Goal: Task Accomplishment & Management: Use online tool/utility

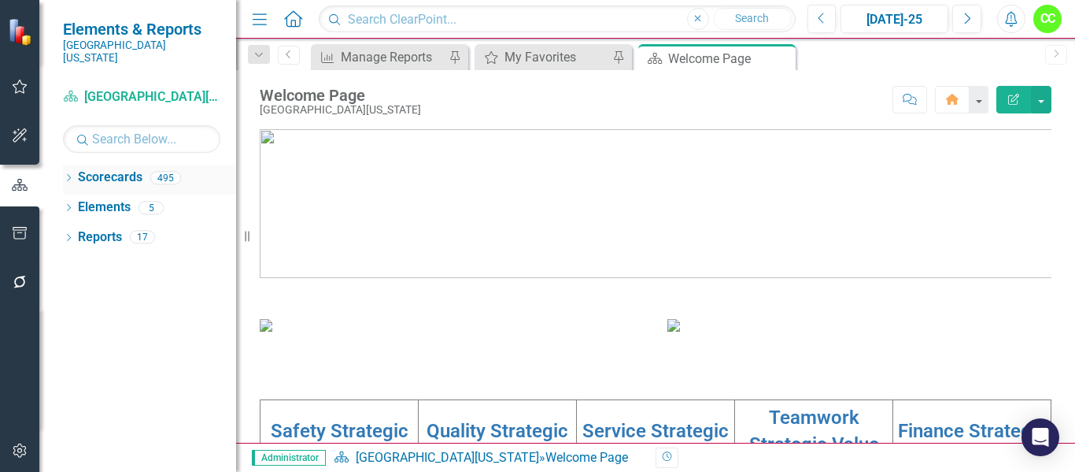
click at [70, 174] on icon at bounding box center [69, 177] width 4 height 7
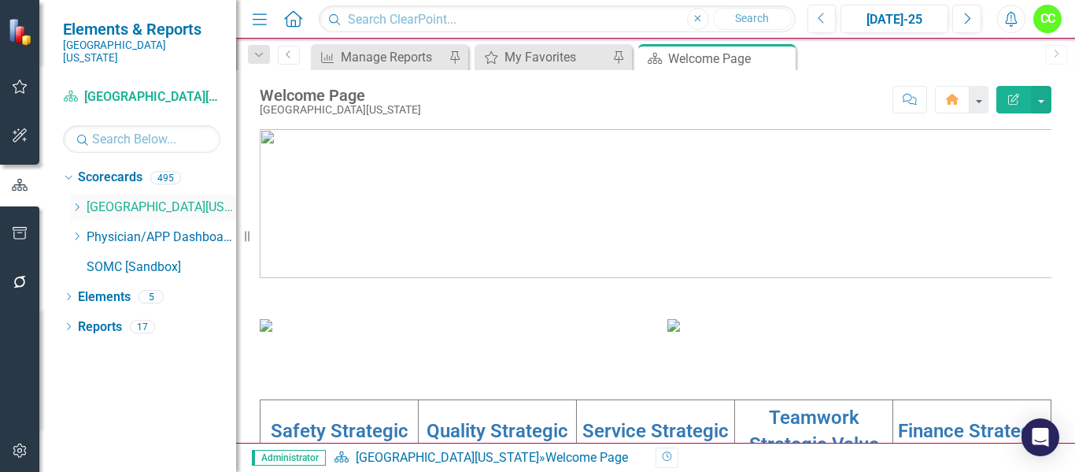
click at [79, 203] on icon at bounding box center [78, 207] width 4 height 8
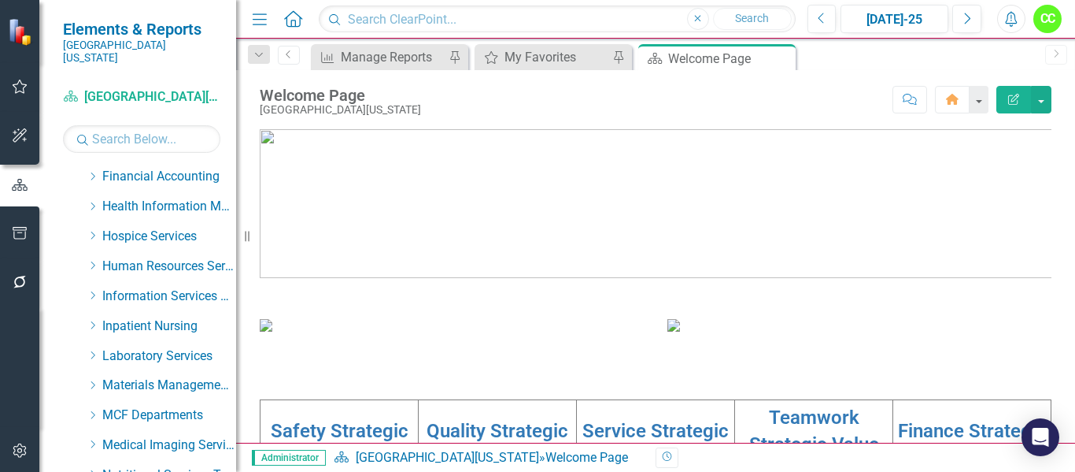
scroll to position [394, 0]
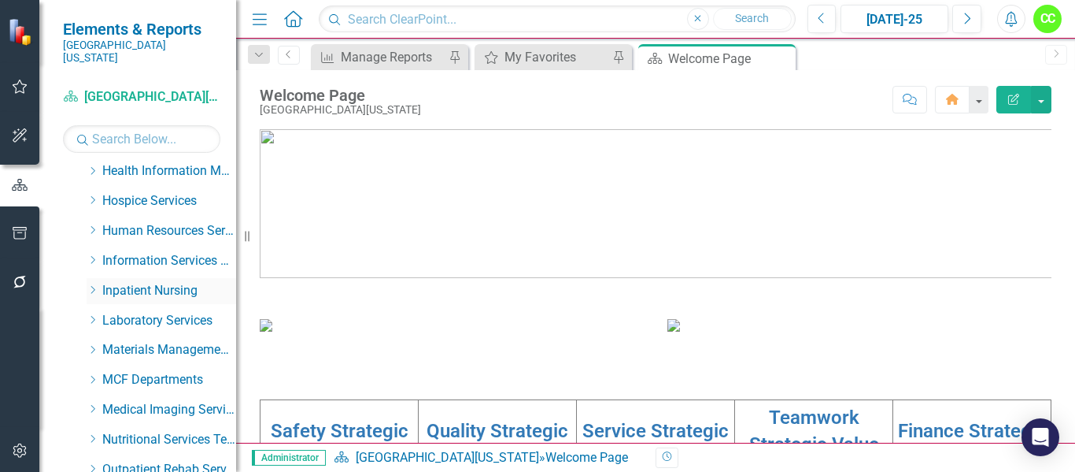
click at [91, 285] on icon "Dropdown" at bounding box center [93, 289] width 12 height 9
click at [146, 312] on link "Maternity" at bounding box center [177, 321] width 118 height 18
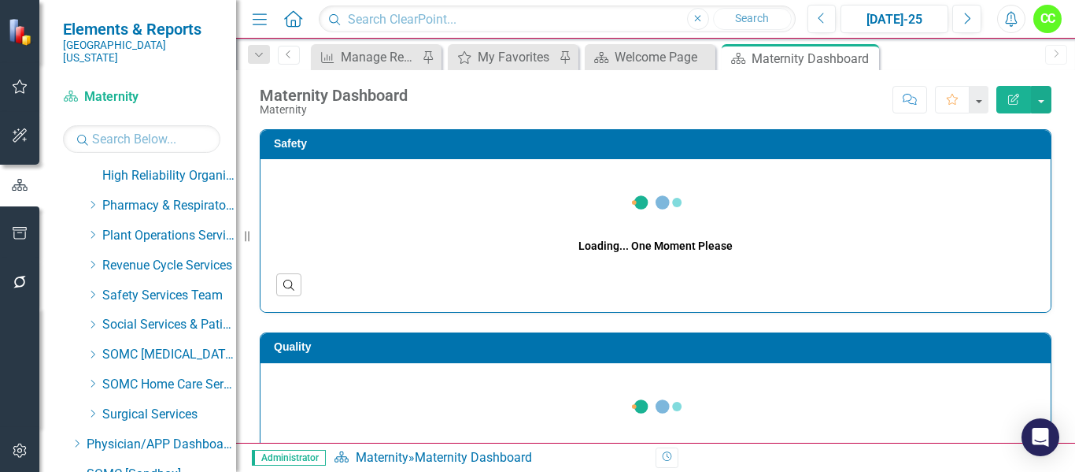
scroll to position [1051, 0]
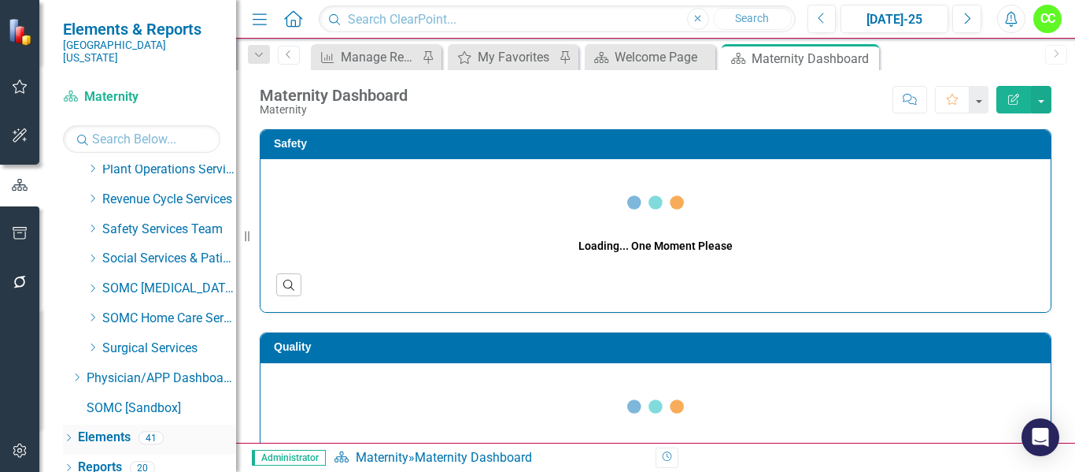
click at [113, 428] on link "Elements" at bounding box center [104, 437] width 53 height 18
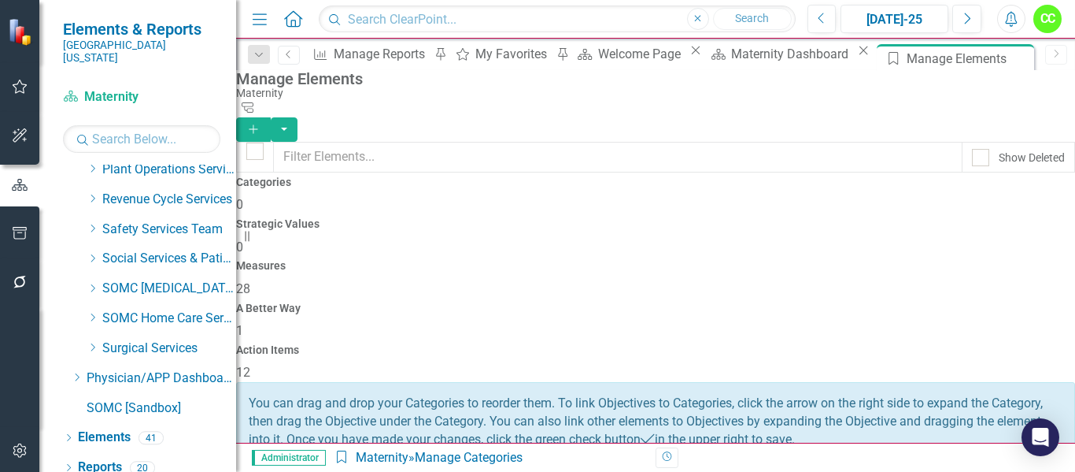
click at [250, 364] on span "12" at bounding box center [243, 371] width 14 height 15
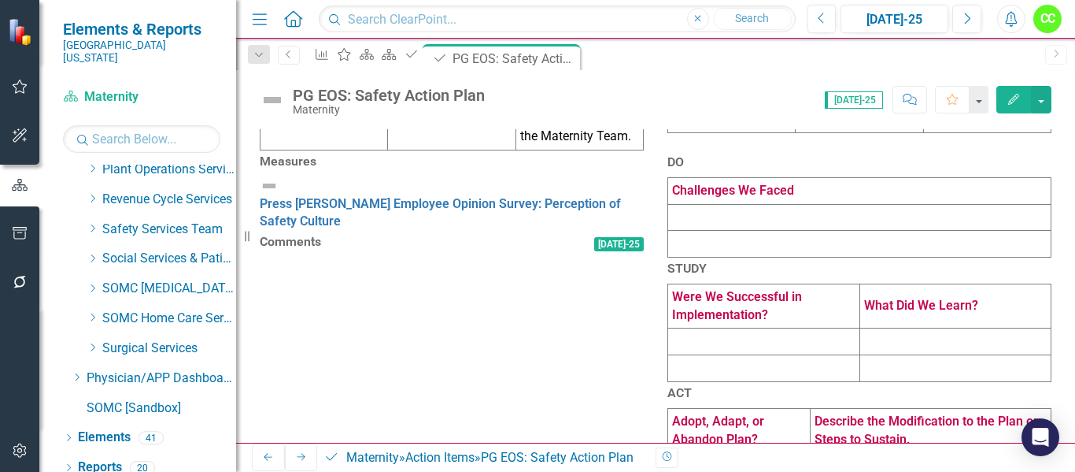
scroll to position [708, 0]
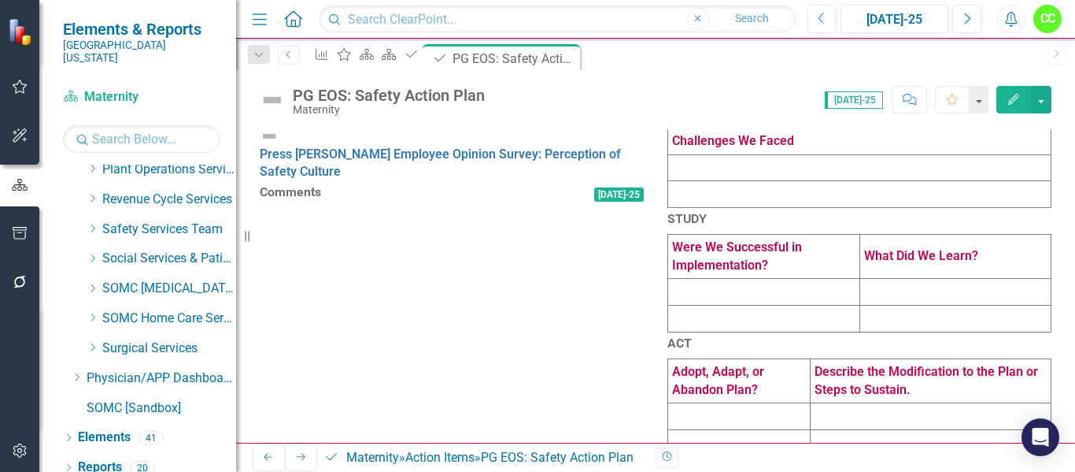
click at [760, 181] on td at bounding box center [859, 167] width 383 height 27
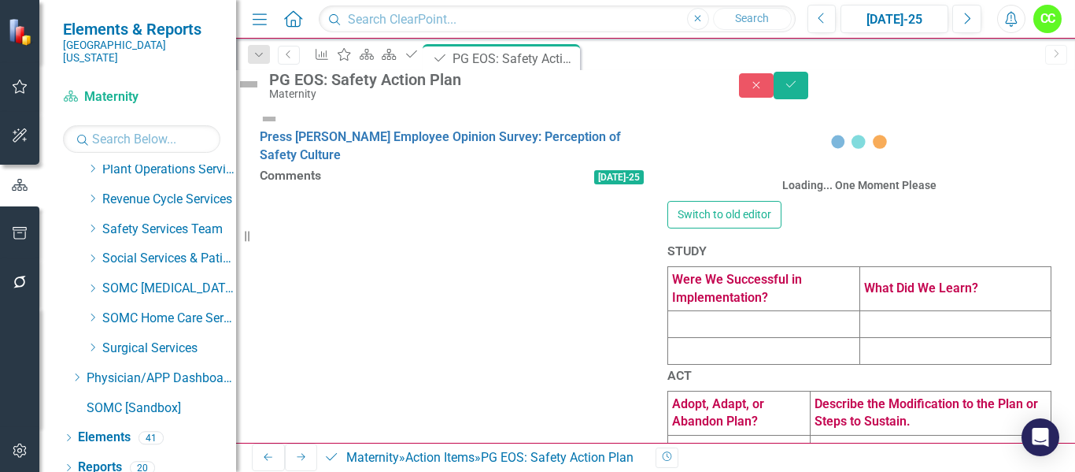
click at [760, 196] on div "Loading... One Moment Please" at bounding box center [860, 155] width 384 height 91
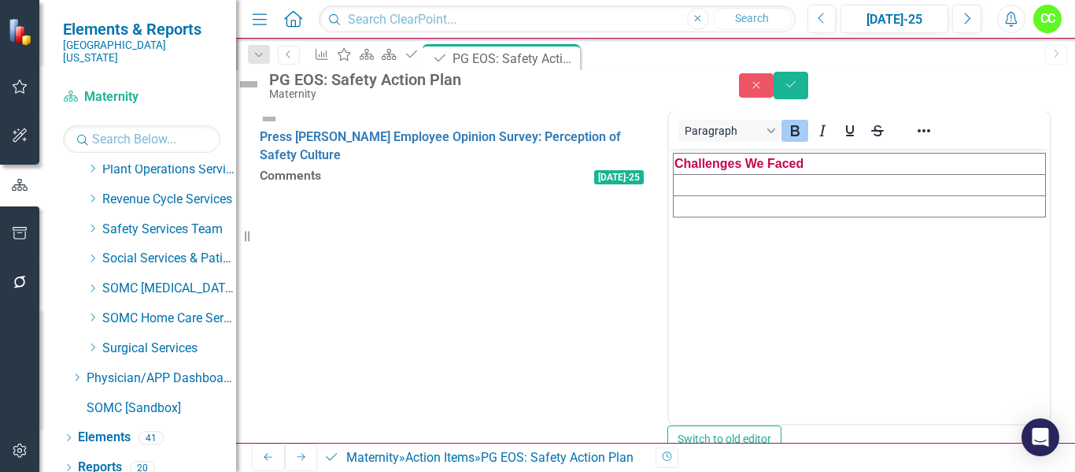
scroll to position [787, 0]
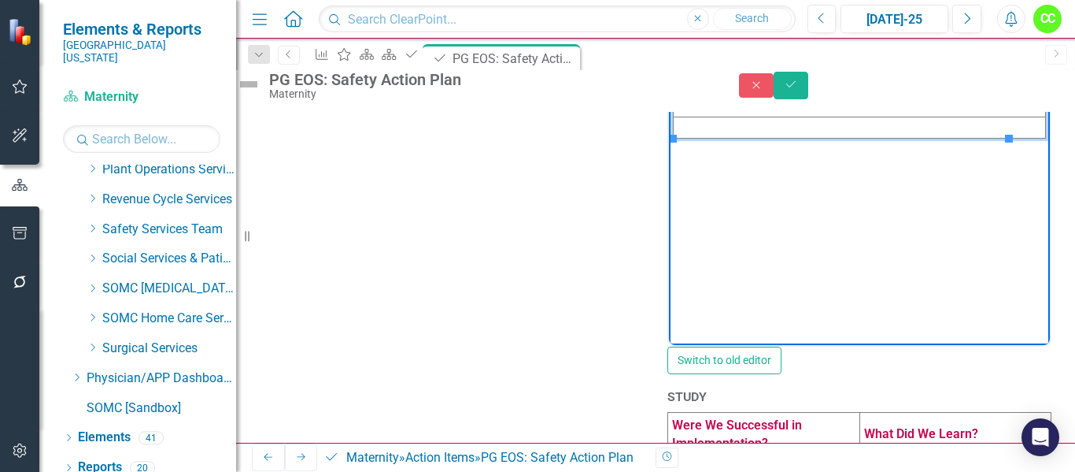
click at [705, 103] on td "Rich Text Area. Press ALT-0 for help." at bounding box center [860, 106] width 372 height 21
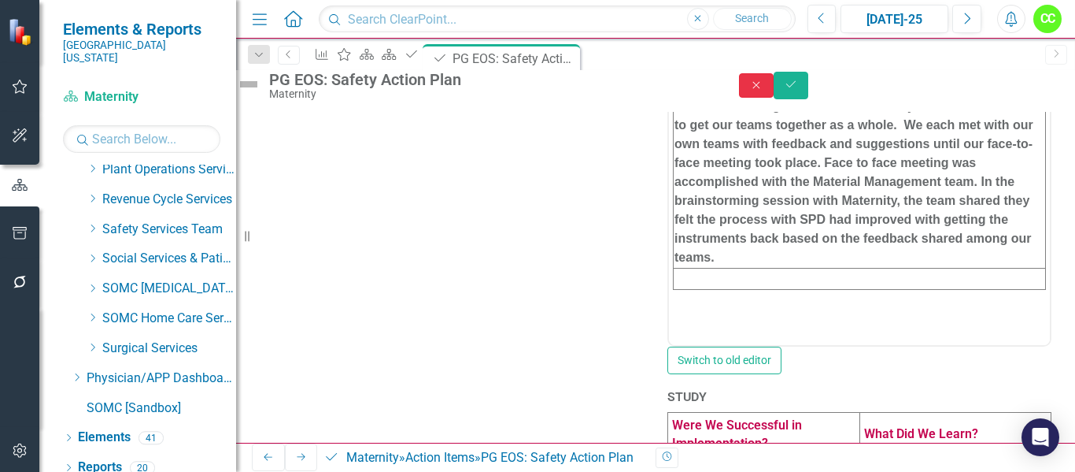
click at [764, 91] on icon "Close" at bounding box center [756, 85] width 14 height 11
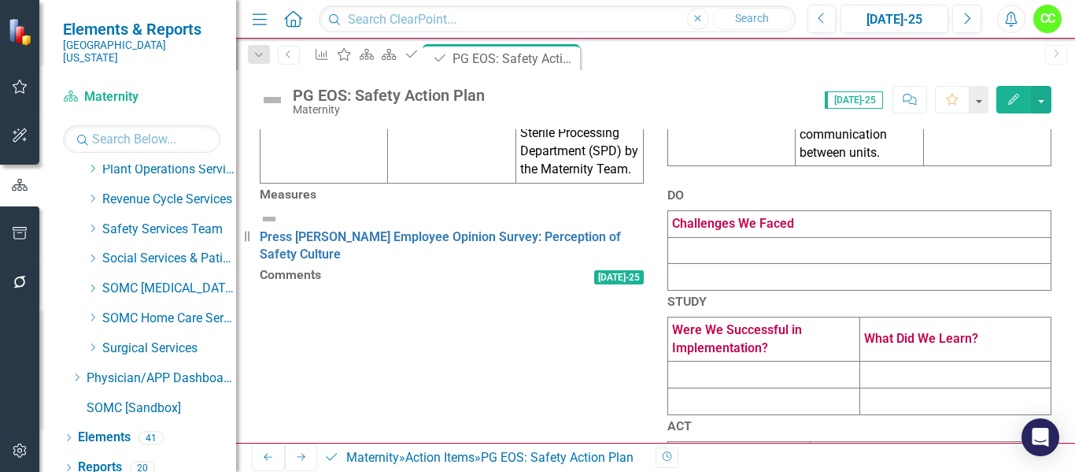
scroll to position [551, 0]
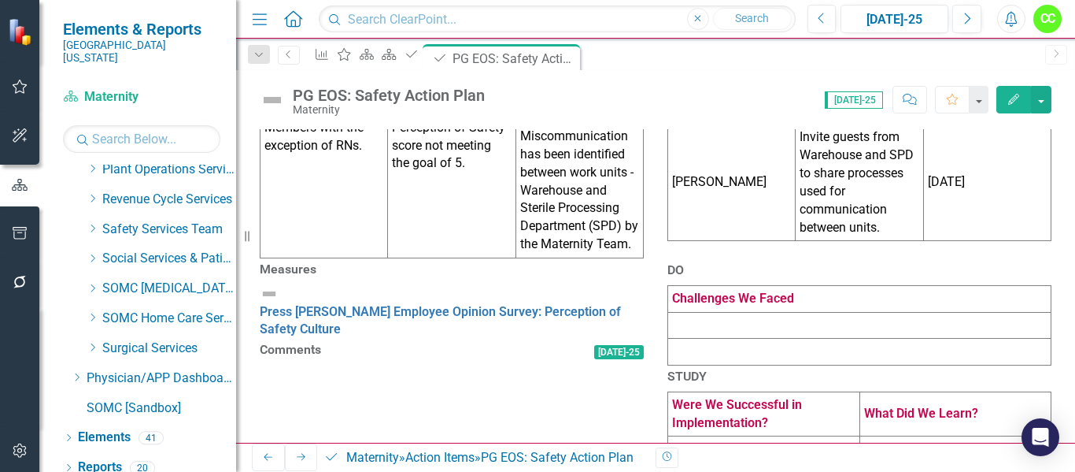
click at [712, 338] on td at bounding box center [859, 325] width 383 height 27
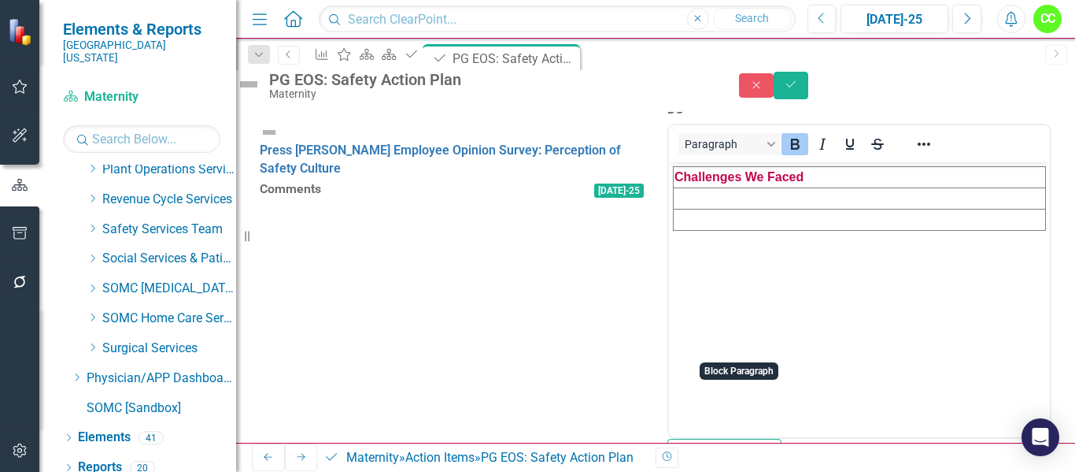
scroll to position [708, 0]
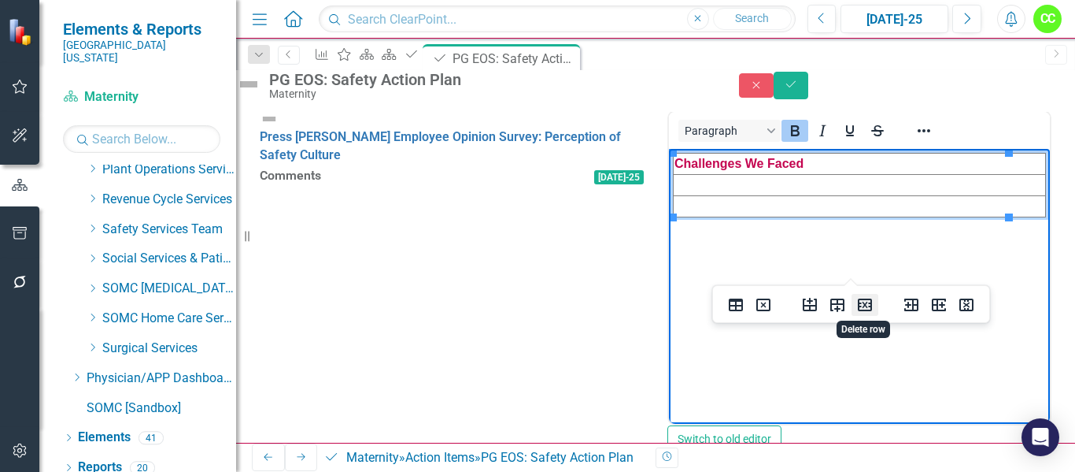
click at [868, 303] on icon "Delete row" at bounding box center [865, 304] width 19 height 19
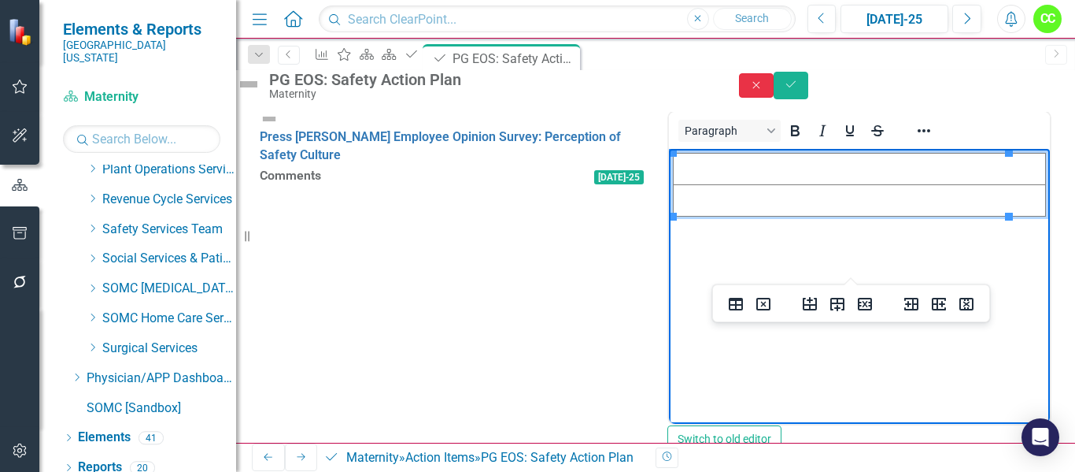
click at [764, 91] on icon "Close" at bounding box center [756, 85] width 14 height 11
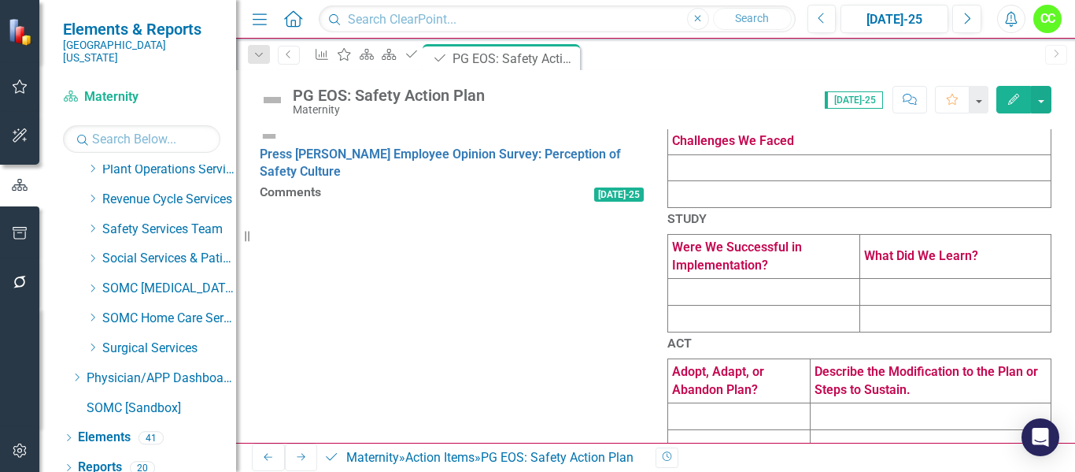
click at [801, 181] on td at bounding box center [859, 167] width 383 height 27
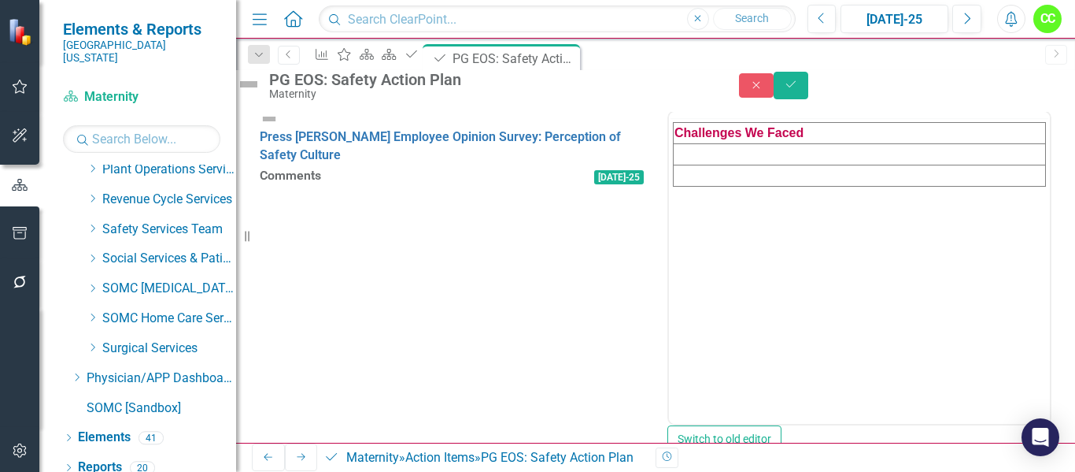
scroll to position [0, 0]
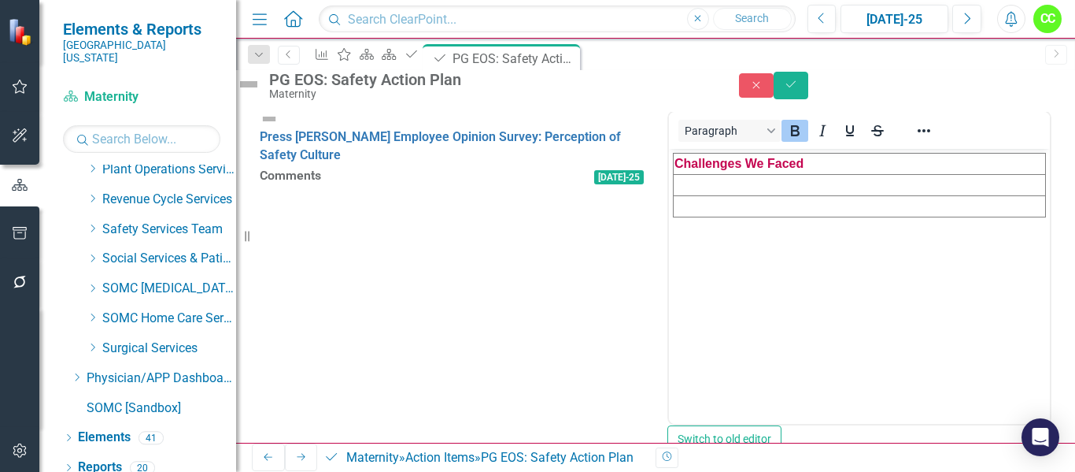
click at [747, 190] on td "Rich Text Area. Press ALT-0 for help." at bounding box center [860, 185] width 372 height 21
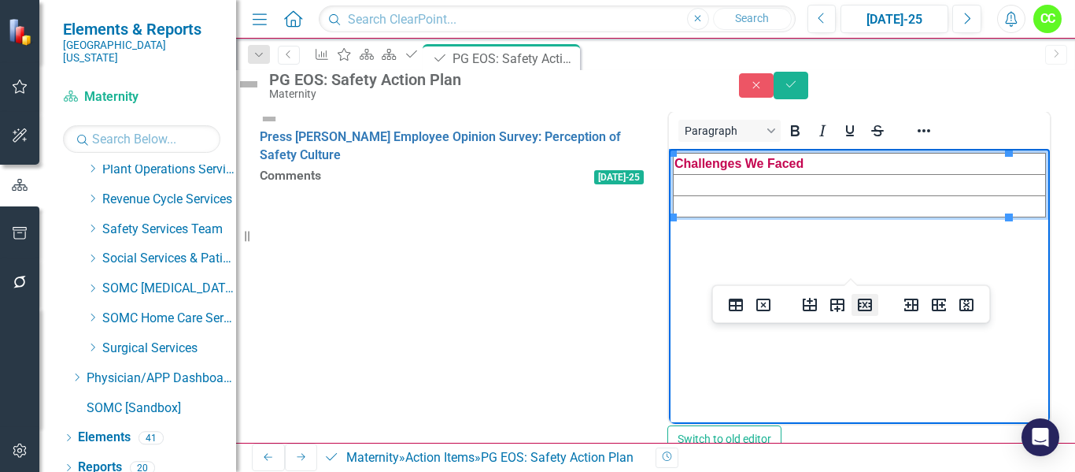
click at [864, 305] on icon "Delete row" at bounding box center [865, 304] width 19 height 19
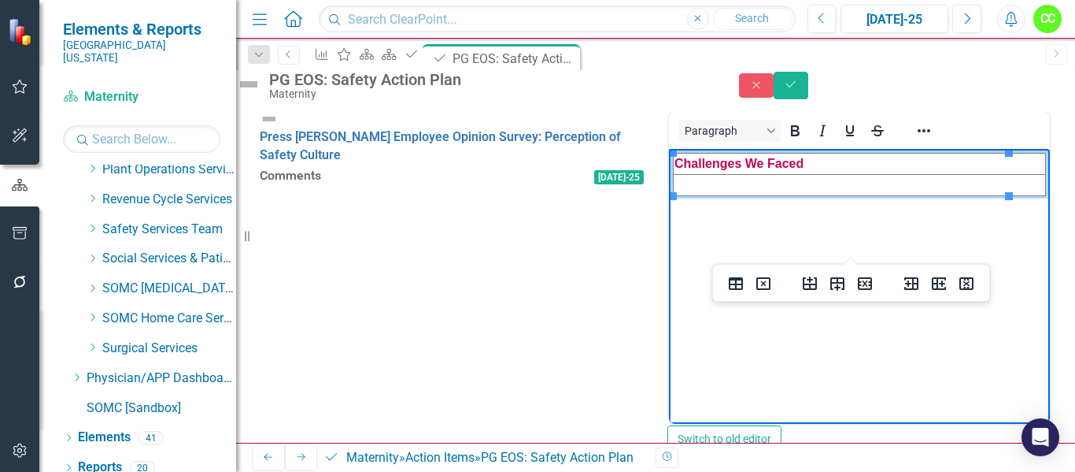
paste body "Rich Text Area. Press ALT-0 for help."
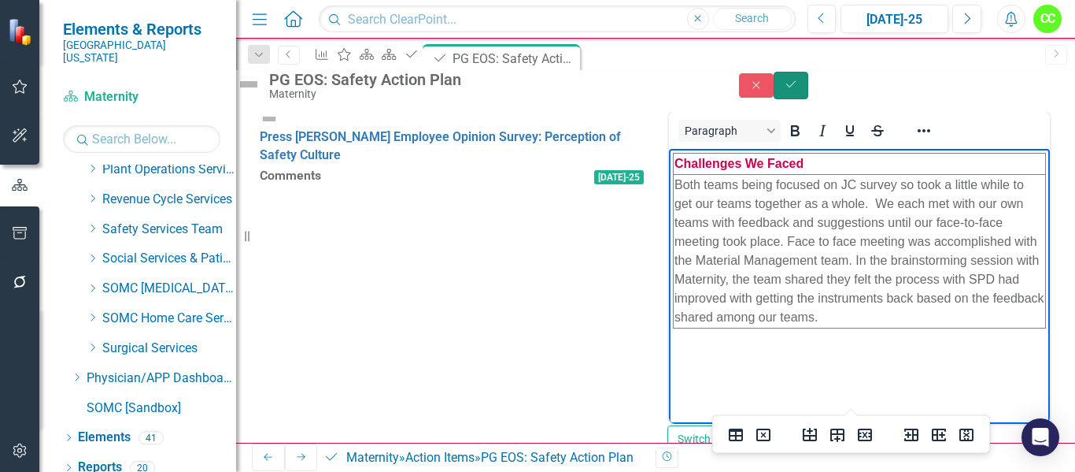
click at [808, 98] on button "Save" at bounding box center [791, 86] width 35 height 28
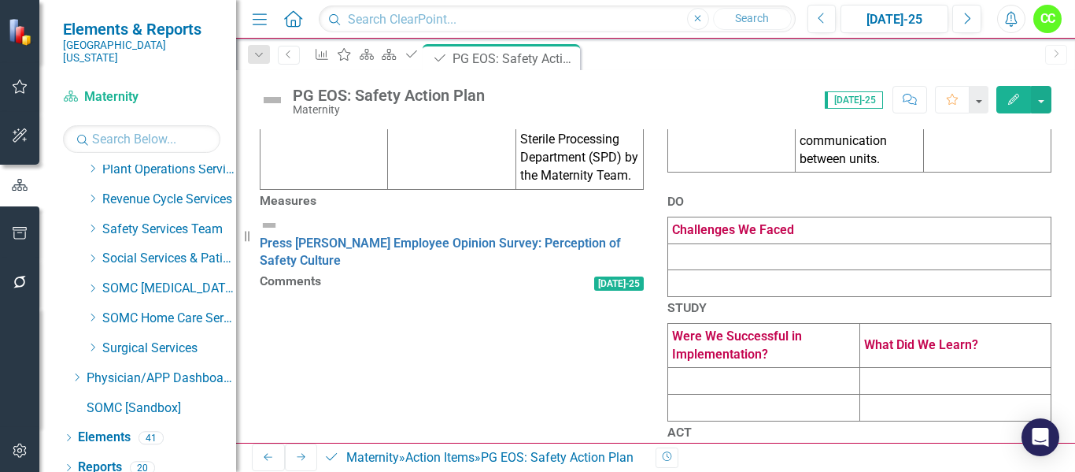
scroll to position [630, 0]
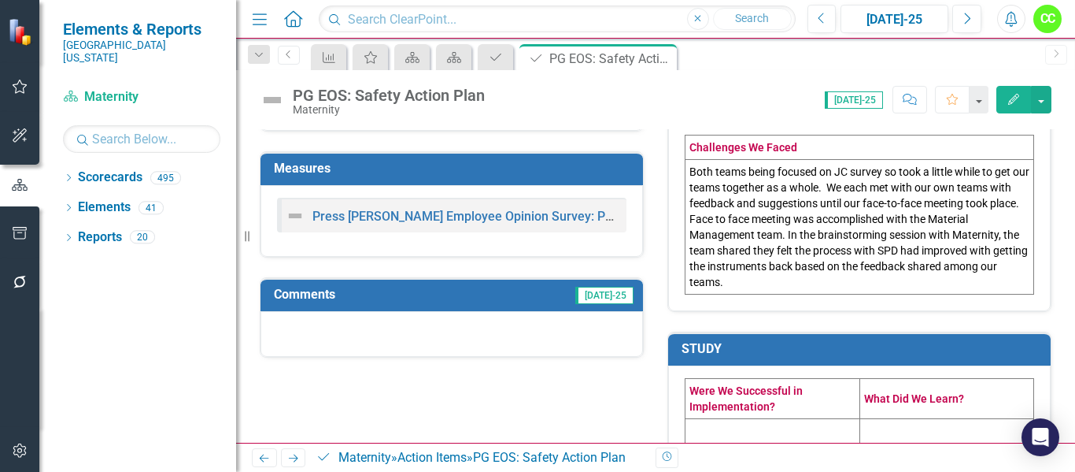
scroll to position [787, 0]
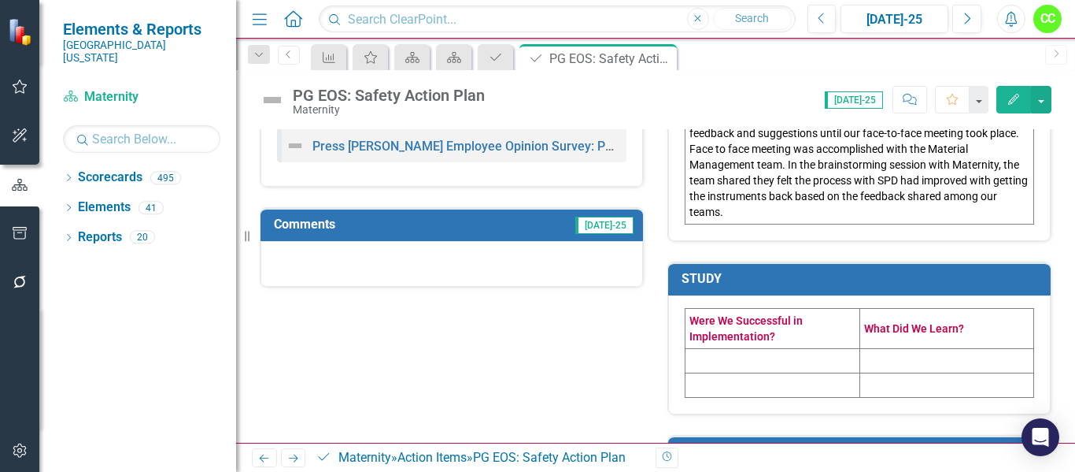
click at [712, 372] on td at bounding box center [773, 360] width 175 height 24
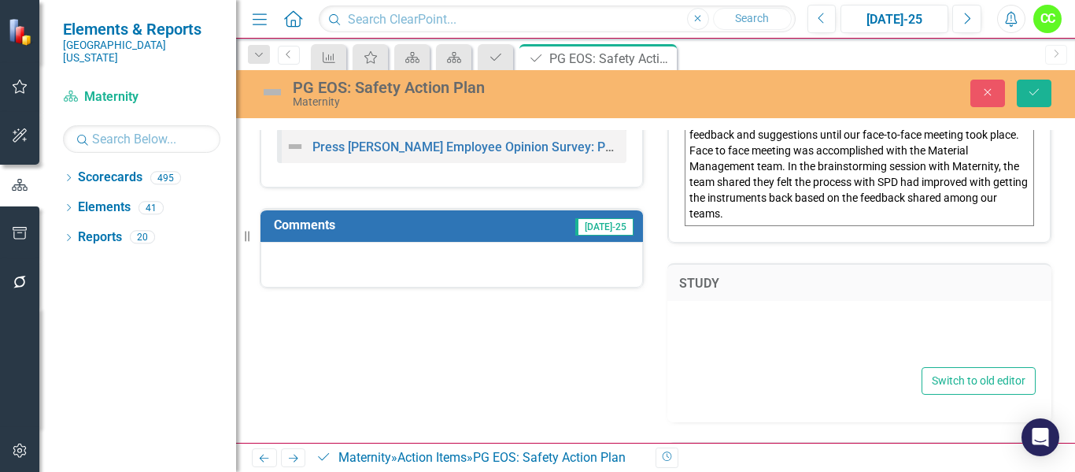
type textarea "<table style="border-collapse: collapse; width: 100%;" border="1"><colgroup><co…"
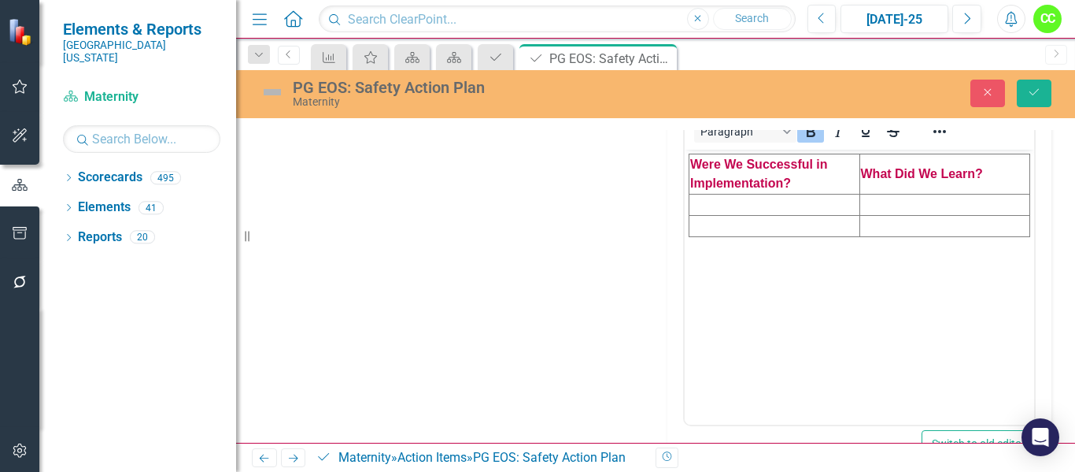
scroll to position [1023, 0]
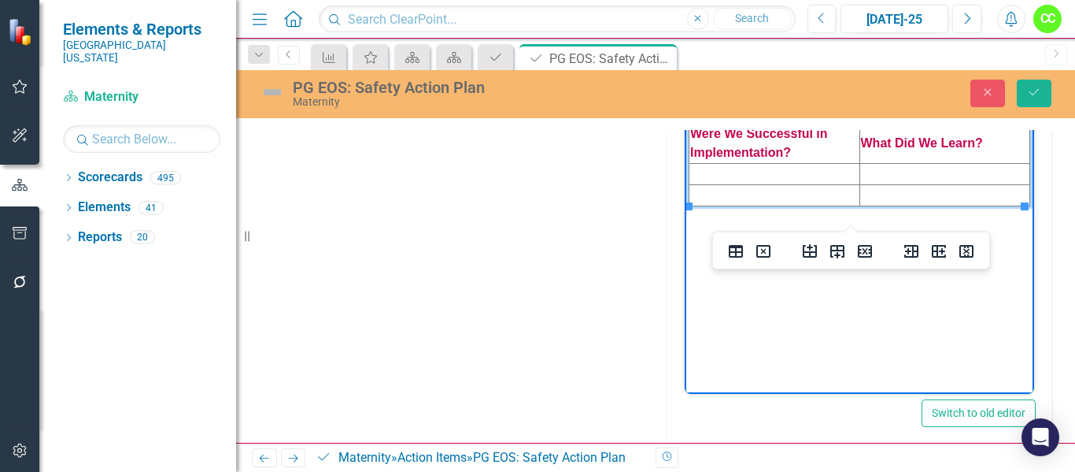
click at [825, 196] on td "Rich Text Area. Press ALT-0 for help." at bounding box center [775, 195] width 171 height 21
click at [863, 248] on icon "Delete row" at bounding box center [865, 251] width 19 height 19
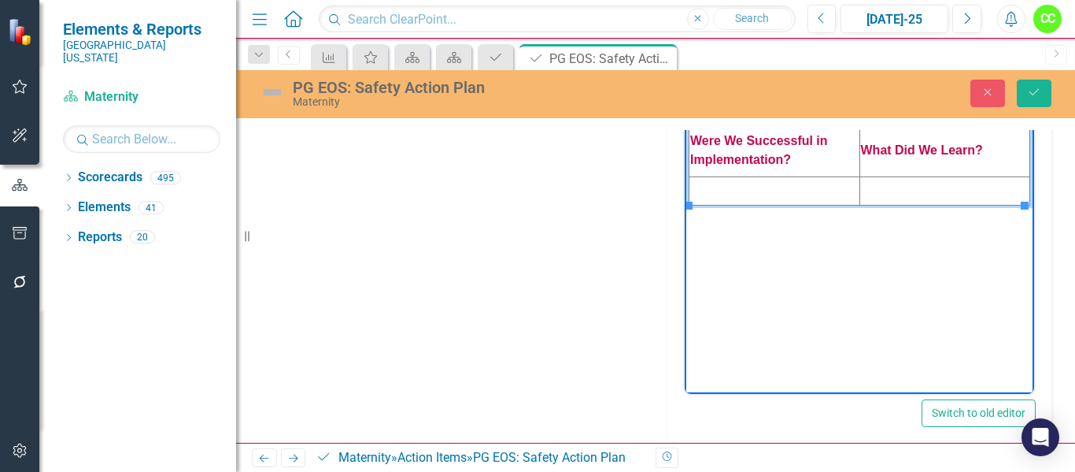
click at [715, 189] on td "Rich Text Area. Press ALT-0 for help." at bounding box center [775, 191] width 171 height 28
paste body "Rich Text Area. Press ALT-0 for help."
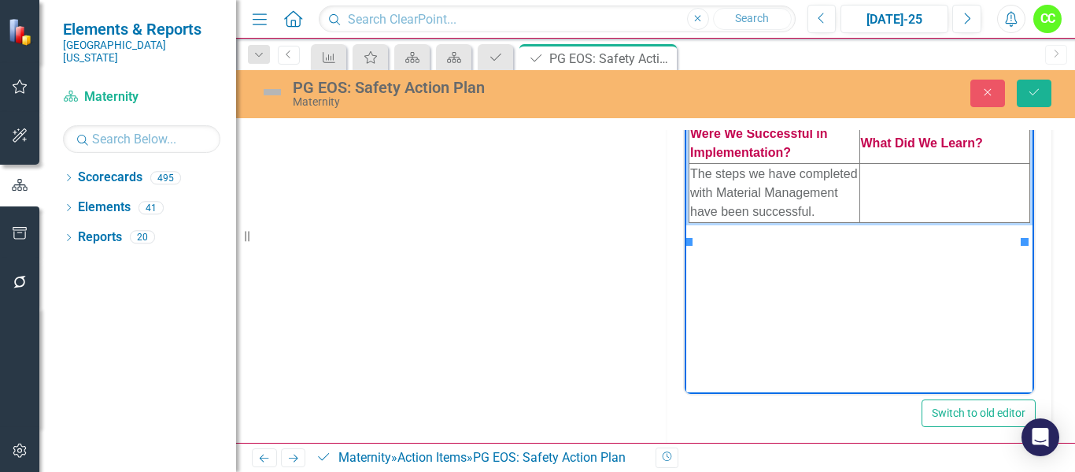
click at [889, 175] on td "Rich Text Area. Press ALT-0 for help." at bounding box center [945, 193] width 171 height 59
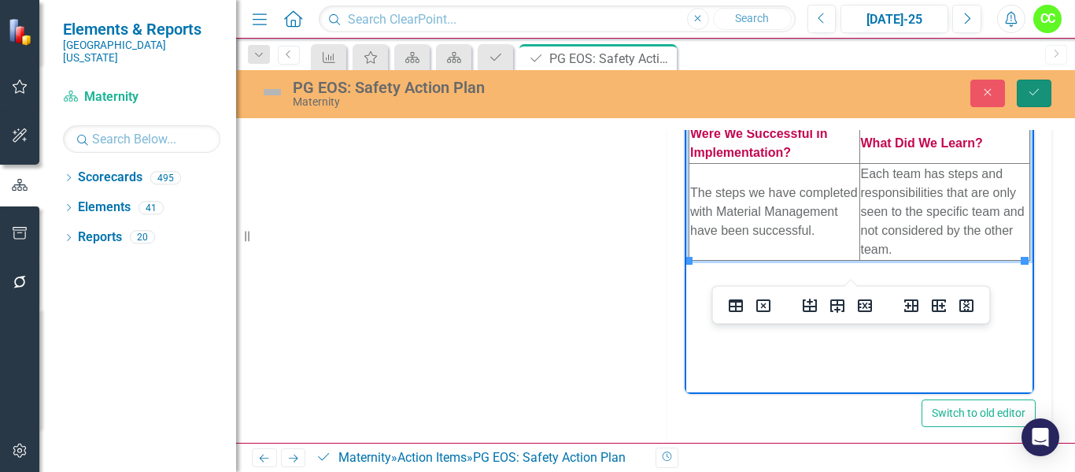
click at [1028, 94] on icon "Save" at bounding box center [1034, 92] width 14 height 11
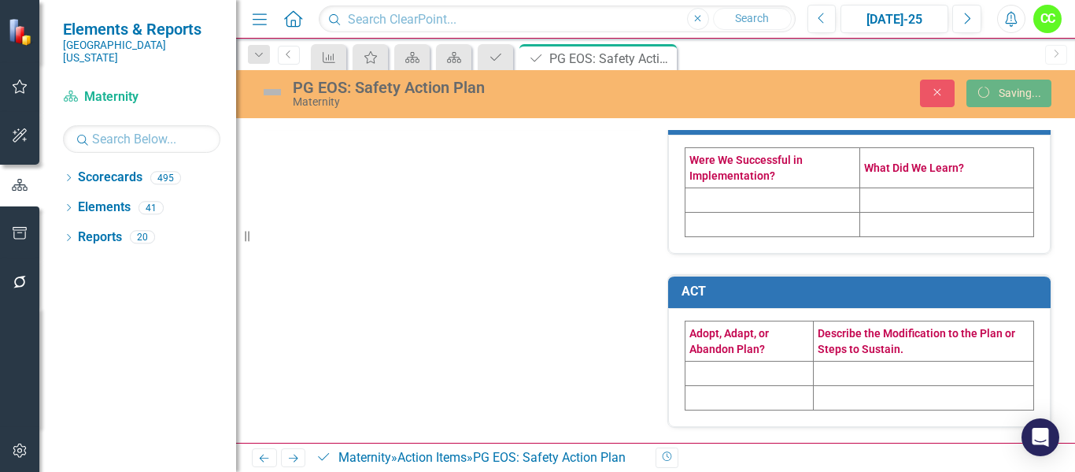
scroll to position [964, 0]
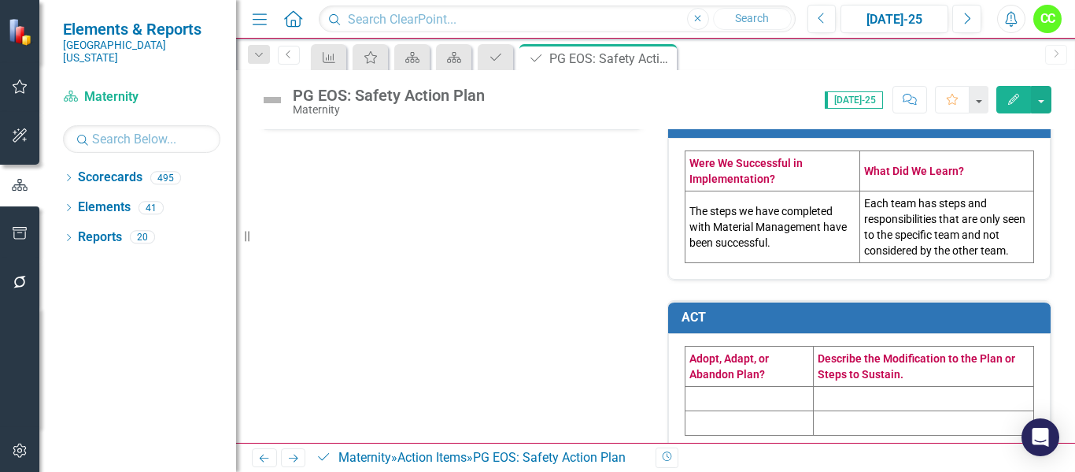
scroll to position [986, 0]
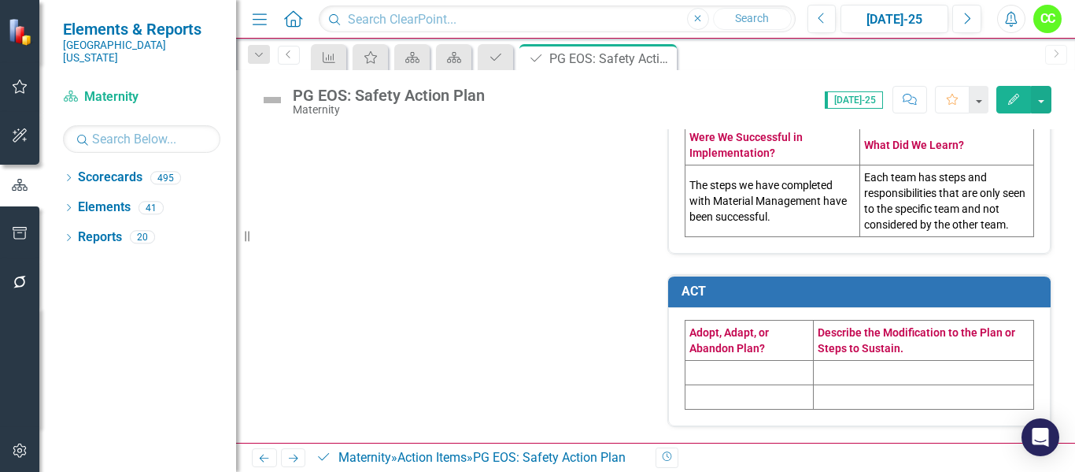
click at [738, 371] on td at bounding box center [750, 373] width 128 height 24
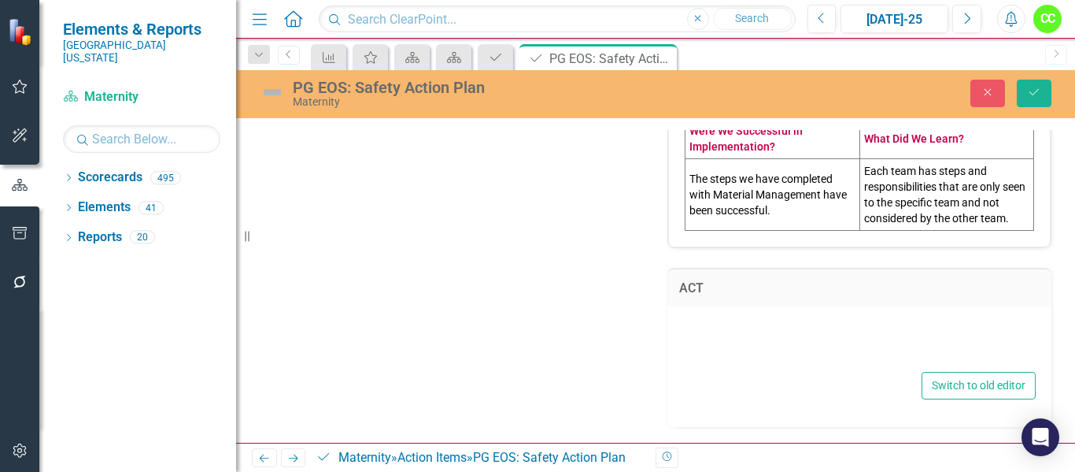
type textarea "<table border="1"><colgroup><col><col></colgroup> <tbody> <tr> <td><span style=…"
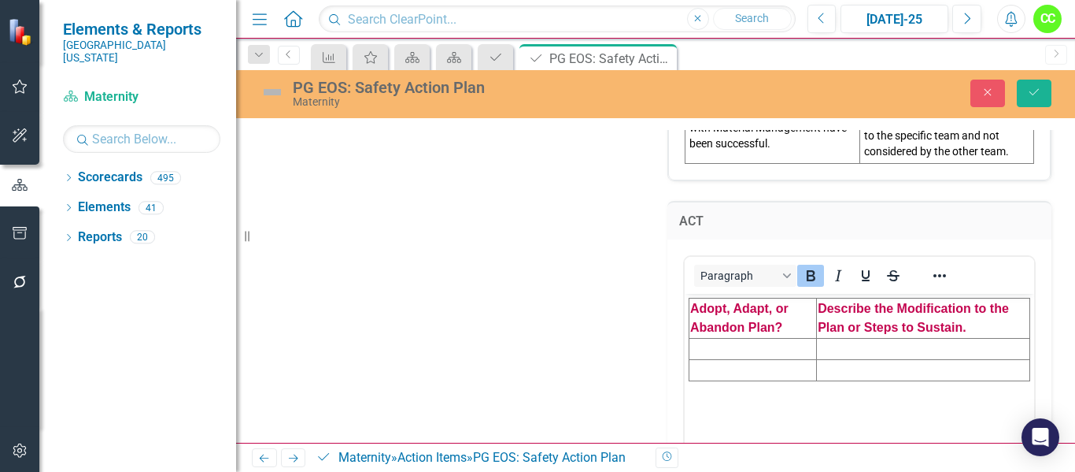
scroll to position [1072, 0]
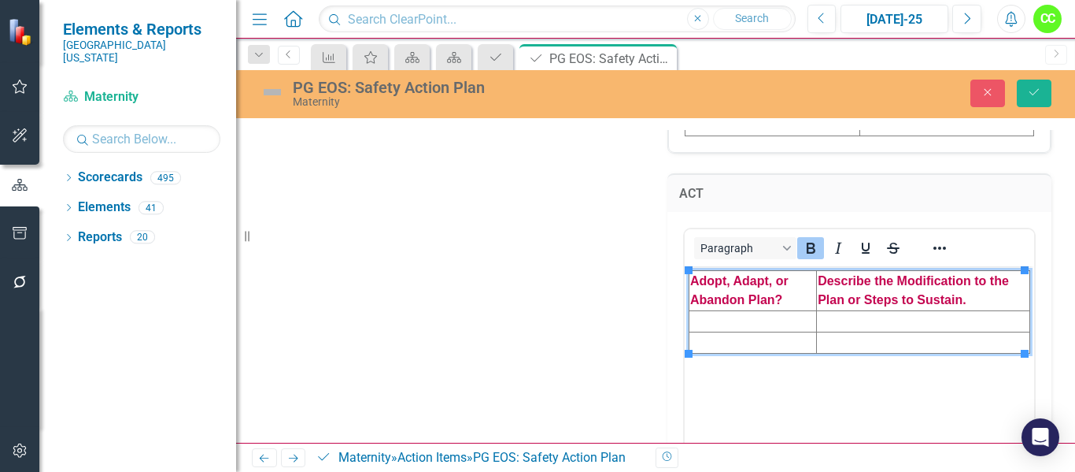
click at [772, 339] on td "Rich Text Area. Press ALT-0 for help." at bounding box center [754, 341] width 128 height 21
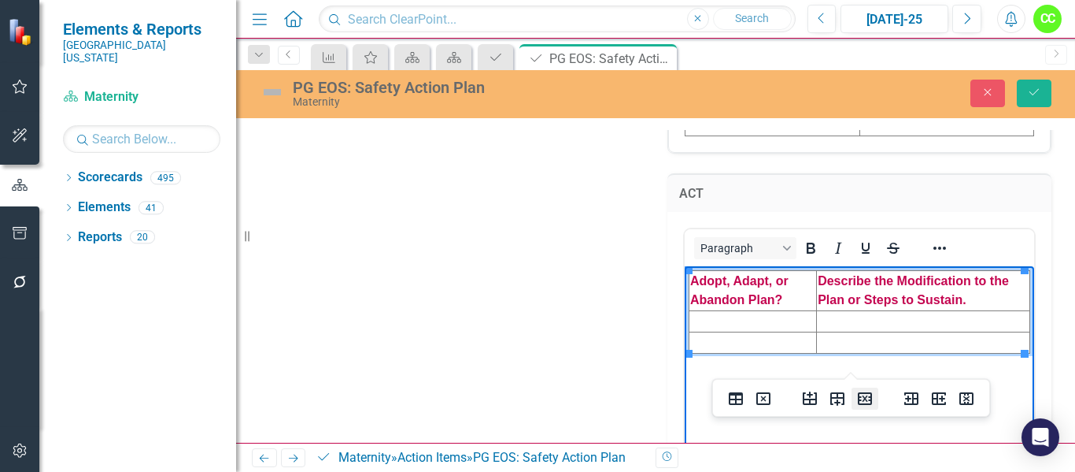
click at [866, 392] on icon "Delete row" at bounding box center [865, 398] width 14 height 13
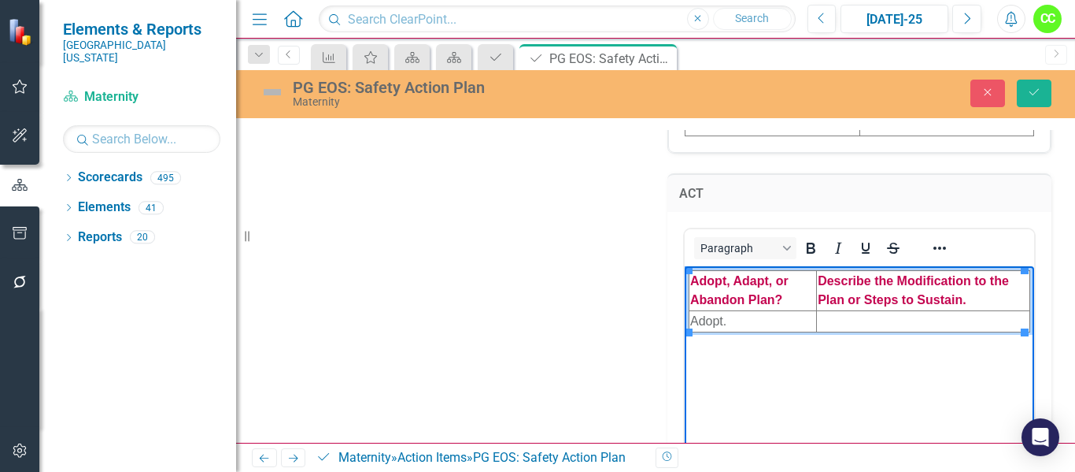
click at [841, 319] on td "Rich Text Area. Press ALT-0 for help." at bounding box center [923, 320] width 213 height 21
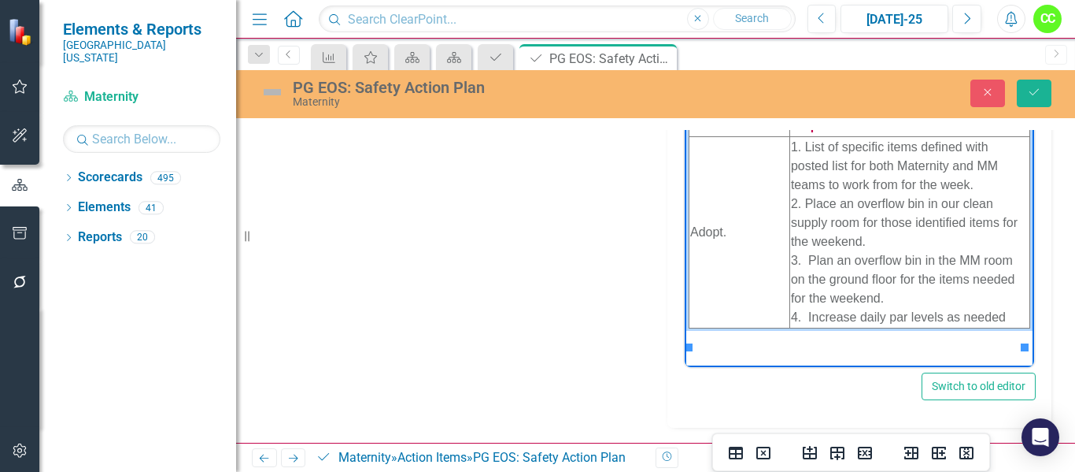
scroll to position [1262, 0]
click at [1038, 98] on button "Save" at bounding box center [1034, 94] width 35 height 28
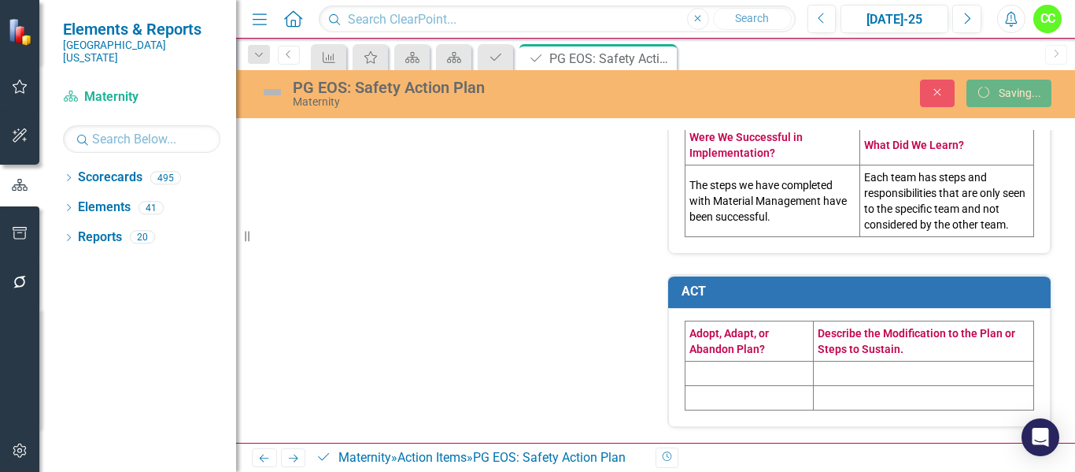
scroll to position [987, 0]
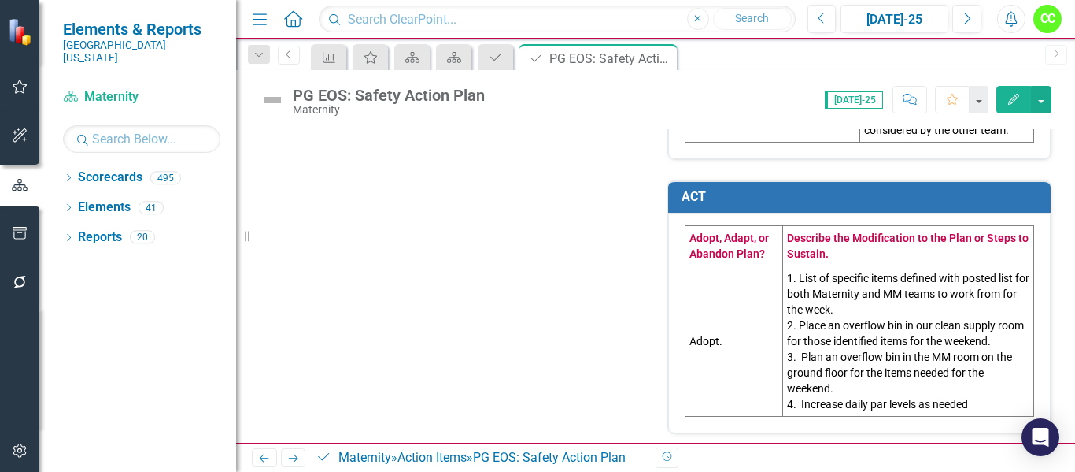
scroll to position [1088, 0]
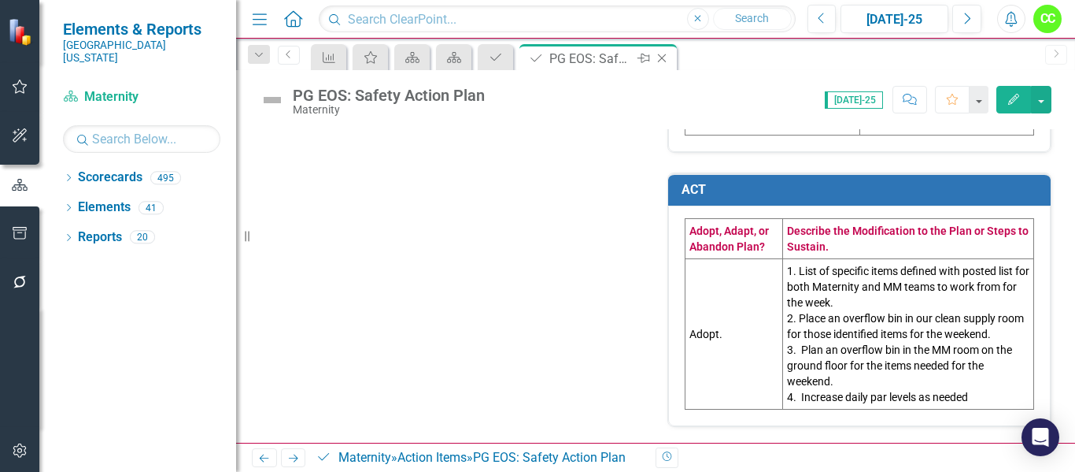
click at [662, 57] on icon "Close" at bounding box center [662, 58] width 16 height 13
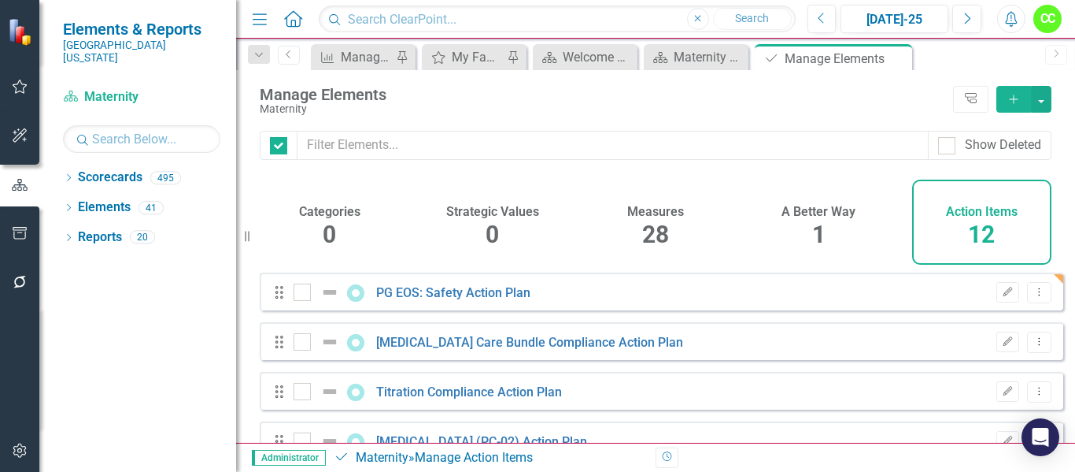
checkbox input "false"
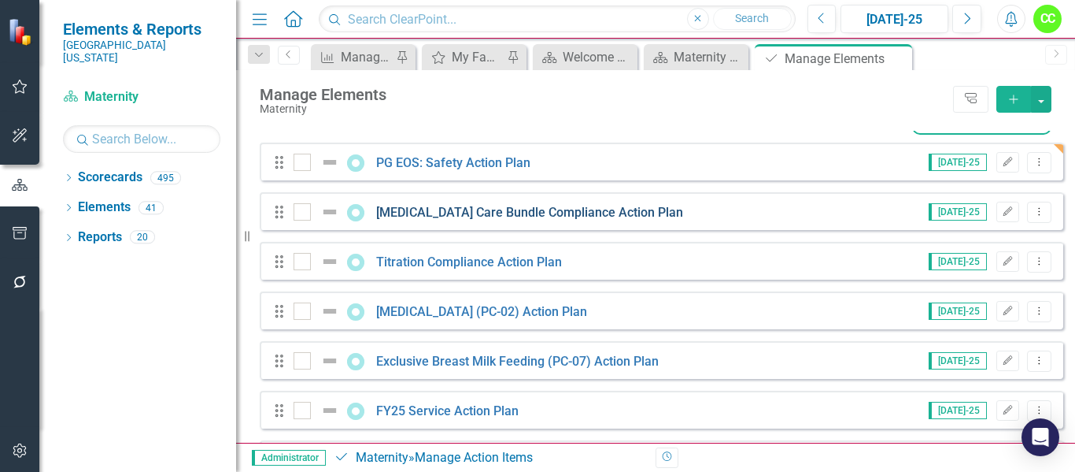
scroll to position [157, 0]
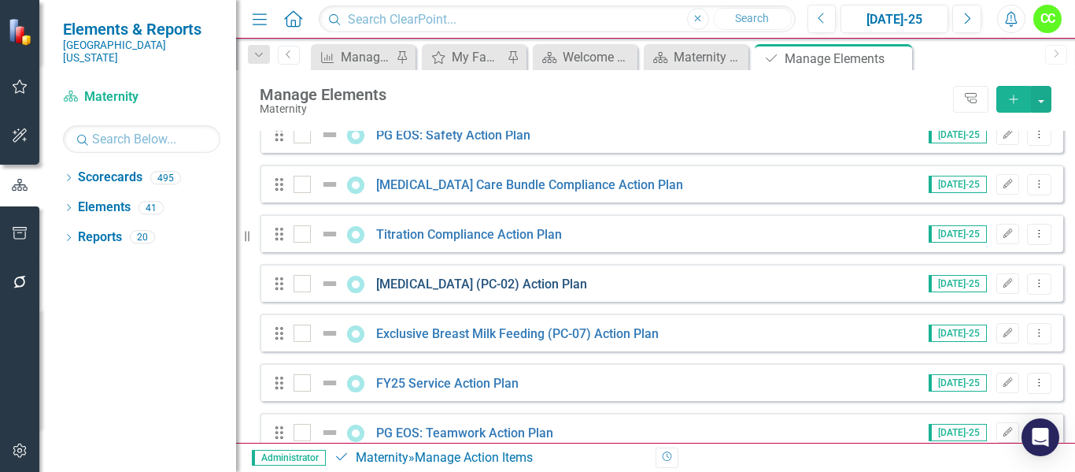
click at [536, 291] on link "[MEDICAL_DATA] (PC-02) Action Plan" at bounding box center [481, 283] width 211 height 15
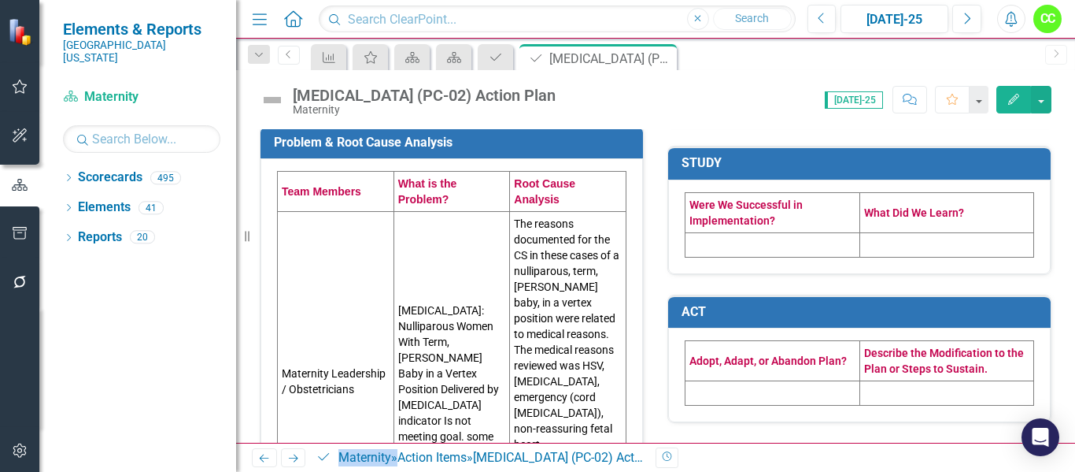
scroll to position [394, 0]
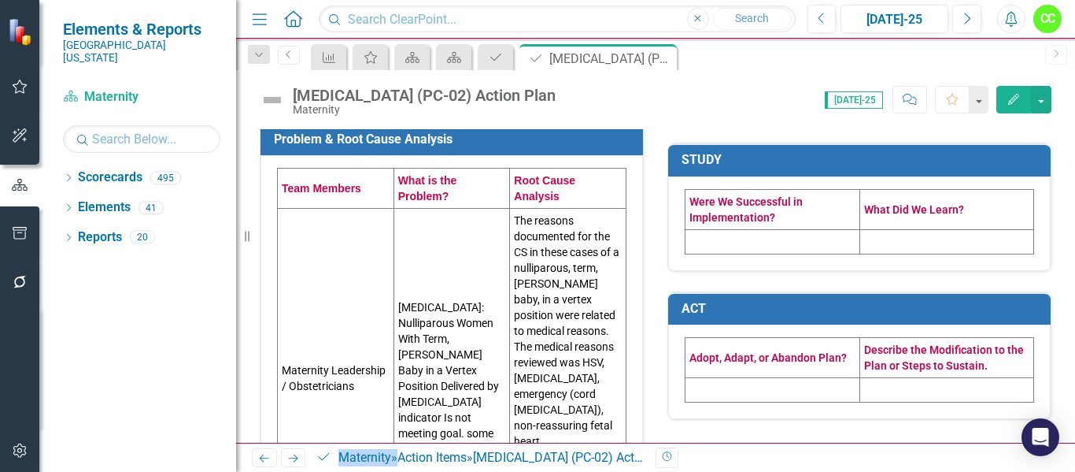
click at [738, 242] on td at bounding box center [773, 241] width 175 height 24
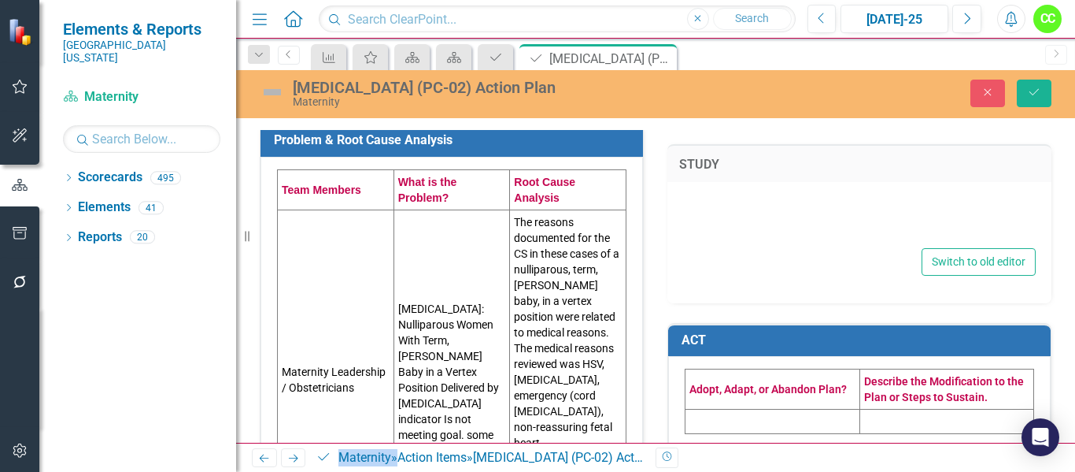
type textarea "<table style="border-collapse: collapse; width: 100%;" border="1"><colgroup><co…"
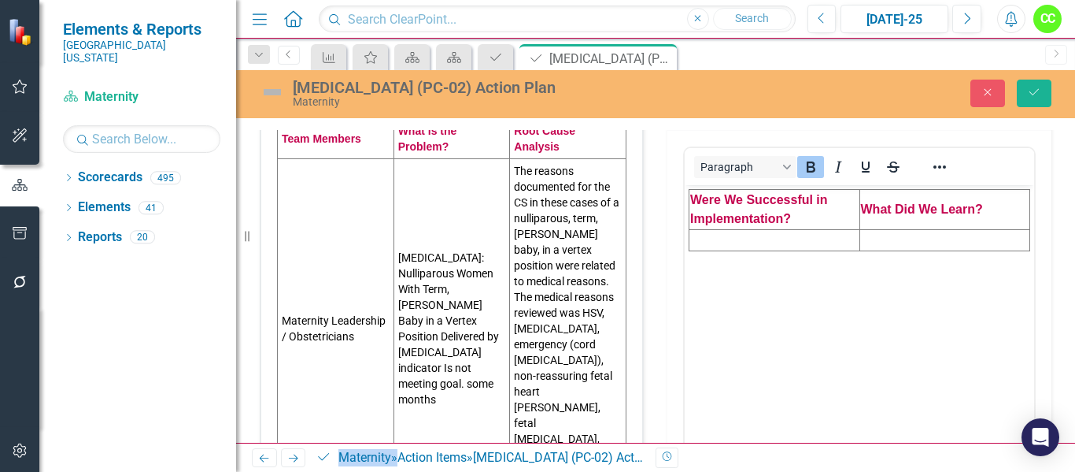
scroll to position [472, 0]
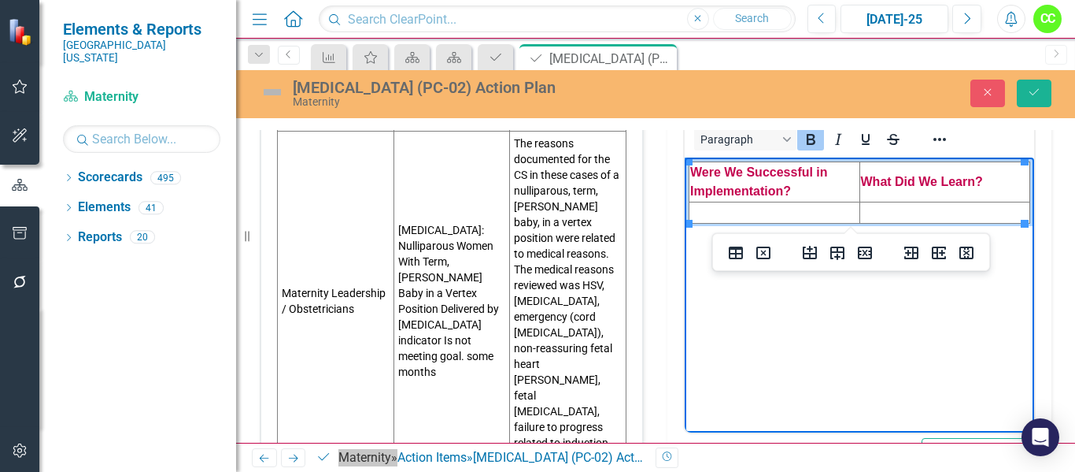
click at [723, 215] on td "Rich Text Area. Press ALT-0 for help." at bounding box center [775, 212] width 171 height 21
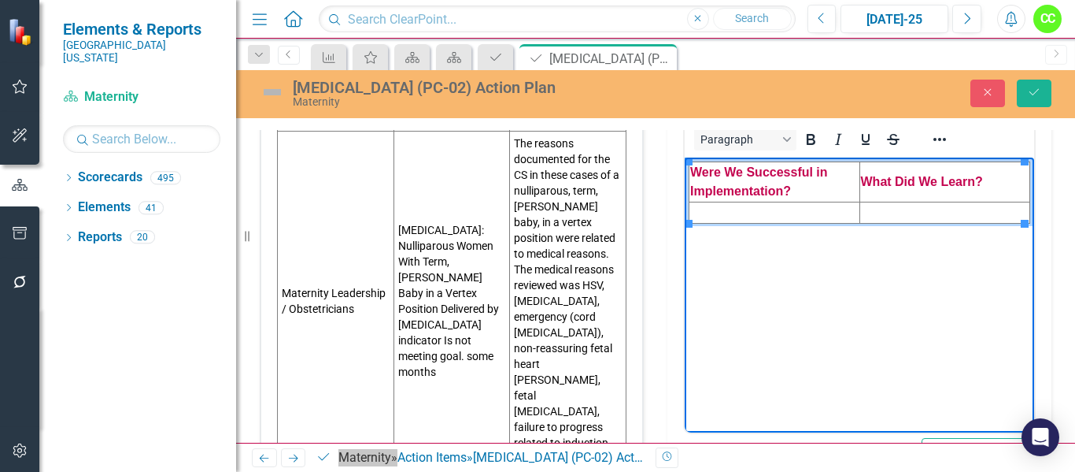
click at [716, 212] on td "Rich Text Area. Press ALT-0 for help." at bounding box center [775, 212] width 171 height 21
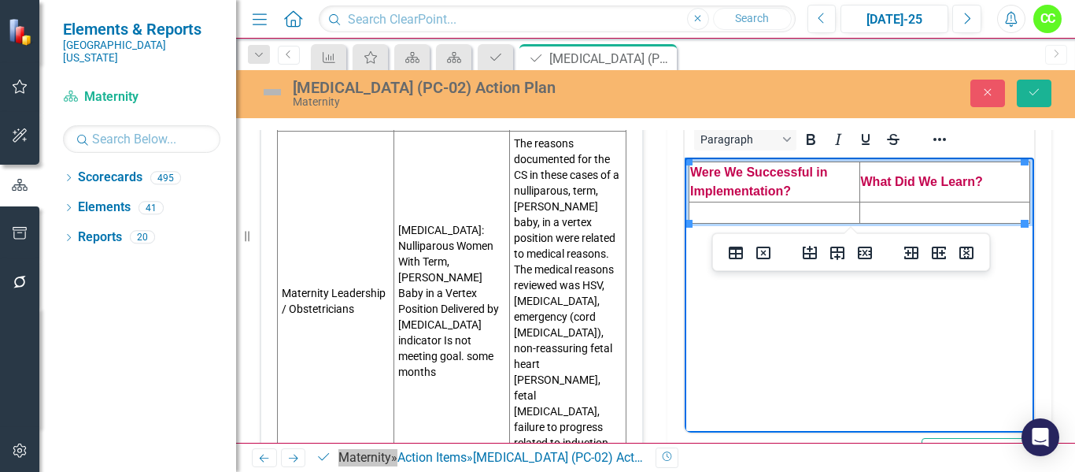
paste body "Rich Text Area. Press ALT-0 for help."
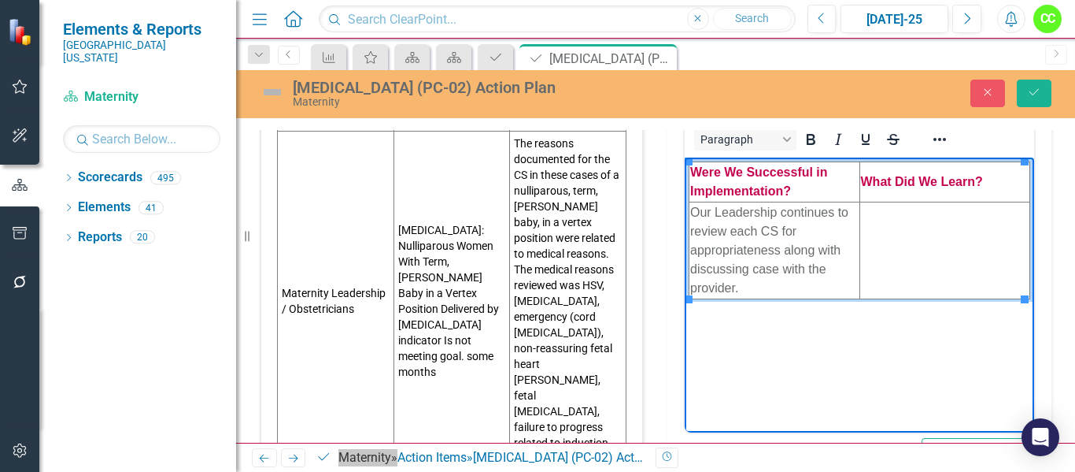
click at [884, 220] on td "Rich Text Area. Press ALT-0 for help." at bounding box center [945, 250] width 171 height 97
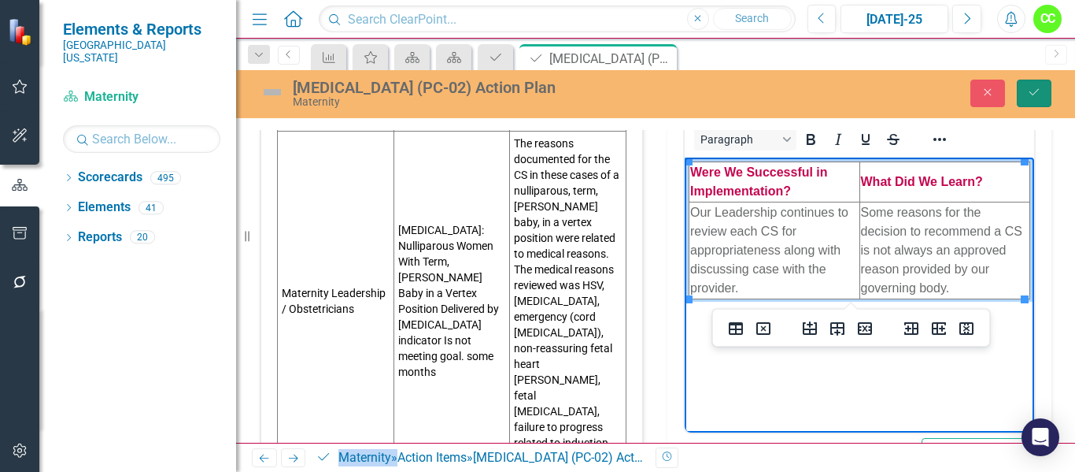
click at [1043, 94] on button "Save" at bounding box center [1034, 94] width 35 height 28
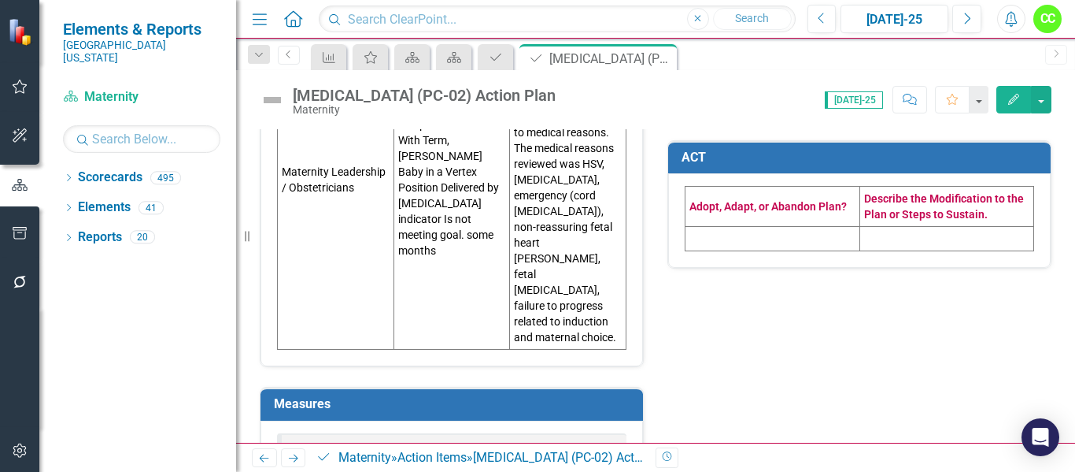
scroll to position [630, 0]
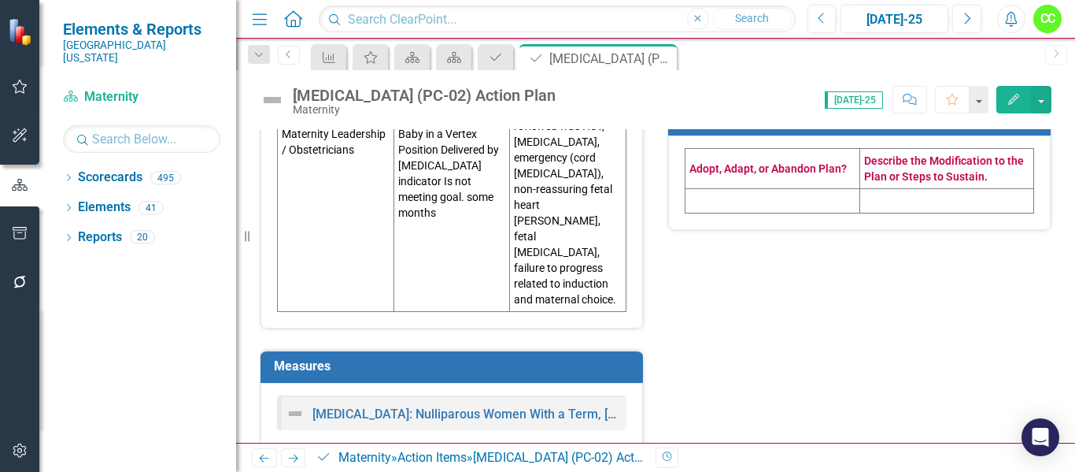
click at [711, 213] on td at bounding box center [773, 201] width 175 height 24
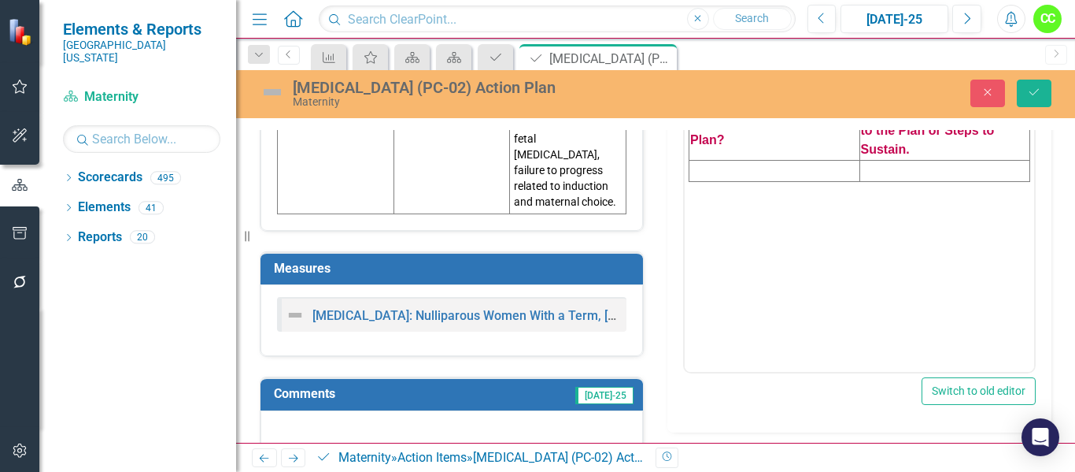
scroll to position [0, 0]
click at [717, 168] on td "Rich Text Area. Press ALT-0 for help." at bounding box center [775, 170] width 171 height 21
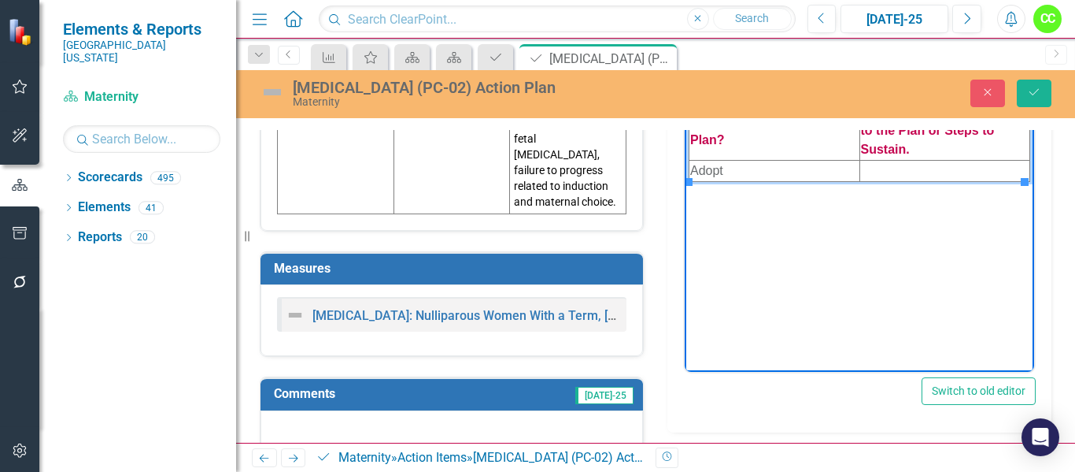
click at [871, 171] on td "Rich Text Area. Press ALT-0 for help." at bounding box center [945, 170] width 171 height 21
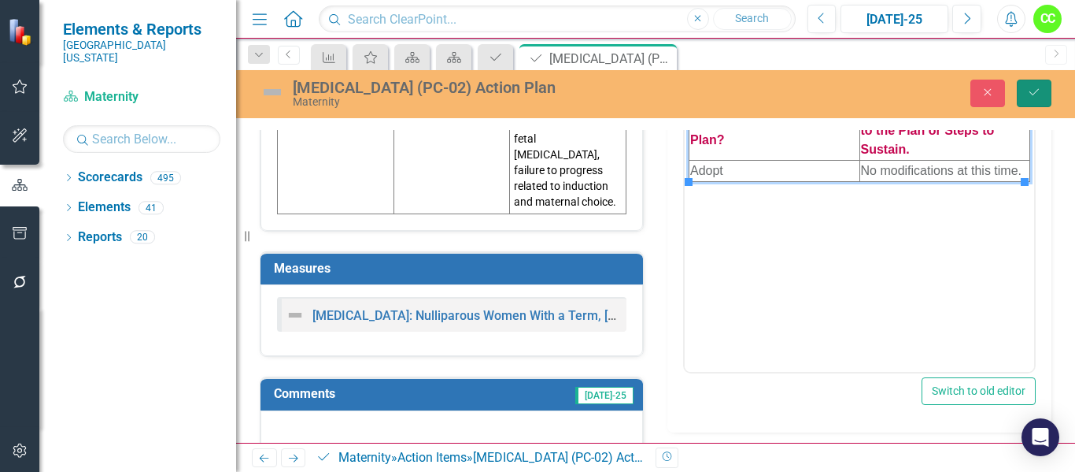
click at [1025, 94] on button "Save" at bounding box center [1034, 94] width 35 height 28
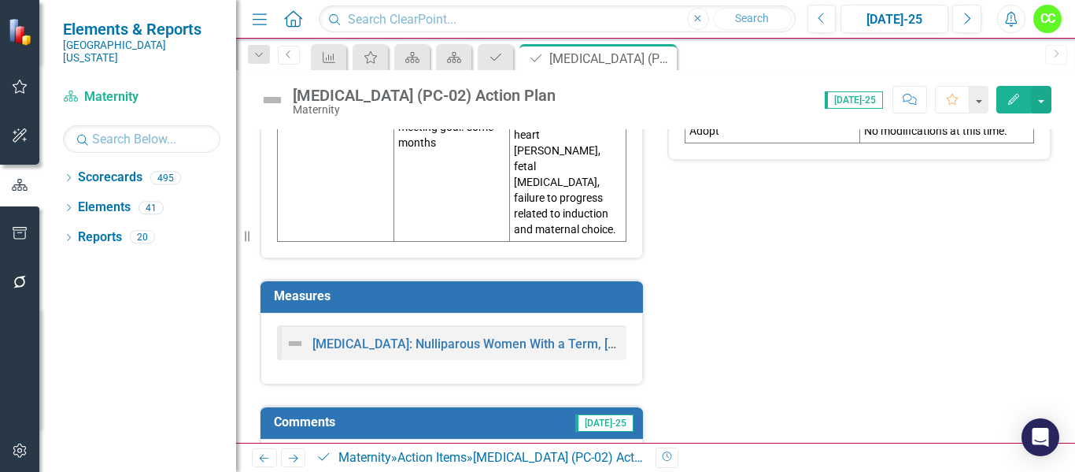
scroll to position [728, 0]
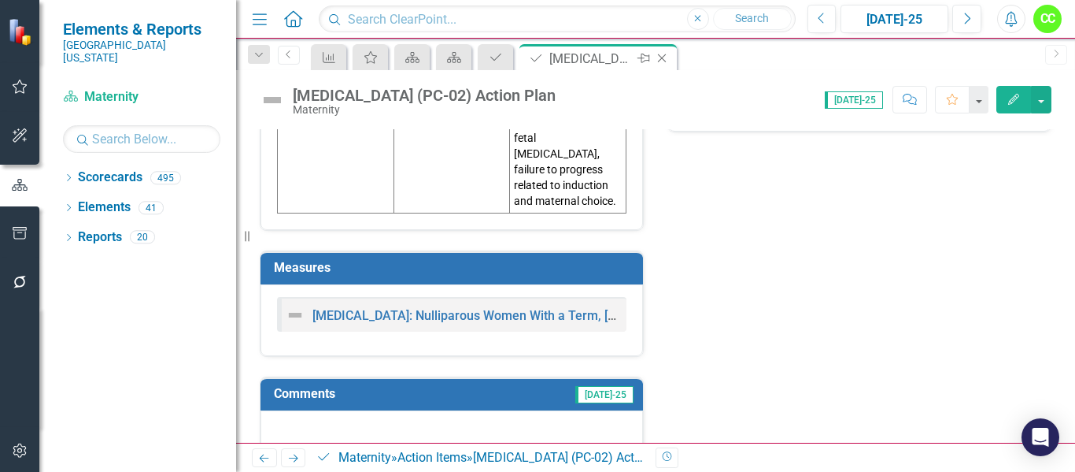
click at [664, 59] on icon "Close" at bounding box center [662, 58] width 16 height 13
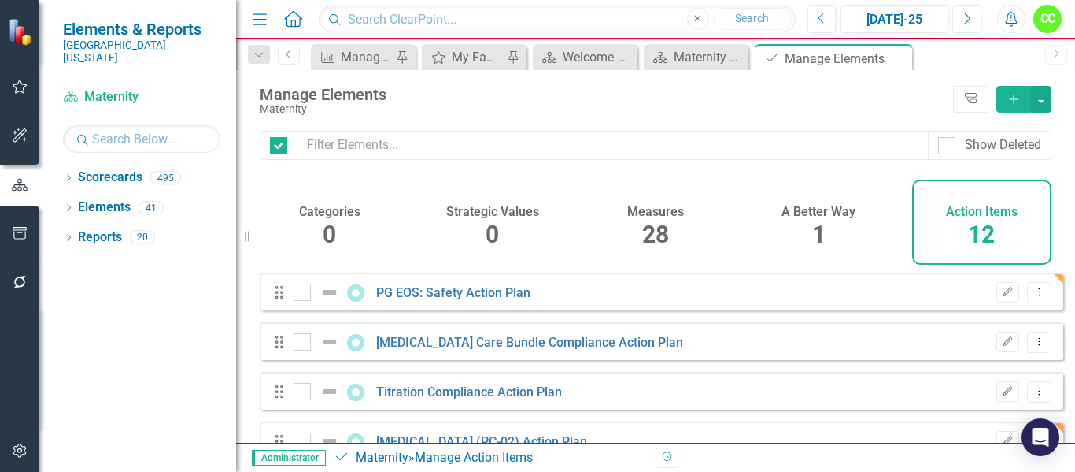
checkbox input "false"
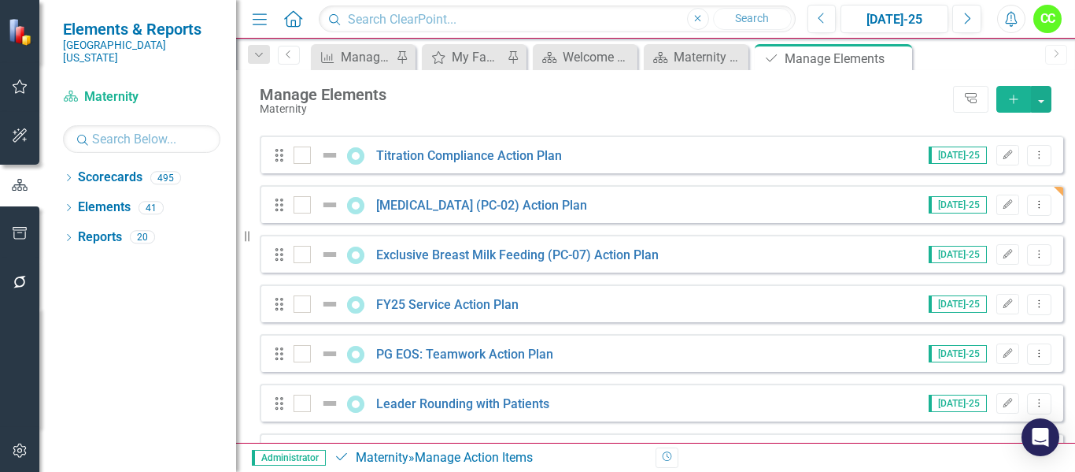
scroll to position [315, 0]
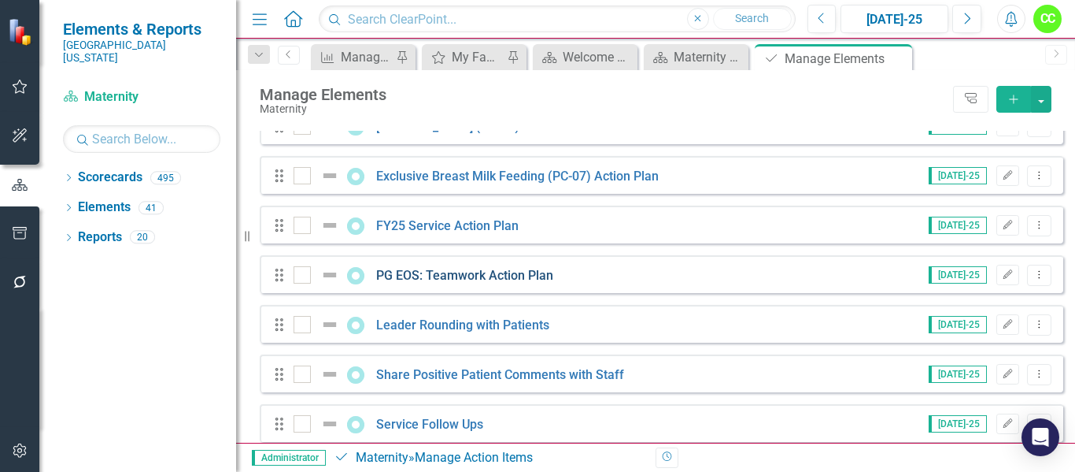
click at [480, 283] on link "PG EOS: Teamwork Action Plan" at bounding box center [464, 275] width 177 height 15
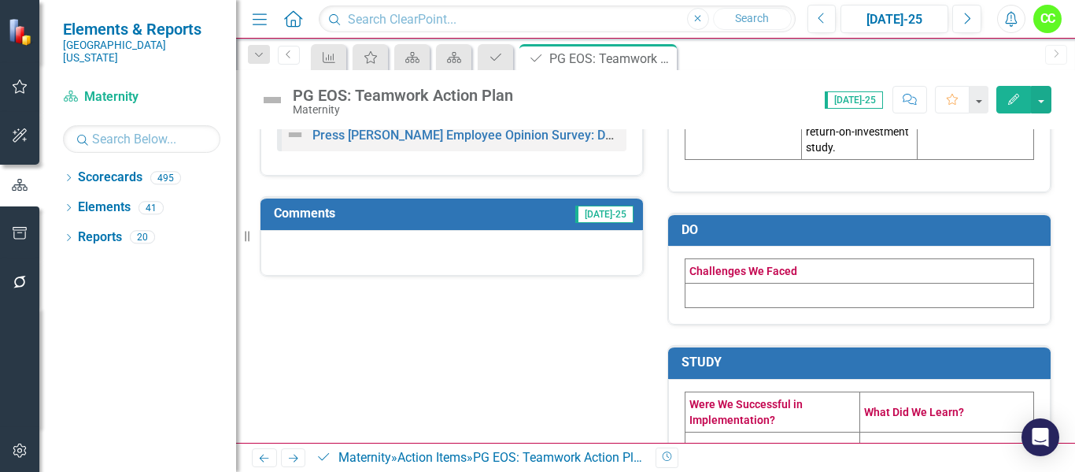
scroll to position [708, 0]
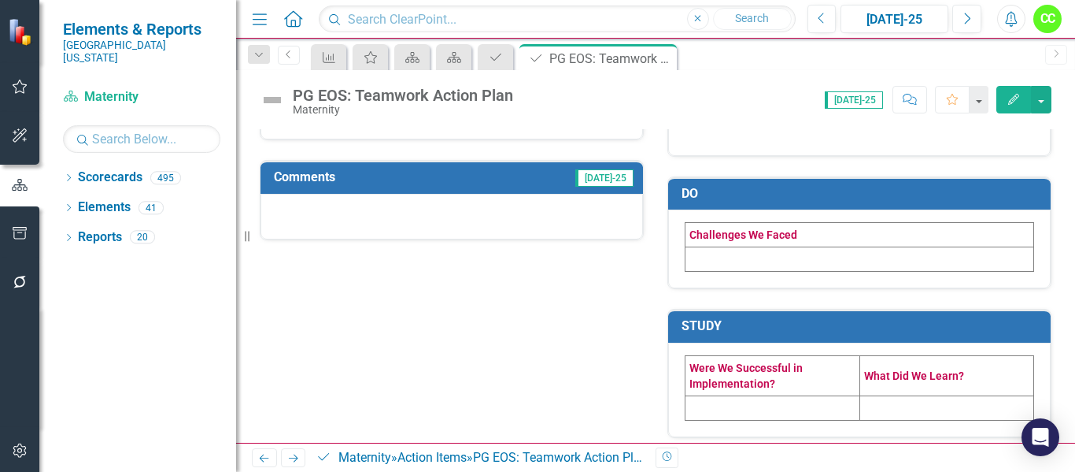
click at [764, 272] on td at bounding box center [860, 259] width 349 height 24
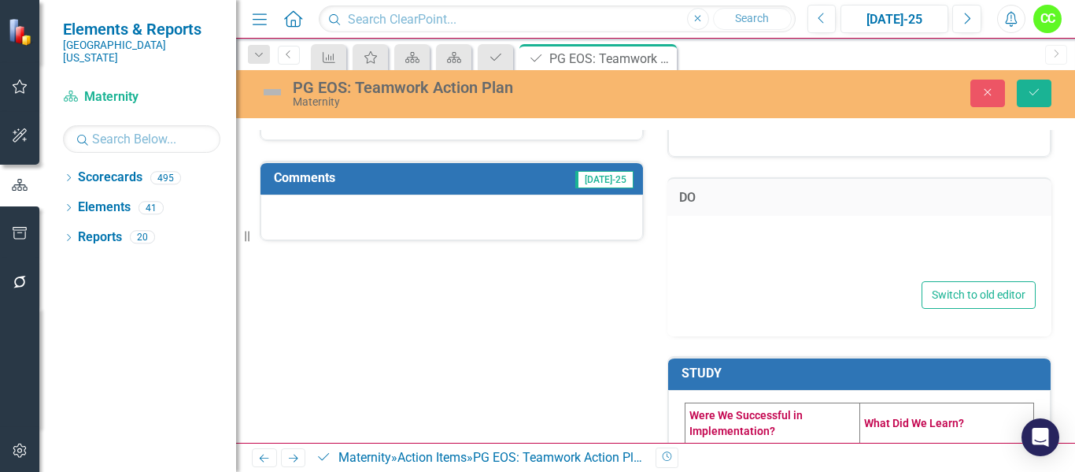
type textarea "<table style="border-collapse: collapse; width: 100%;" border="1"><colgroup><co…"
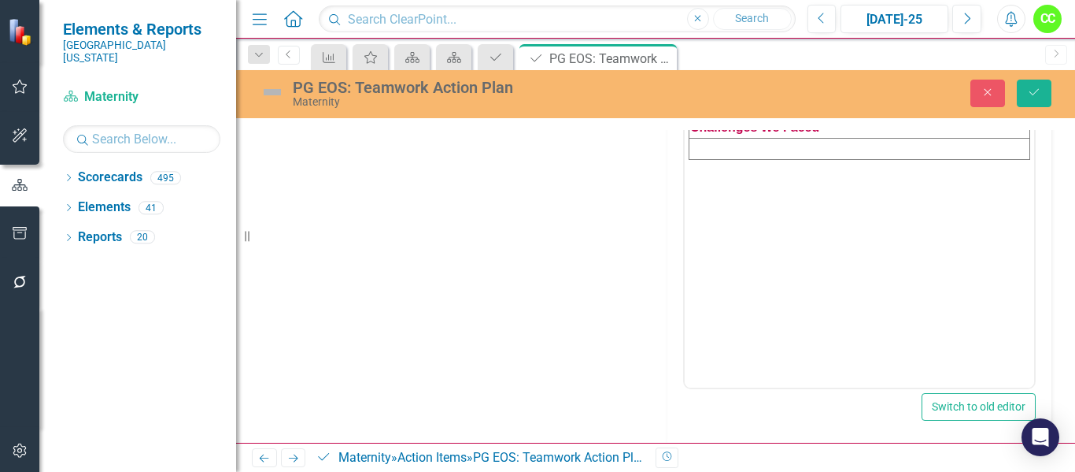
scroll to position [0, 0]
click at [730, 148] on td "Rich Text Area. Press ALT-0 for help." at bounding box center [860, 148] width 341 height 21
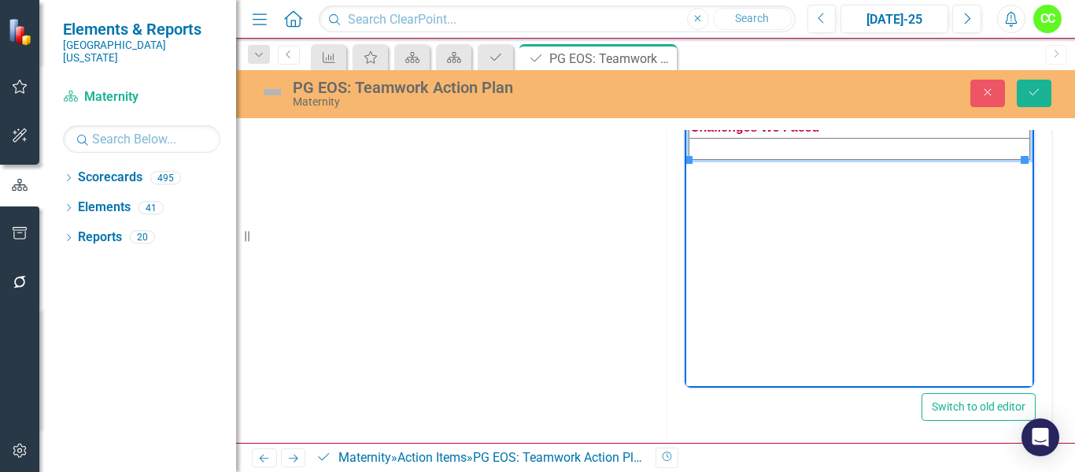
click at [717, 150] on td "Rich Text Area. Press ALT-0 for help." at bounding box center [860, 148] width 341 height 21
paste body "Rich Text Area. Press ALT-0 for help."
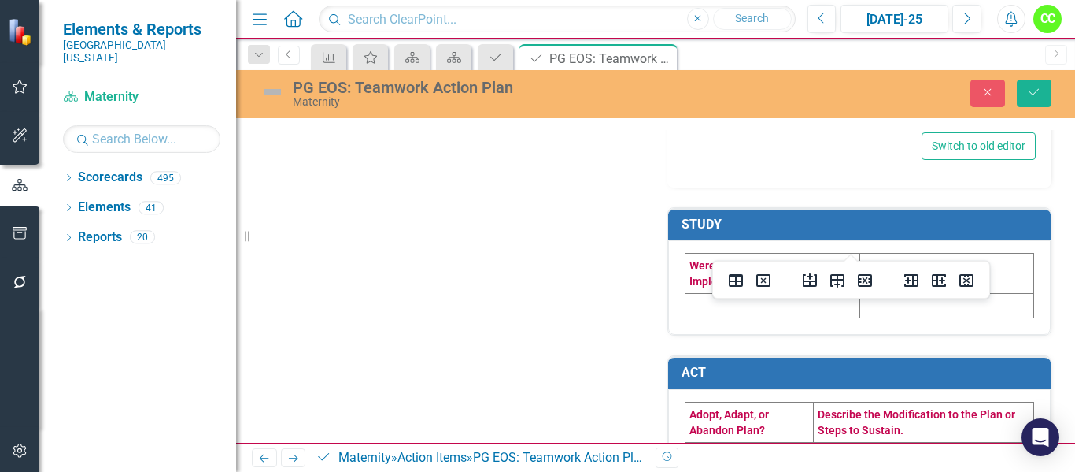
scroll to position [1130, 0]
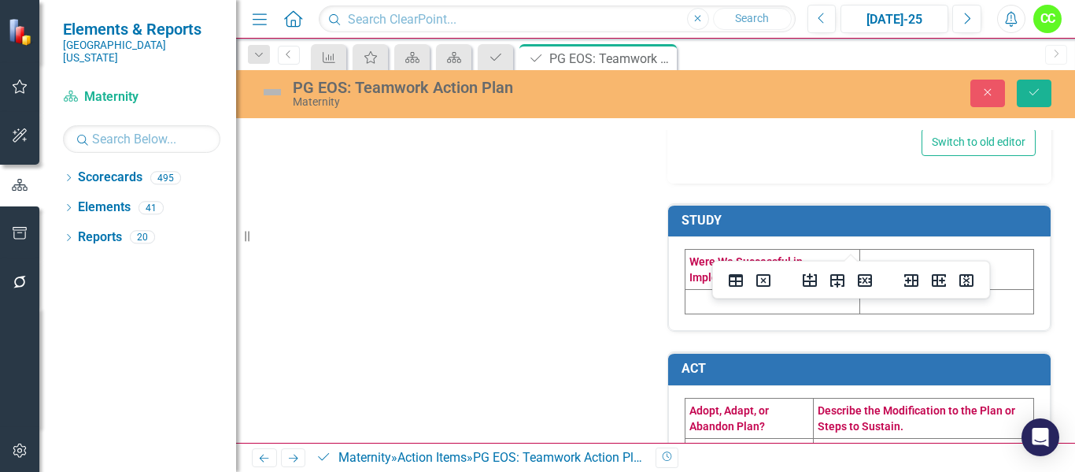
click at [758, 314] on td at bounding box center [773, 302] width 175 height 24
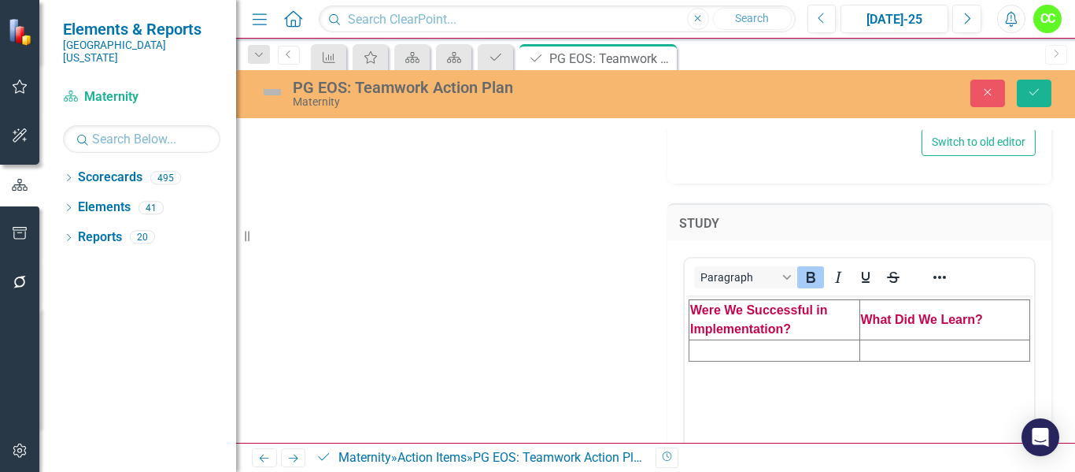
scroll to position [0, 0]
click at [740, 344] on td "Rich Text Area. Press ALT-0 for help." at bounding box center [775, 350] width 171 height 21
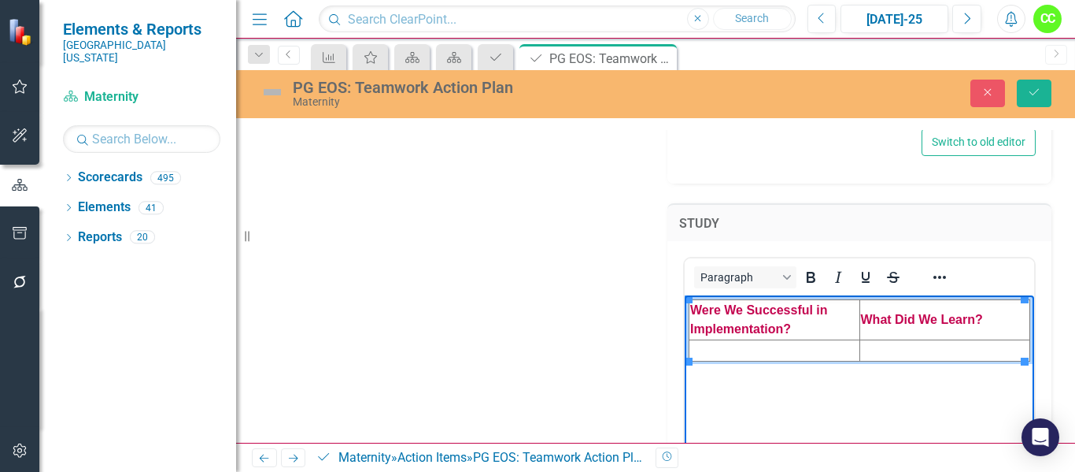
click at [727, 349] on td "Rich Text Area. Press ALT-0 for help." at bounding box center [775, 350] width 171 height 21
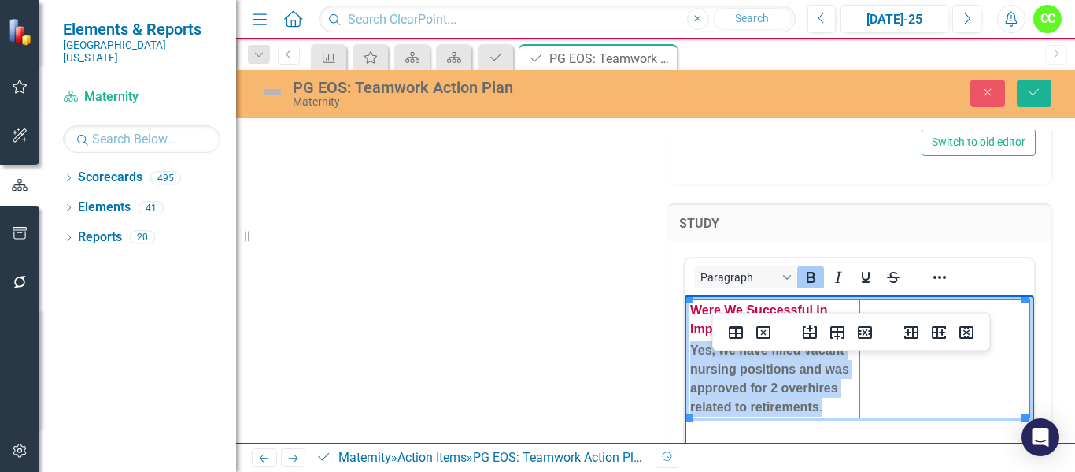
drag, startPoint x: 821, startPoint y: 410, endPoint x: 691, endPoint y: 355, distance: 141.1
click at [691, 355] on td "Yes, we have filled vacant nursing positions and was approved for 2 overhires r…" at bounding box center [775, 379] width 171 height 78
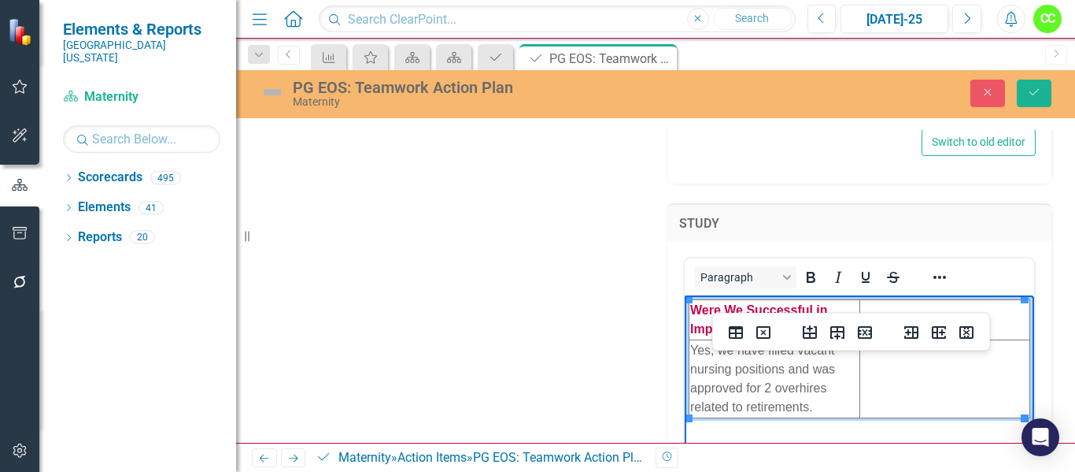
click at [798, 385] on td "Yes, we have filled vacant nursing positions and was approved for 2 overhires r…" at bounding box center [775, 379] width 171 height 78
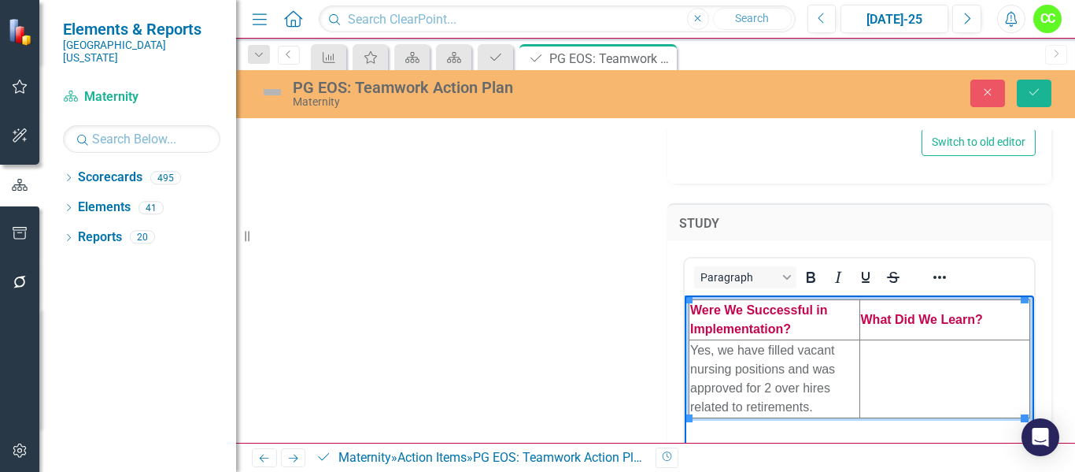
click at [921, 368] on td "Rich Text Area. Press ALT-0 for help." at bounding box center [945, 379] width 171 height 78
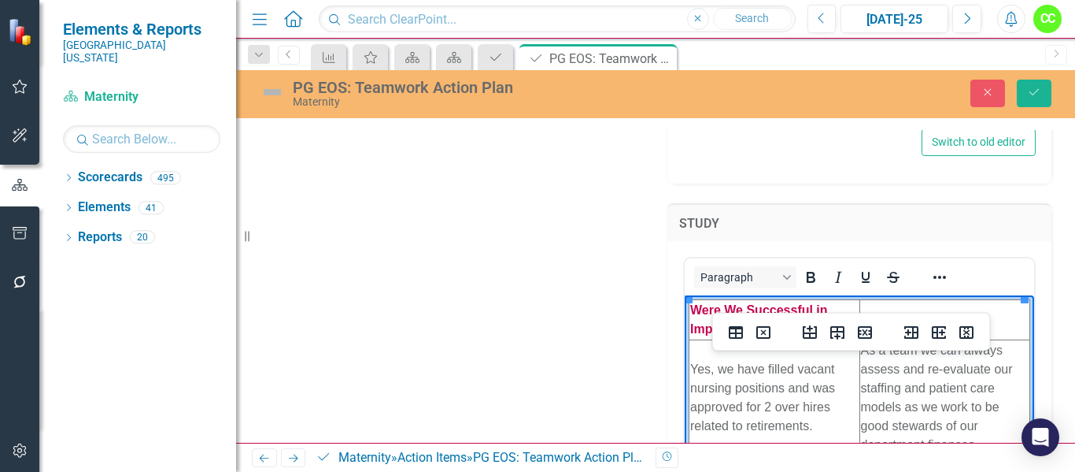
scroll to position [1209, 0]
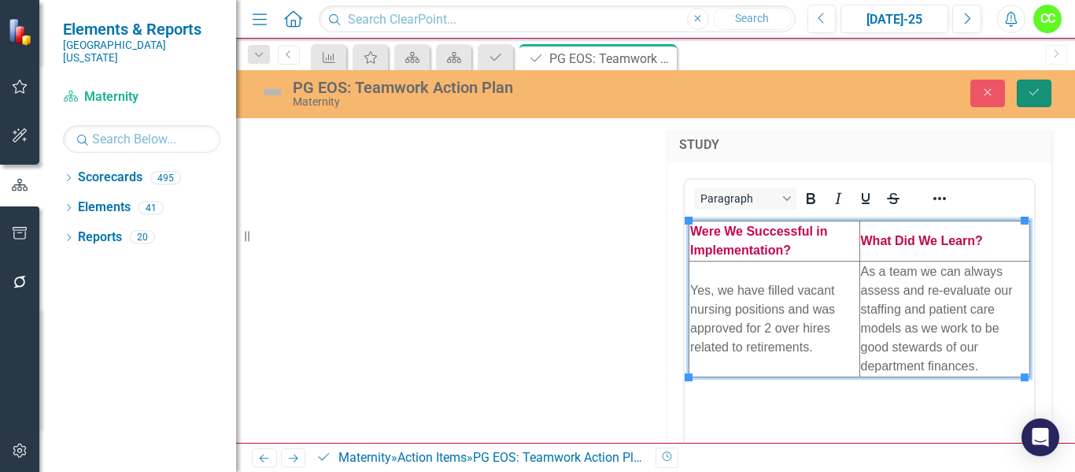
click at [1047, 97] on button "Save" at bounding box center [1034, 94] width 35 height 28
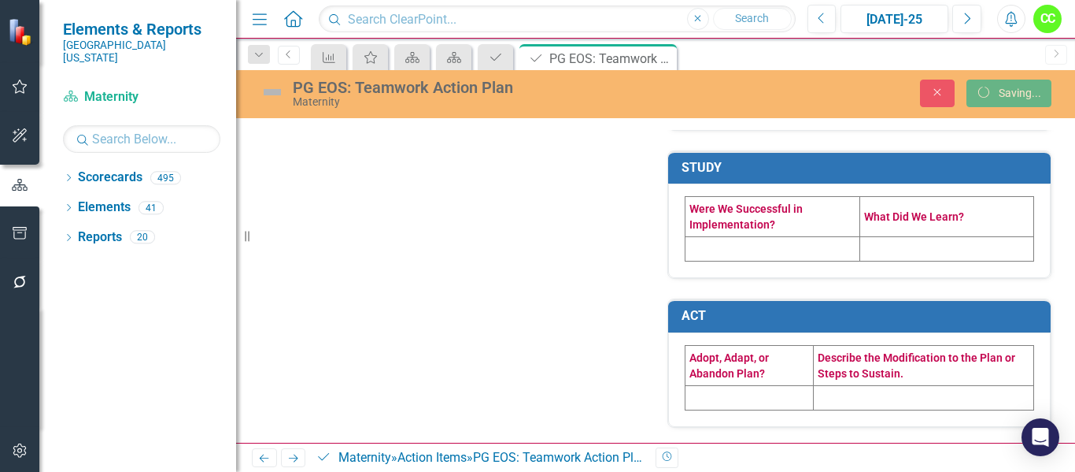
scroll to position [884, 0]
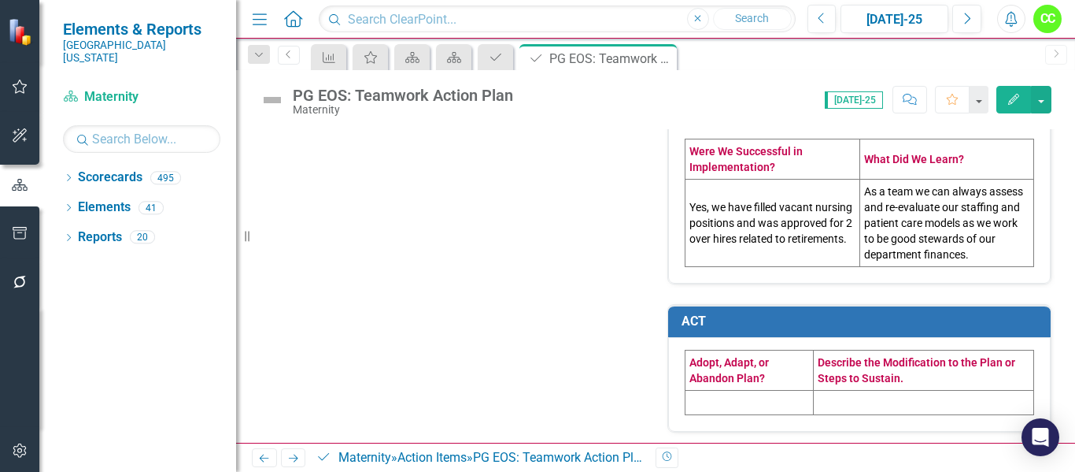
scroll to position [993, 0]
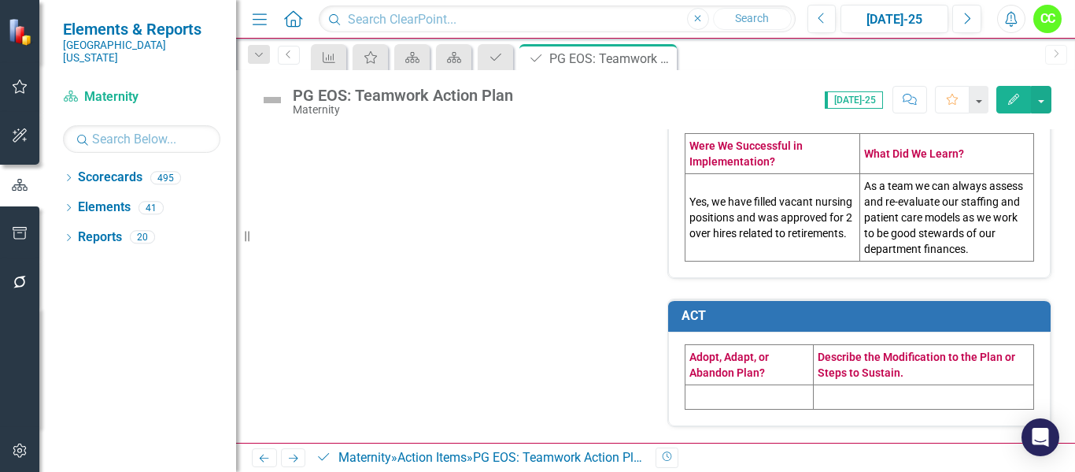
click at [742, 401] on td at bounding box center [750, 397] width 128 height 24
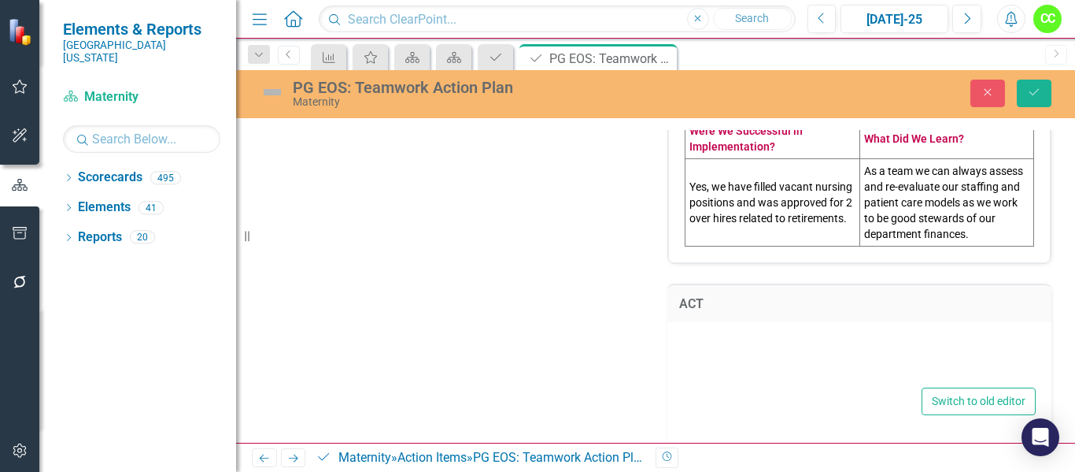
type textarea "<table border="1"><colgroup><col><col></colgroup> <tbody> <tr> <td><span style=…"
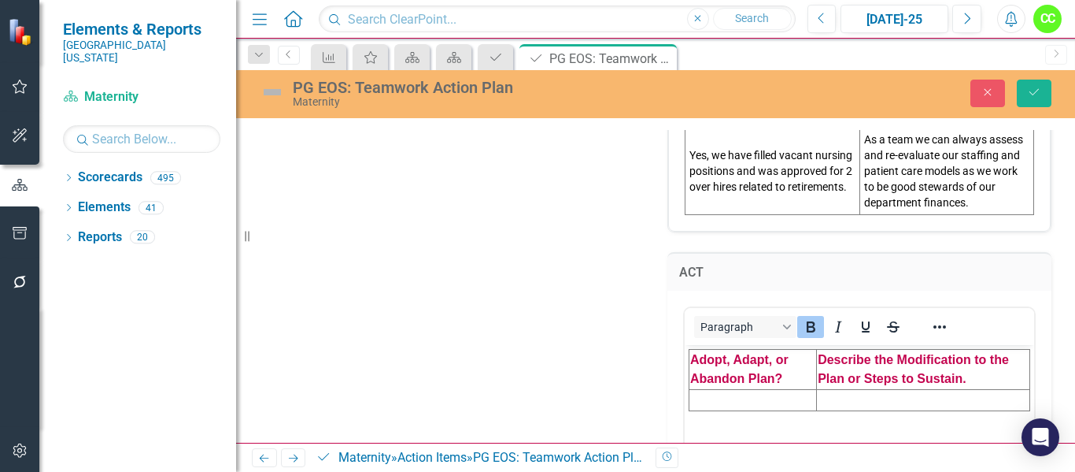
scroll to position [0, 0]
click at [738, 400] on td "Rich Text Area. Press ALT-0 for help." at bounding box center [754, 399] width 128 height 21
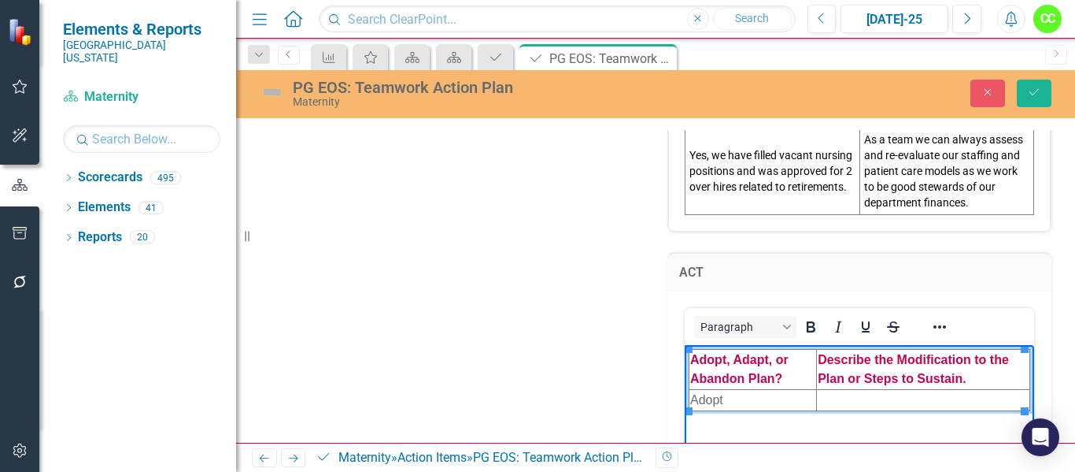
click at [860, 392] on td "Rich Text Area. Press ALT-0 for help." at bounding box center [923, 399] width 213 height 21
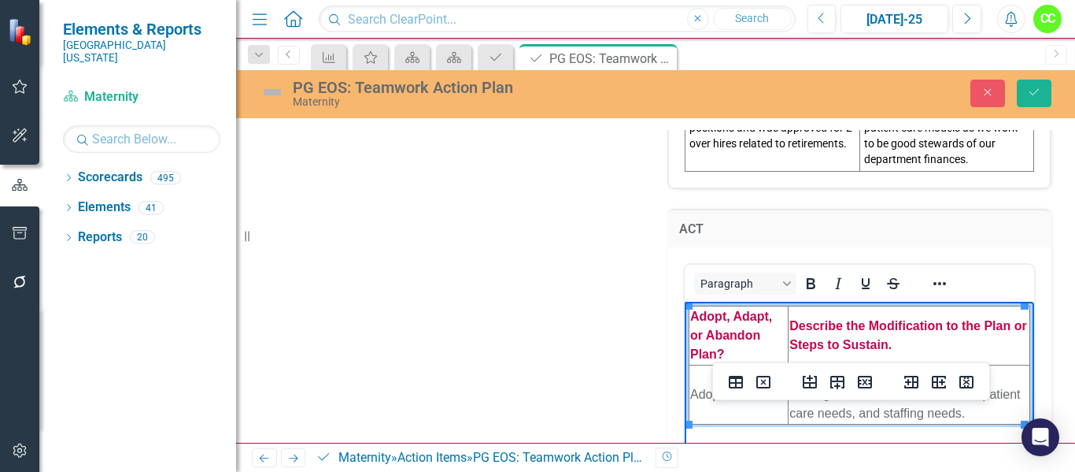
scroll to position [1104, 0]
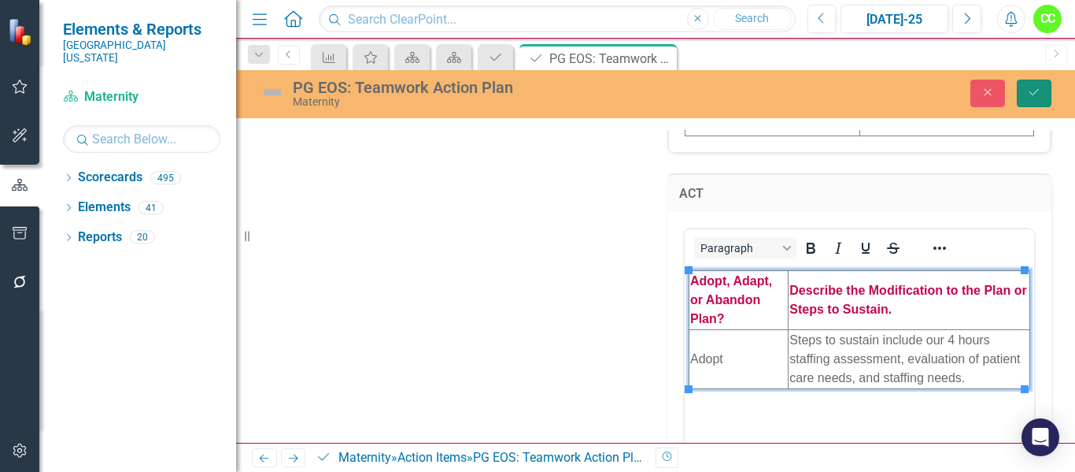
click at [1043, 92] on button "Save" at bounding box center [1034, 94] width 35 height 28
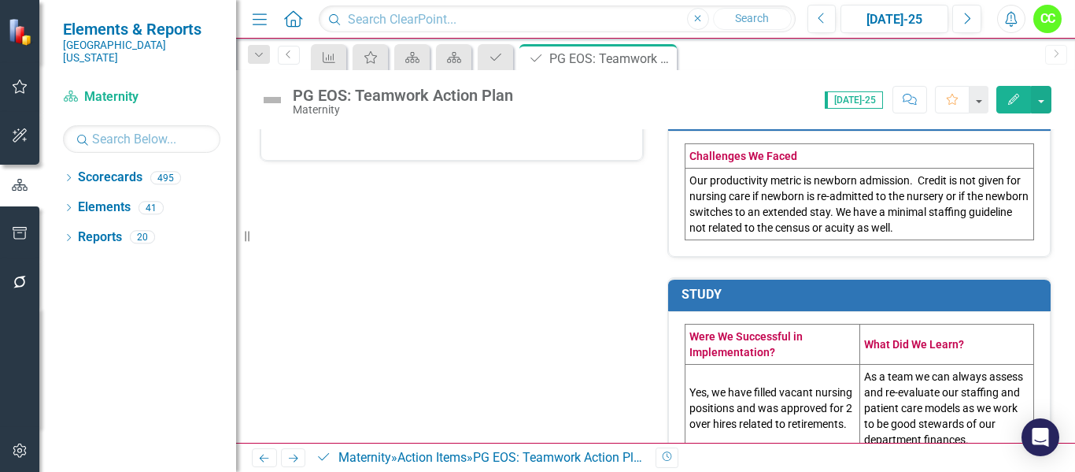
scroll to position [1025, 0]
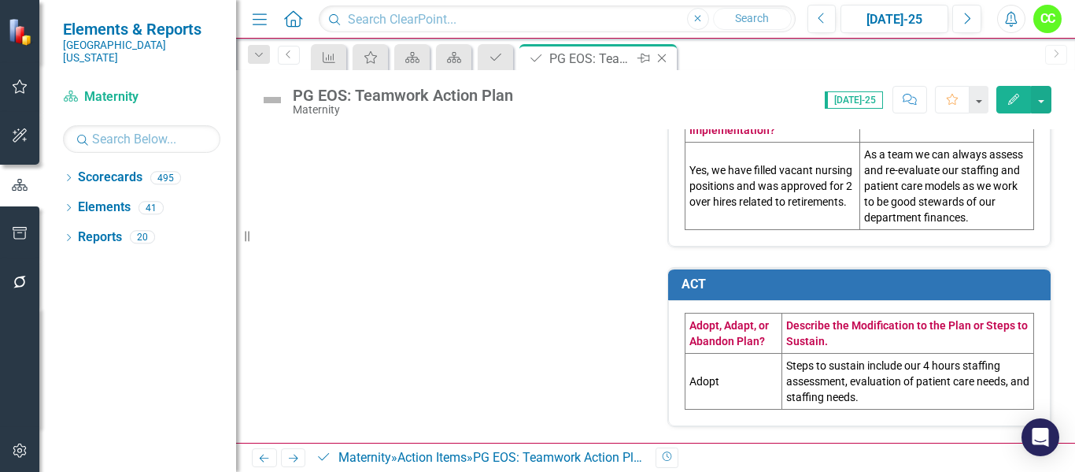
click at [664, 56] on icon "Close" at bounding box center [662, 58] width 16 height 13
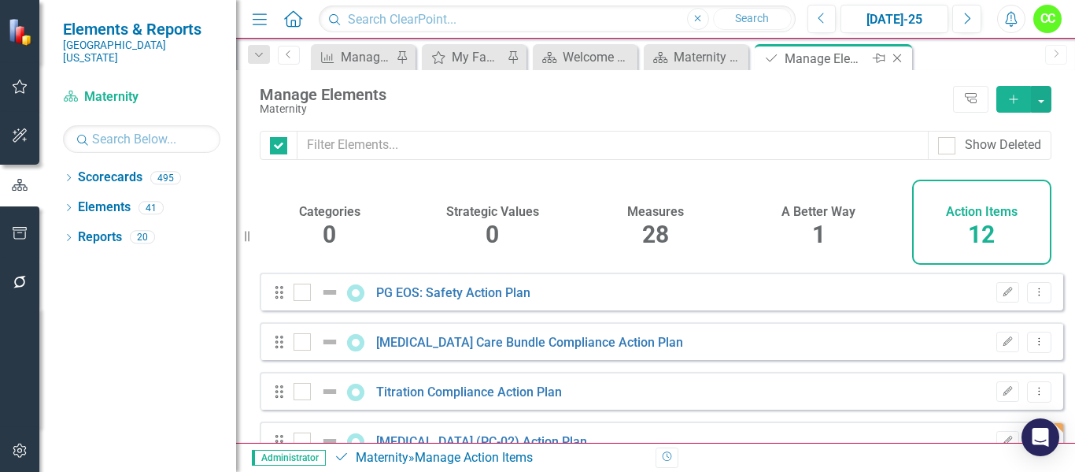
checkbox input "false"
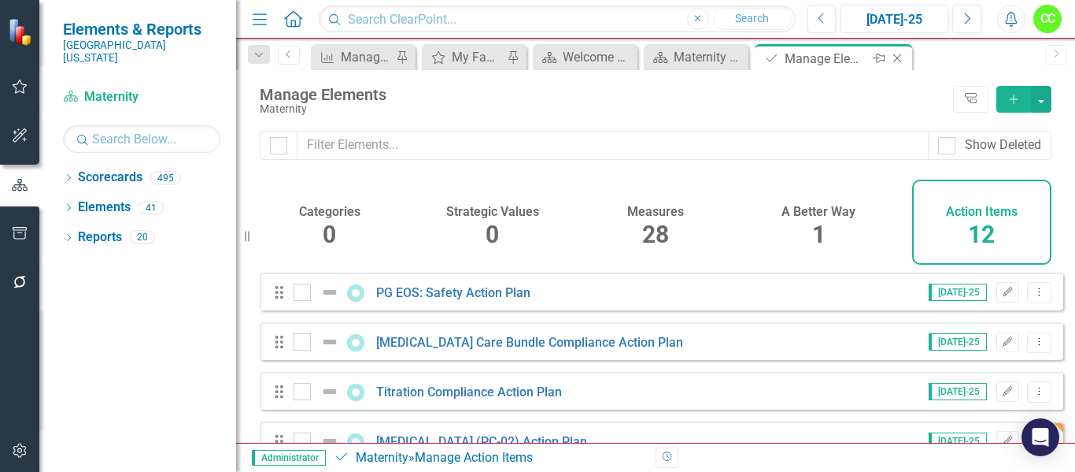
click at [900, 54] on icon "Close" at bounding box center [897, 58] width 16 height 13
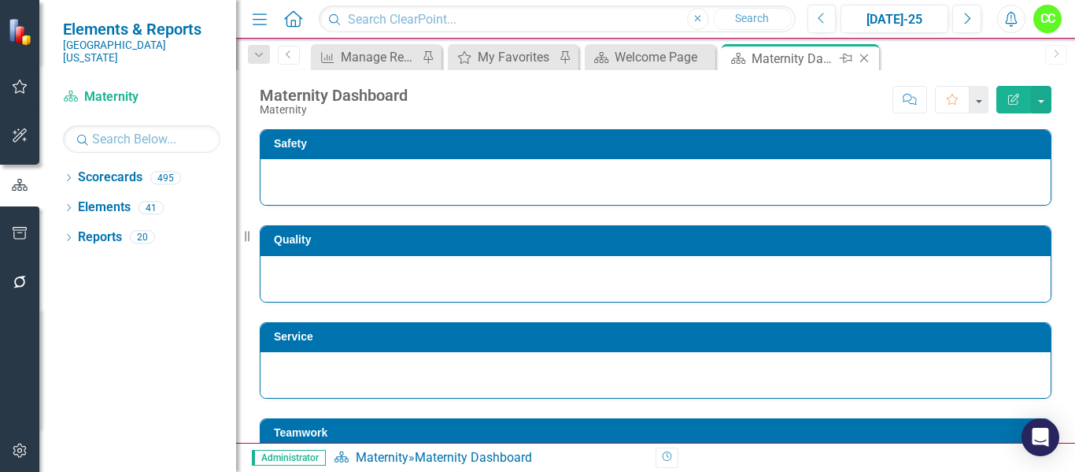
click at [868, 57] on icon "Close" at bounding box center [864, 58] width 16 height 13
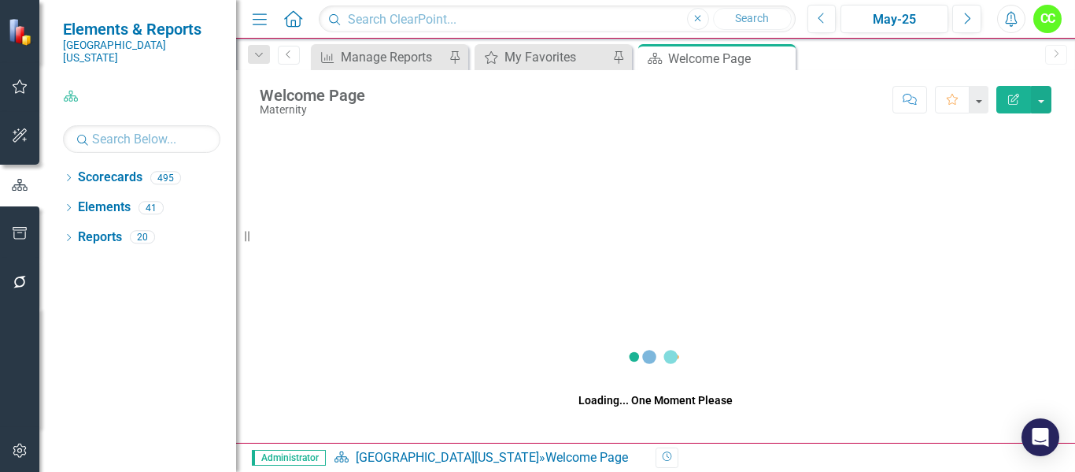
click at [0, 0] on icon "Close" at bounding box center [0, 0] width 0 height 0
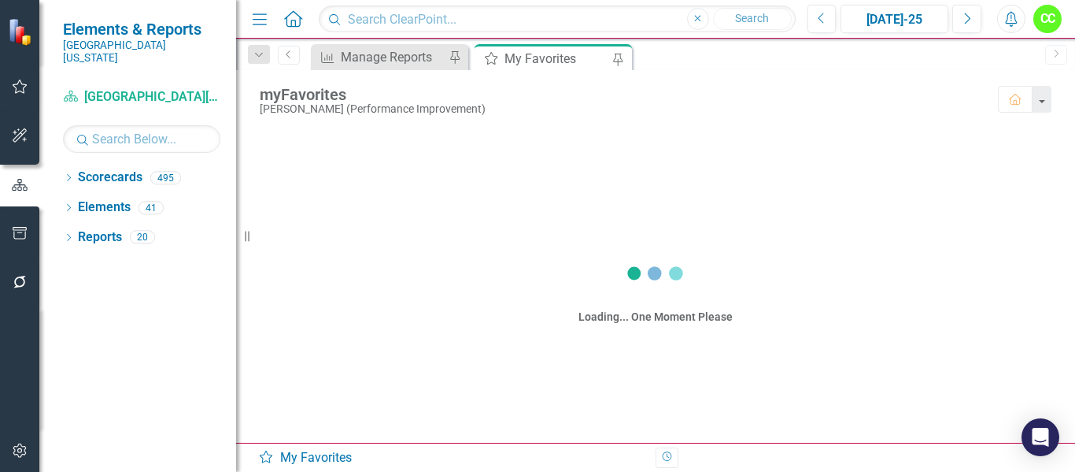
click at [24, 225] on button "button" at bounding box center [19, 233] width 35 height 33
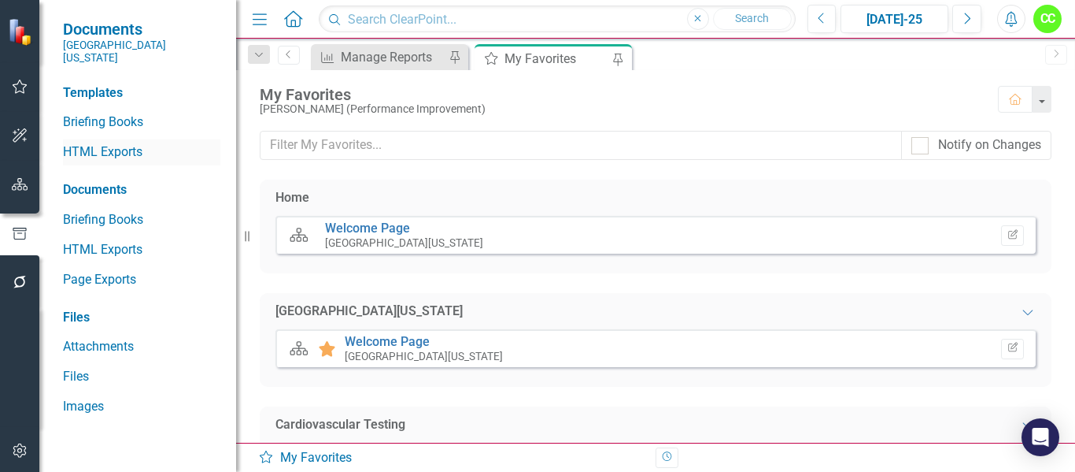
click at [113, 143] on link "HTML Exports" at bounding box center [141, 152] width 157 height 18
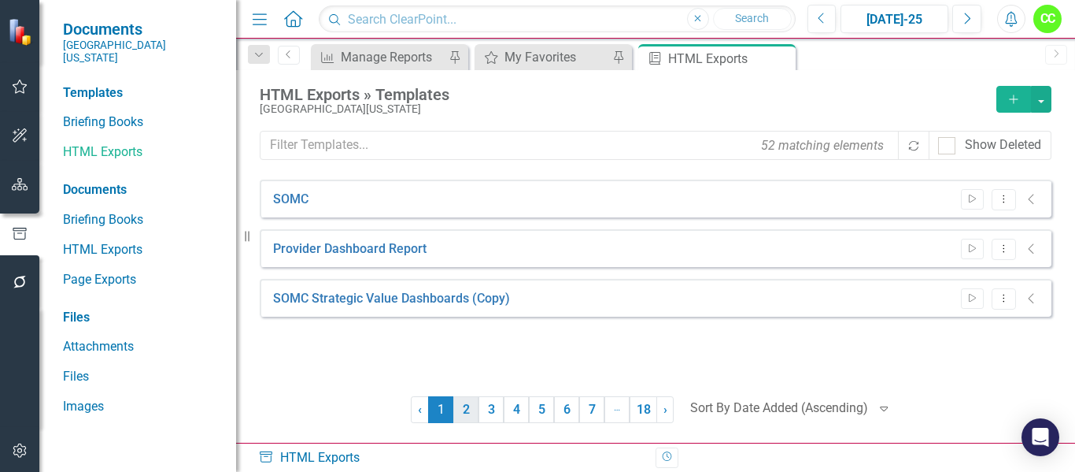
click at [464, 403] on link "2" at bounding box center [465, 409] width 25 height 27
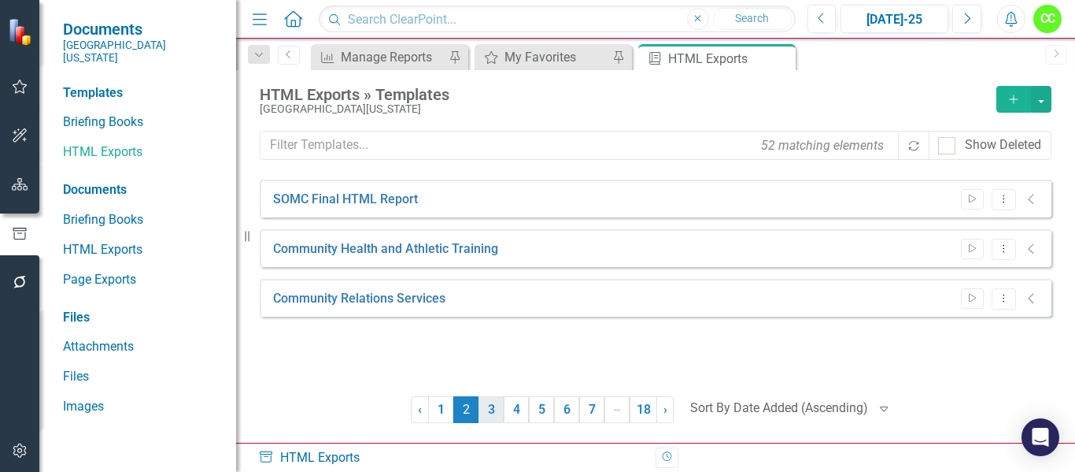
click at [493, 412] on link "3" at bounding box center [491, 409] width 25 height 27
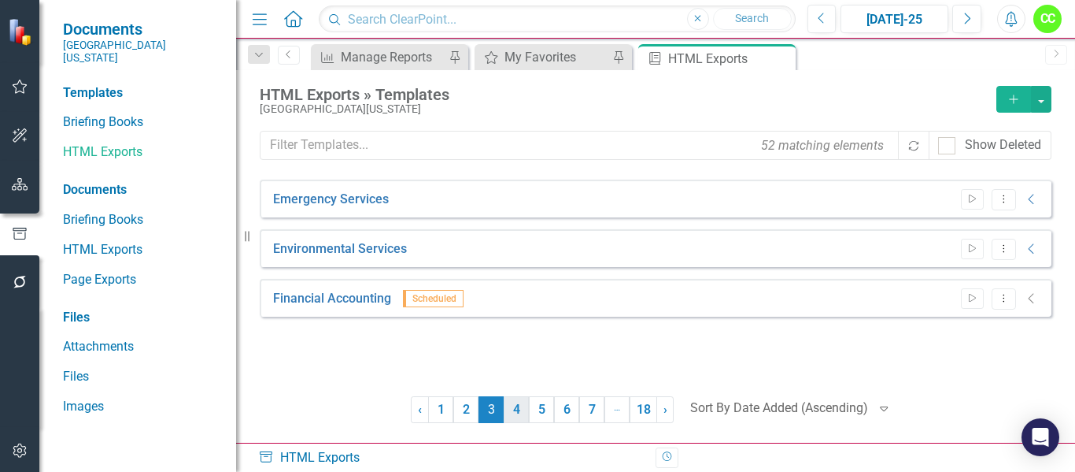
click at [512, 418] on link "4" at bounding box center [516, 409] width 25 height 27
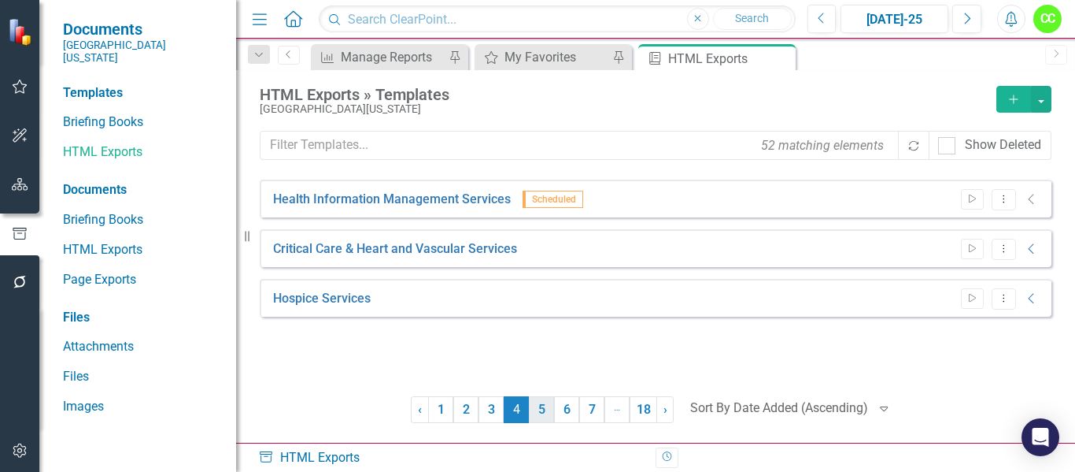
click at [546, 409] on link "5" at bounding box center [541, 409] width 25 height 27
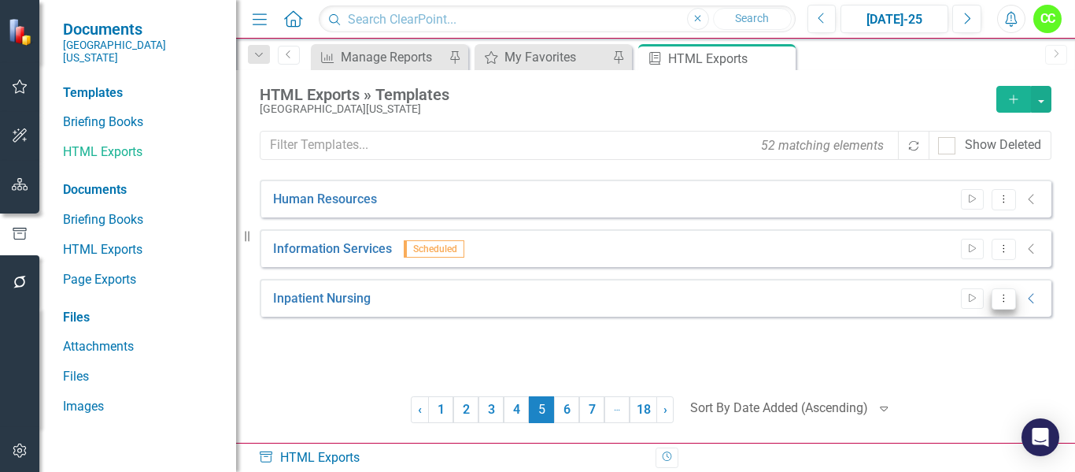
click at [1006, 295] on icon "Dropdown Menu" at bounding box center [1003, 298] width 13 height 10
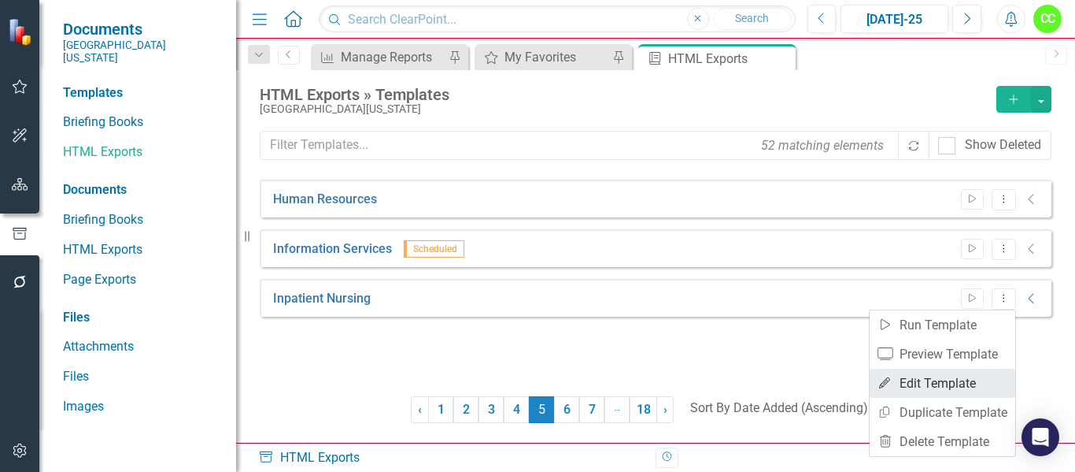
click at [952, 379] on link "Edit Edit Template" at bounding box center [943, 382] width 146 height 29
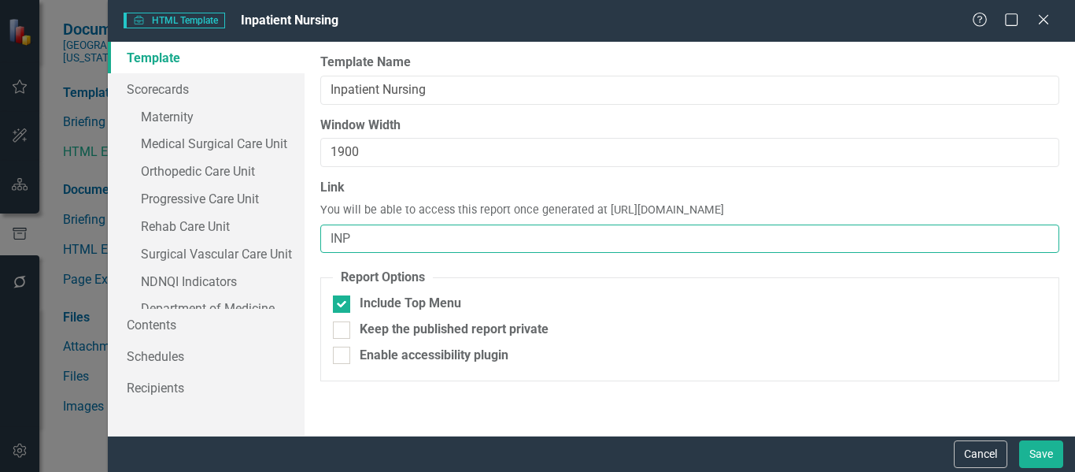
click at [383, 235] on input "INP" at bounding box center [689, 238] width 739 height 29
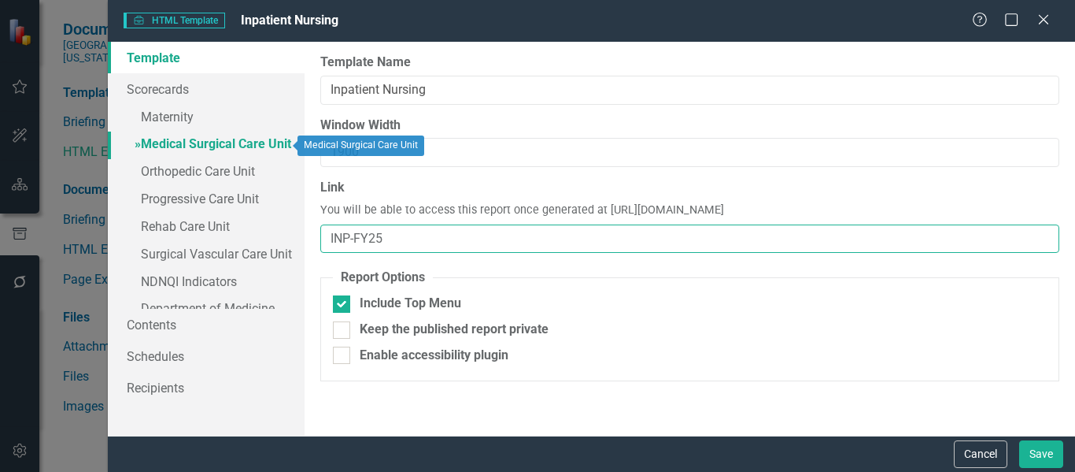
type input "INP-FY25"
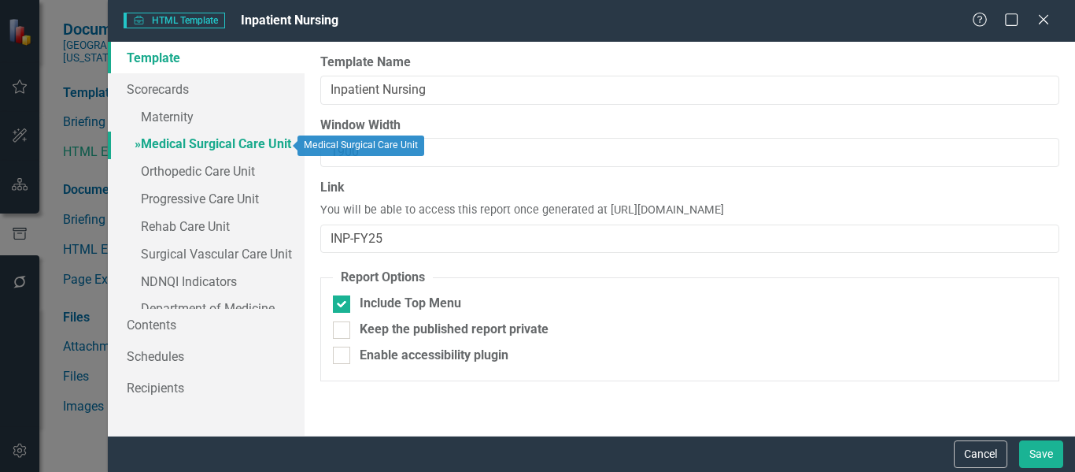
click at [202, 146] on link "» Medical Surgical Care Unit" at bounding box center [206, 145] width 197 height 28
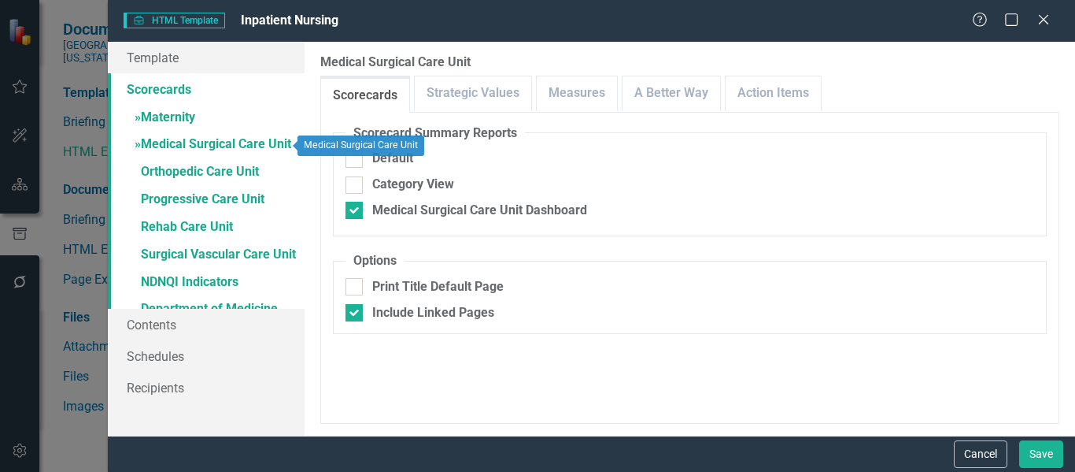
click at [196, 120] on link "» Maternity" at bounding box center [206, 119] width 197 height 28
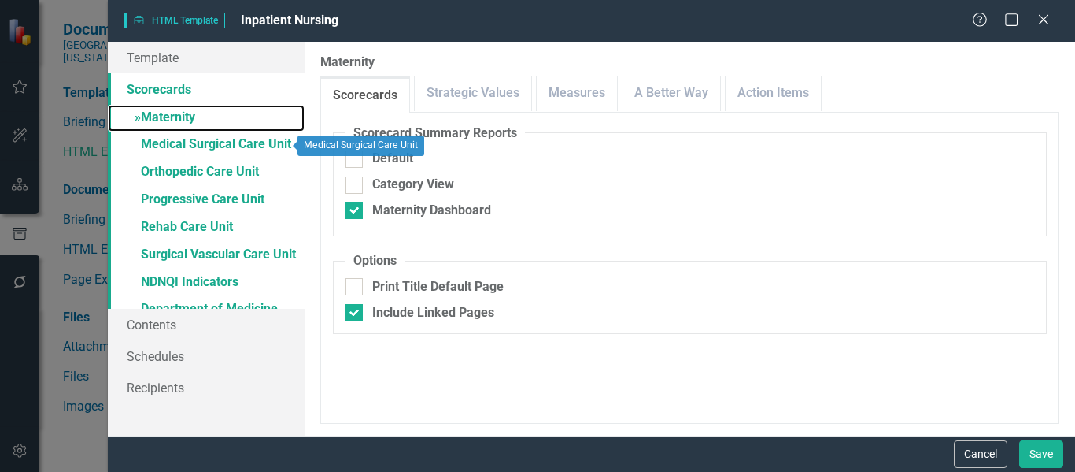
checkbox input "false"
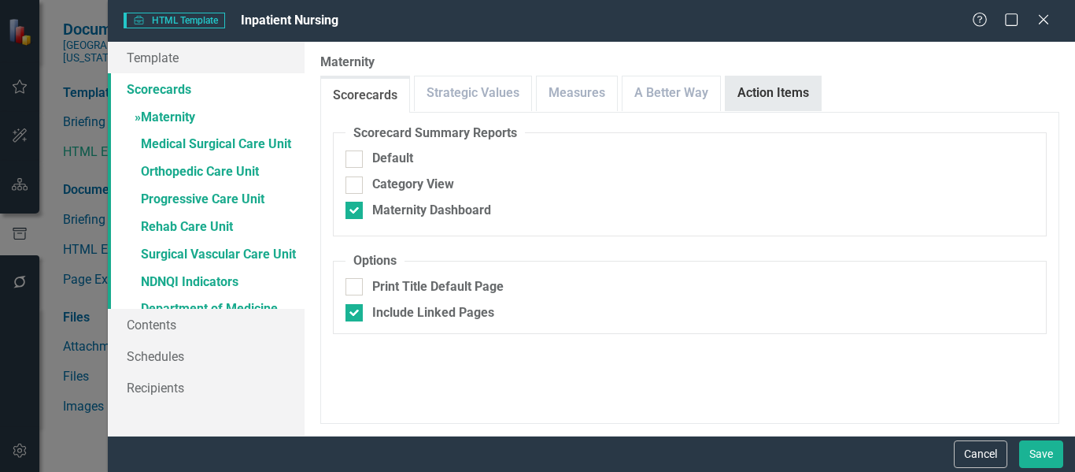
click at [754, 88] on link "Action Items" at bounding box center [773, 93] width 95 height 34
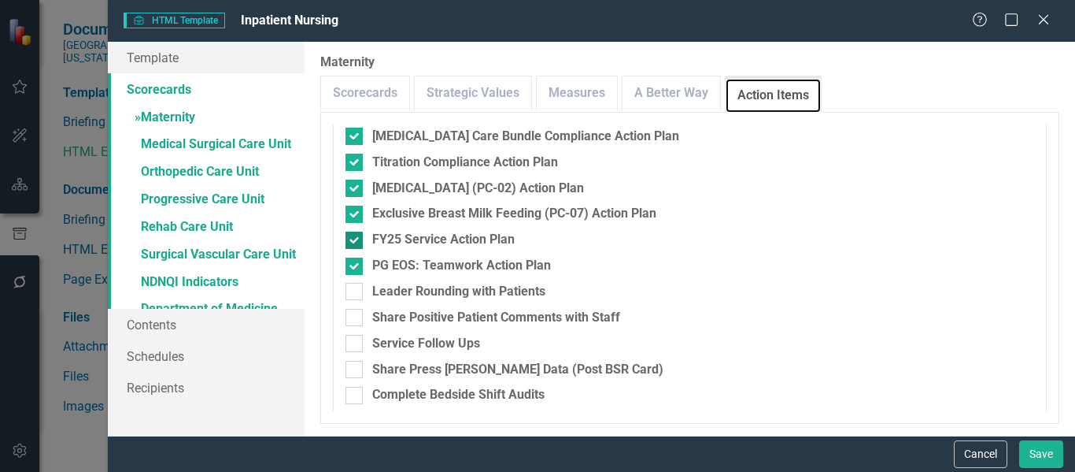
scroll to position [167, 0]
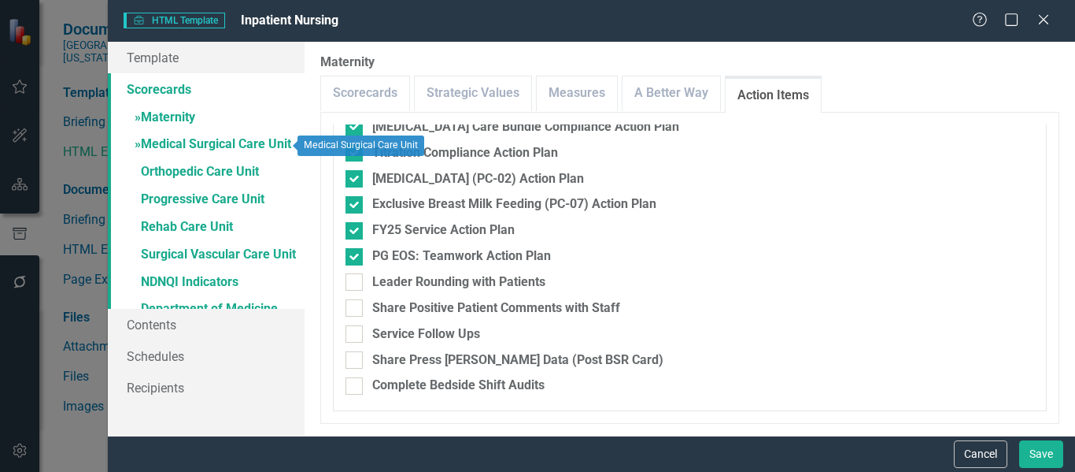
click at [209, 142] on link "» Medical Surgical Care Unit" at bounding box center [206, 145] width 197 height 28
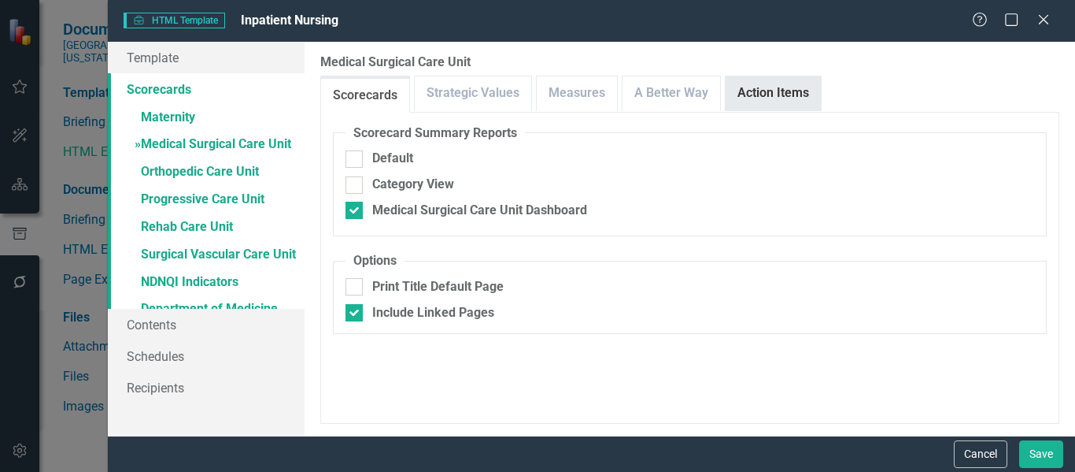
click at [765, 96] on link "Action Items" at bounding box center [773, 93] width 95 height 34
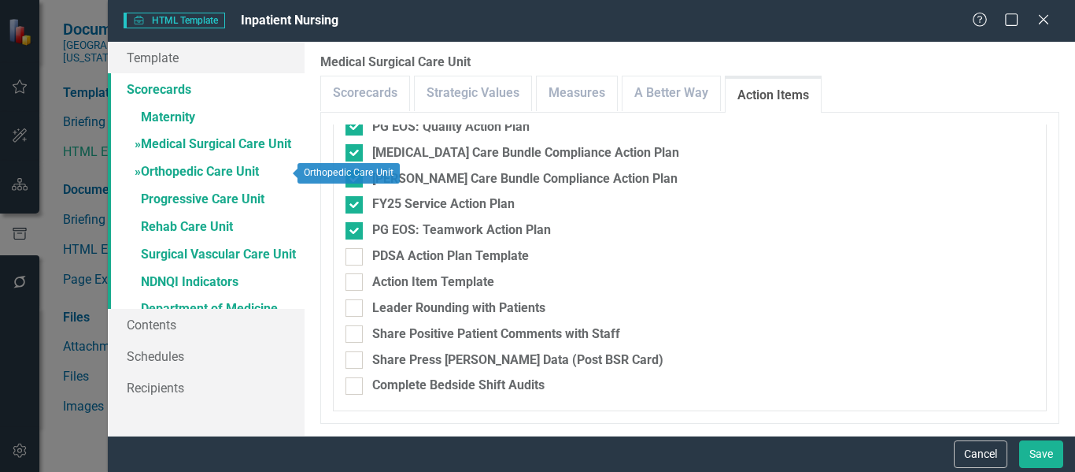
click at [214, 175] on link "» Orthopedic Care Unit" at bounding box center [206, 173] width 197 height 28
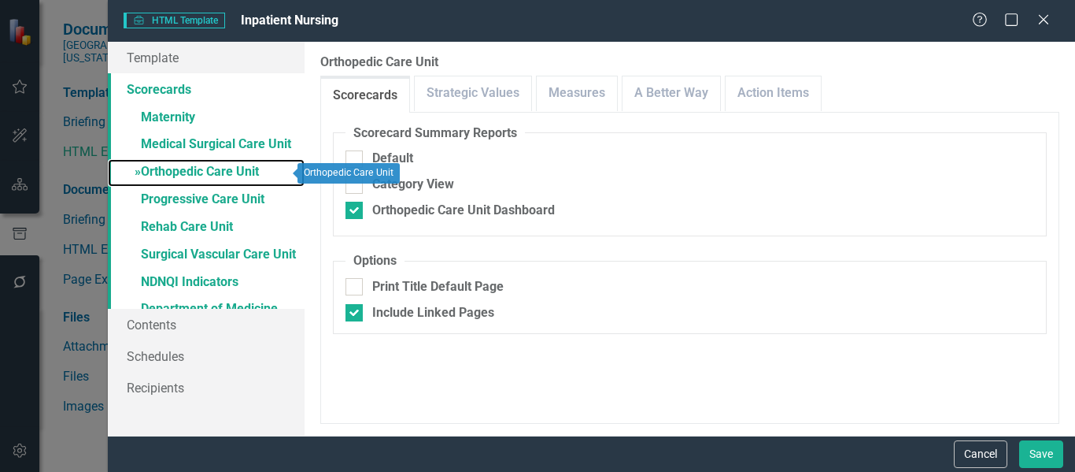
checkbox input "false"
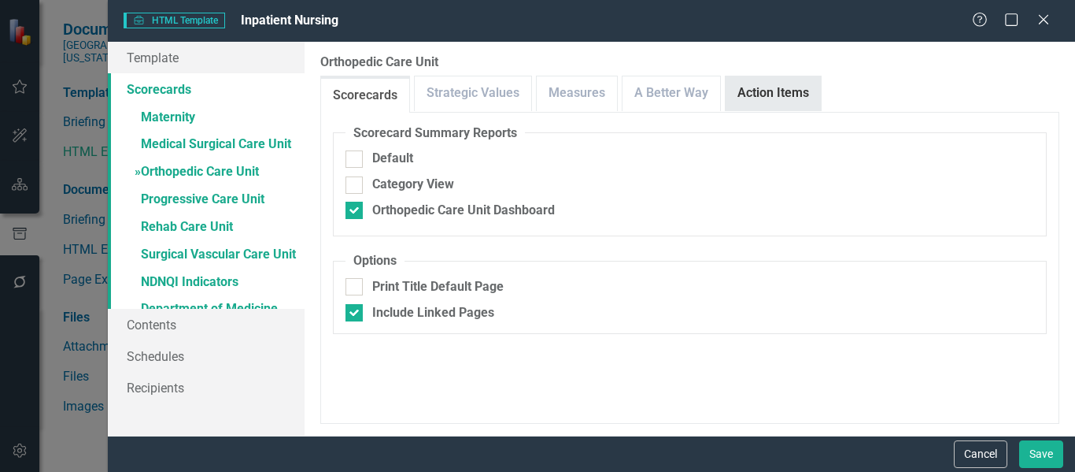
click at [752, 87] on link "Action Items" at bounding box center [773, 93] width 95 height 34
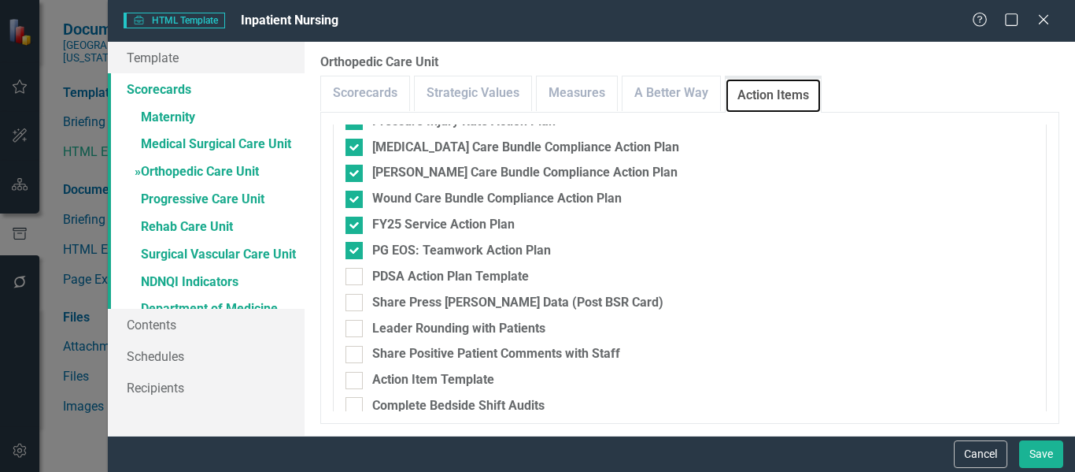
scroll to position [219, 0]
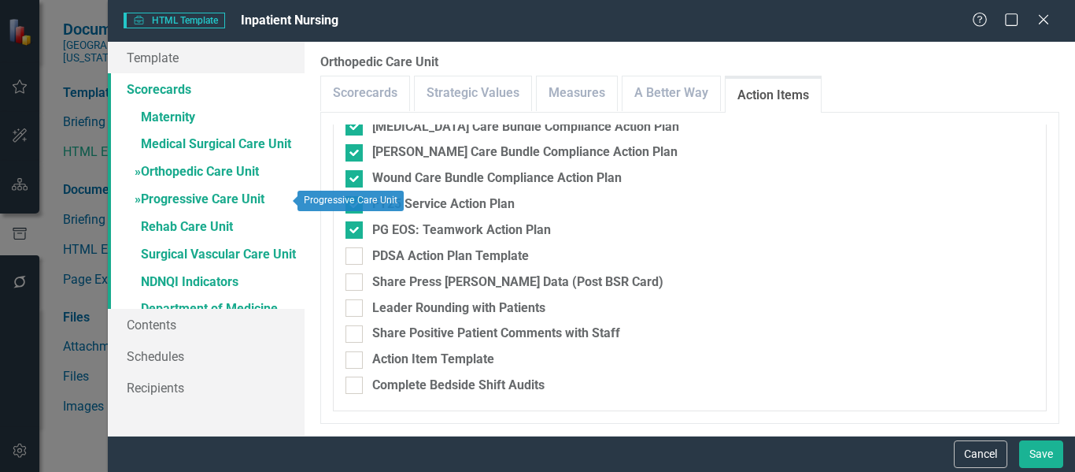
click at [215, 192] on link "» Progressive Care Unit" at bounding box center [206, 201] width 197 height 28
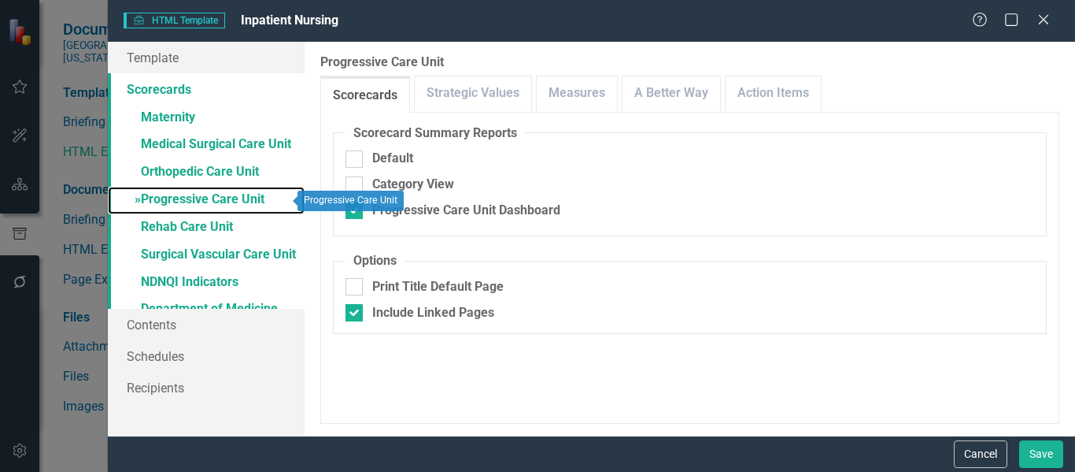
checkbox input "false"
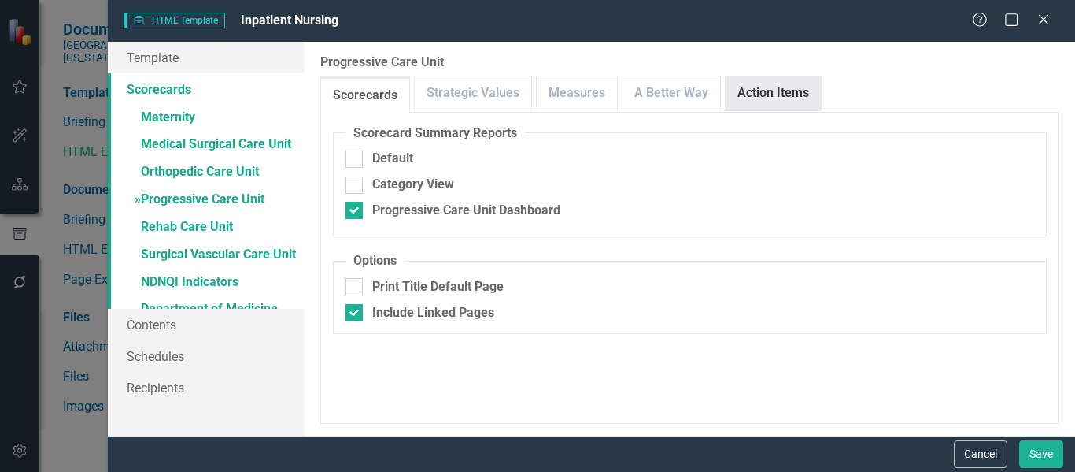
click at [777, 80] on link "Action Items" at bounding box center [773, 93] width 95 height 34
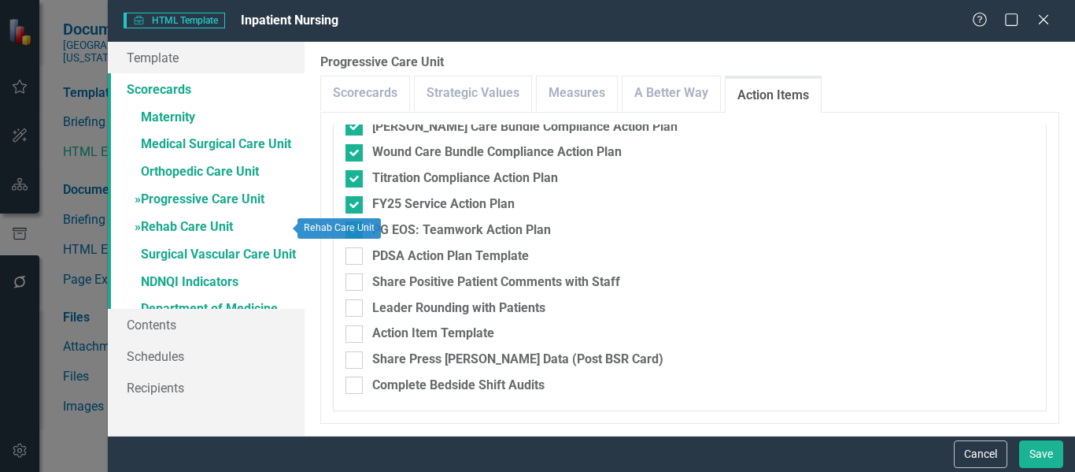
click at [195, 225] on link "» Rehab Care Unit" at bounding box center [206, 228] width 197 height 28
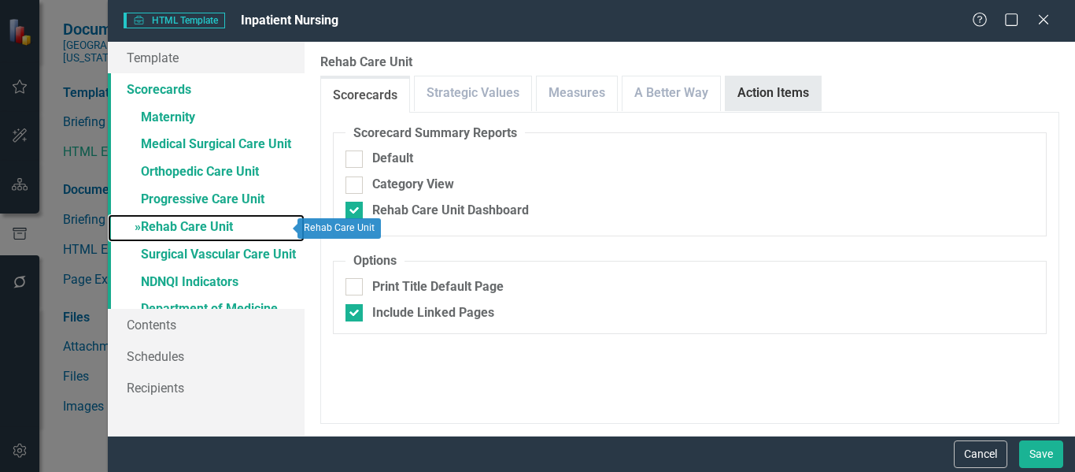
checkbox input "false"
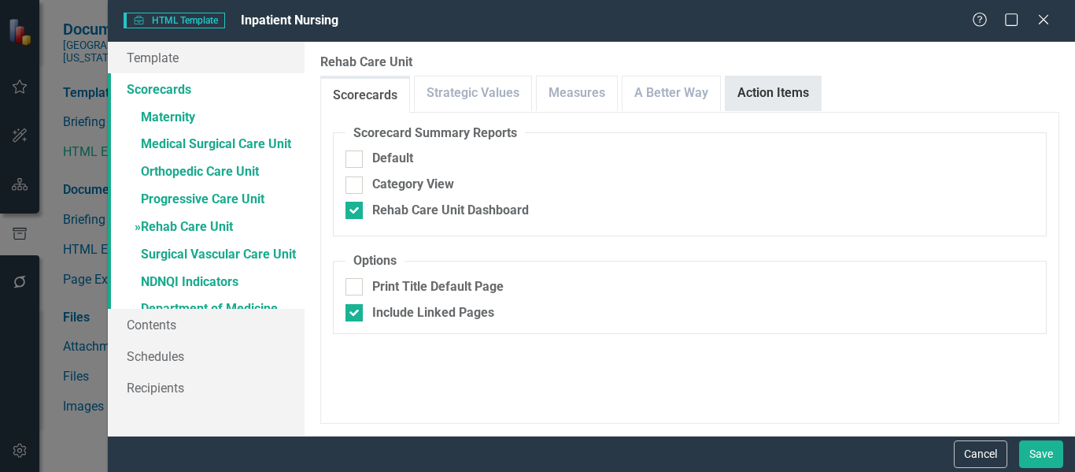
click at [760, 94] on link "Action Items" at bounding box center [773, 93] width 95 height 34
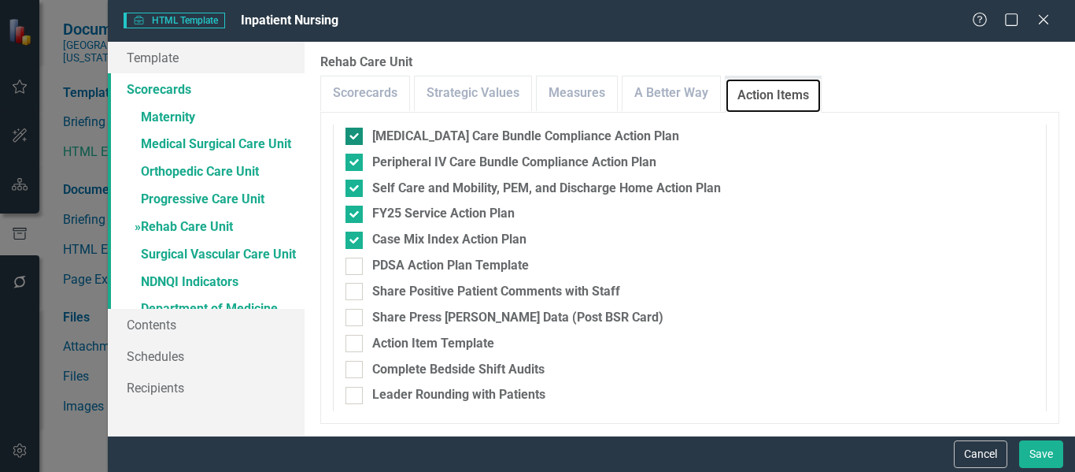
scroll to position [167, 0]
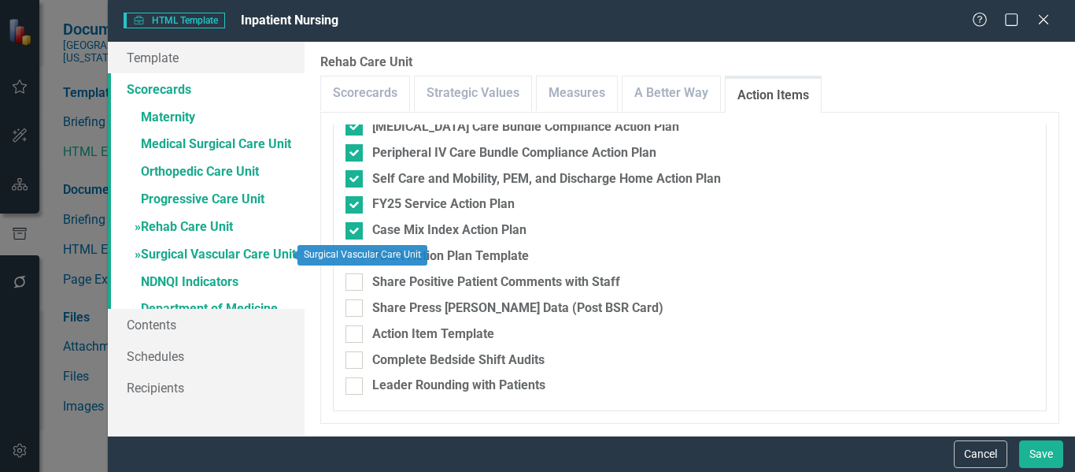
click at [228, 250] on link "» Surgical Vascular Care Unit" at bounding box center [206, 256] width 197 height 28
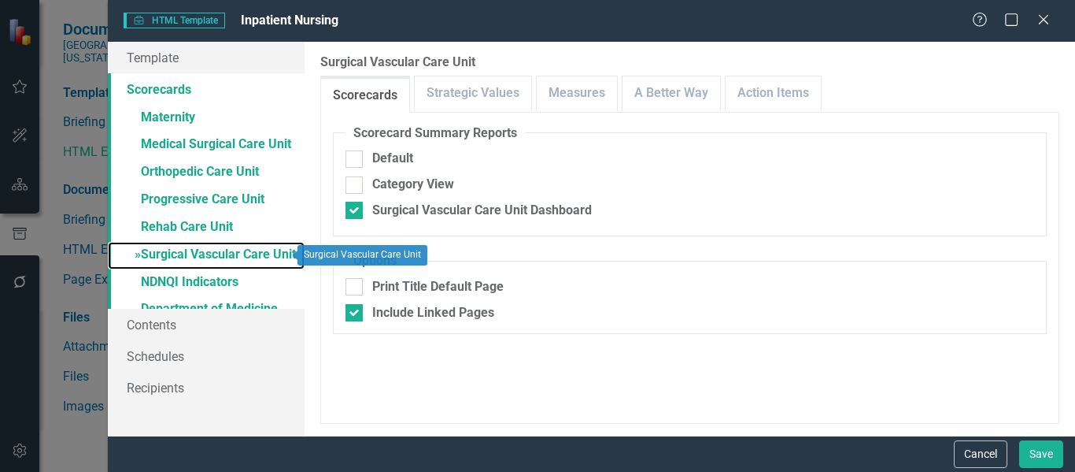
checkbox input "false"
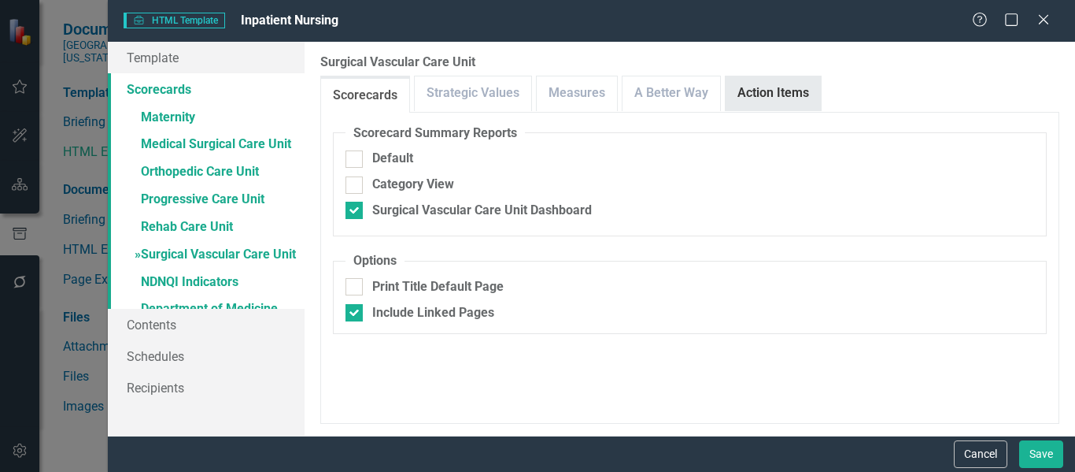
click at [750, 87] on link "Action Items" at bounding box center [773, 93] width 95 height 34
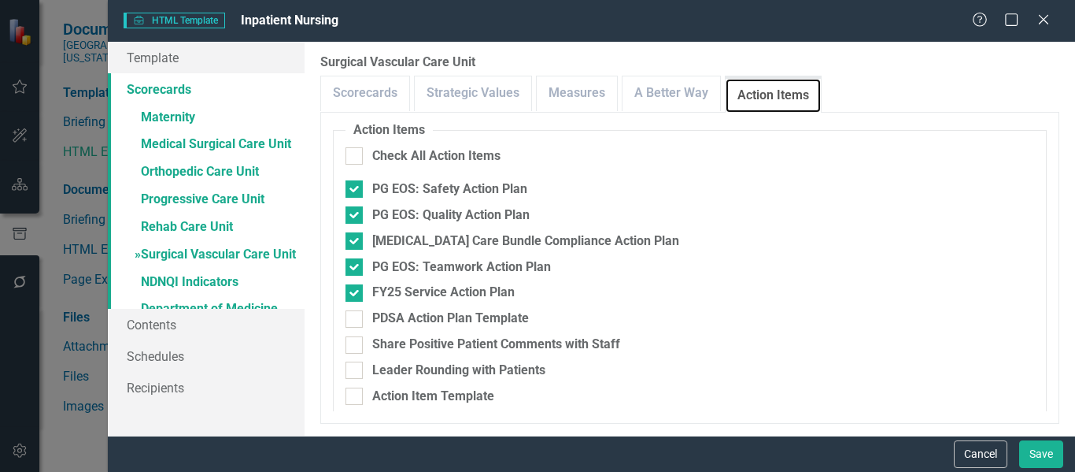
scroll to position [141, 0]
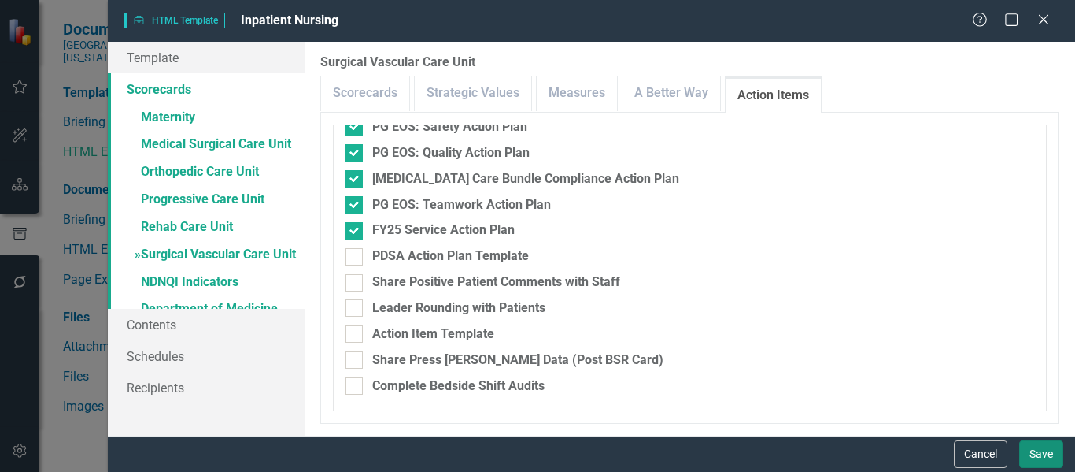
click at [1032, 455] on button "Save" at bounding box center [1041, 454] width 44 height 28
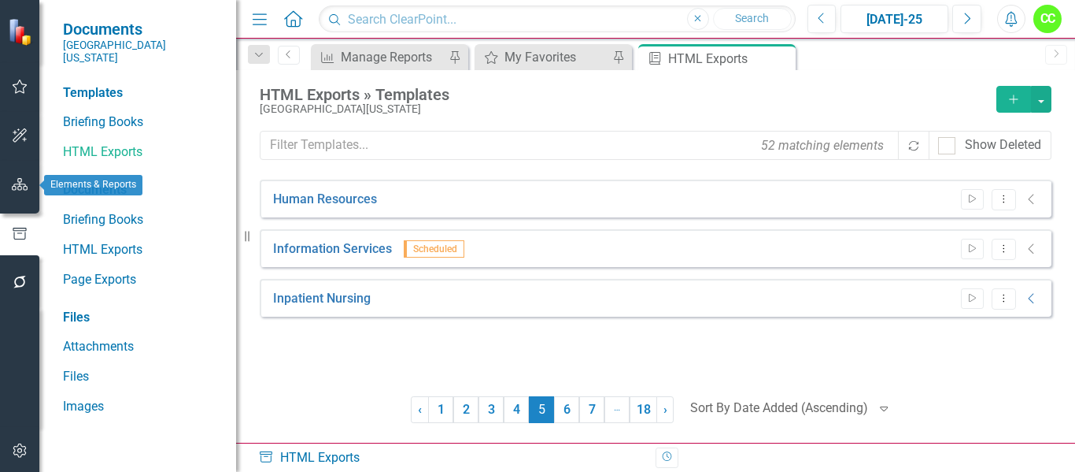
click at [17, 175] on button "button" at bounding box center [19, 184] width 35 height 33
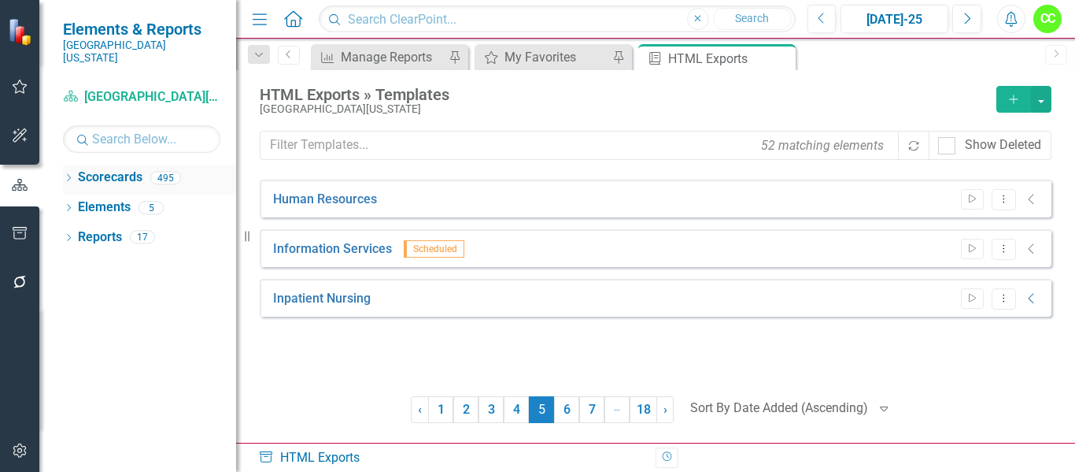
click at [68, 165] on div "Dropdown Scorecards 495" at bounding box center [149, 180] width 173 height 30
click at [72, 175] on icon "Dropdown" at bounding box center [68, 179] width 11 height 9
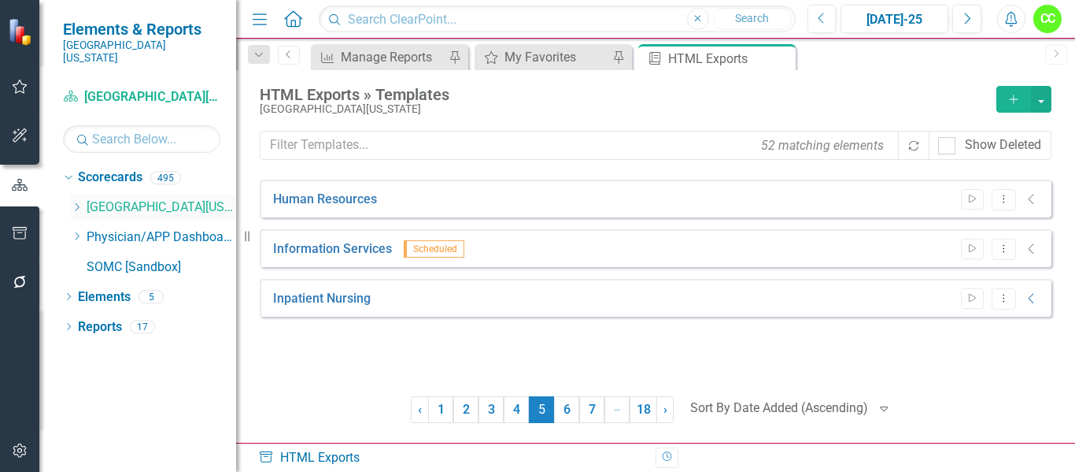
click at [75, 201] on div "Dropdown" at bounding box center [77, 207] width 12 height 13
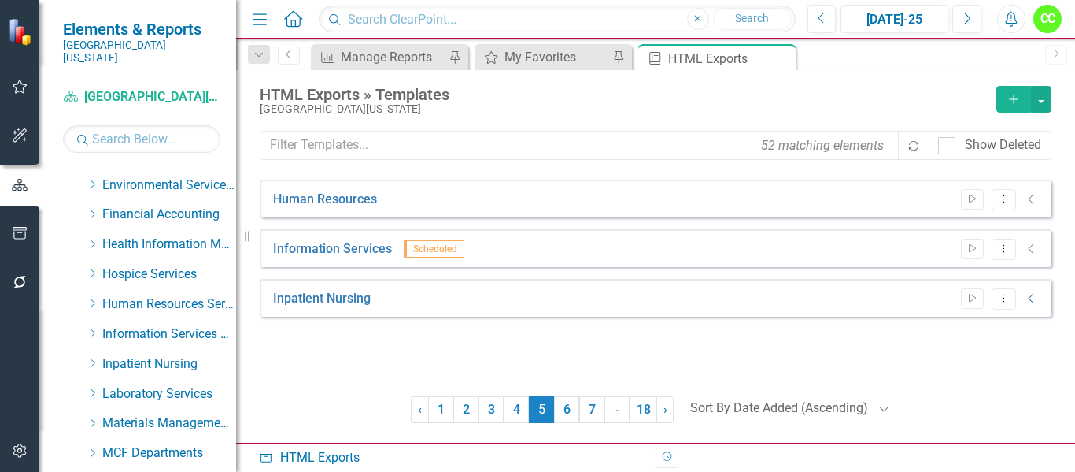
scroll to position [315, 0]
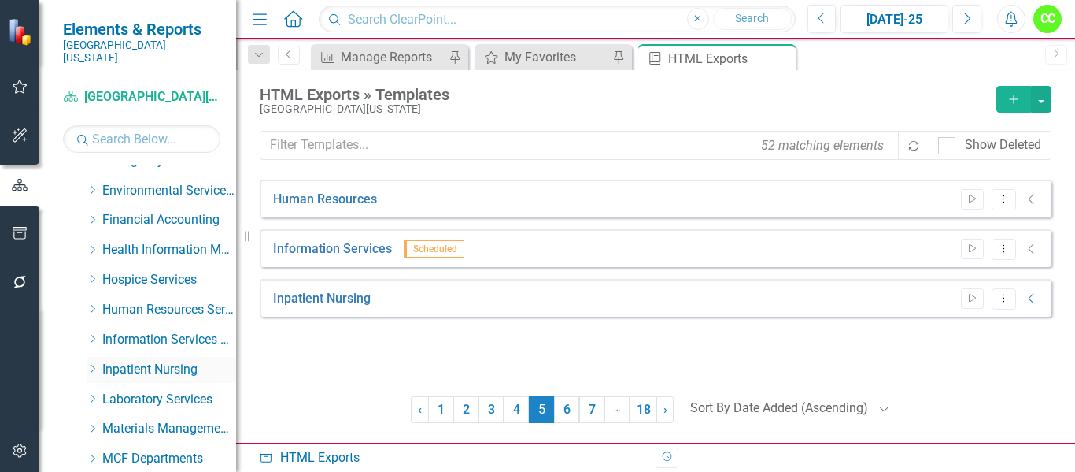
click at [88, 364] on icon "Dropdown" at bounding box center [93, 368] width 12 height 9
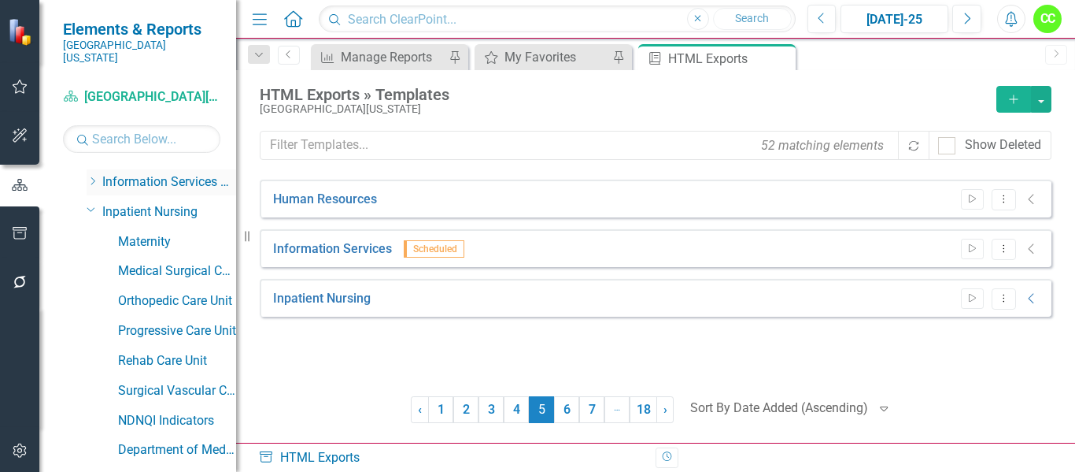
scroll to position [551, 0]
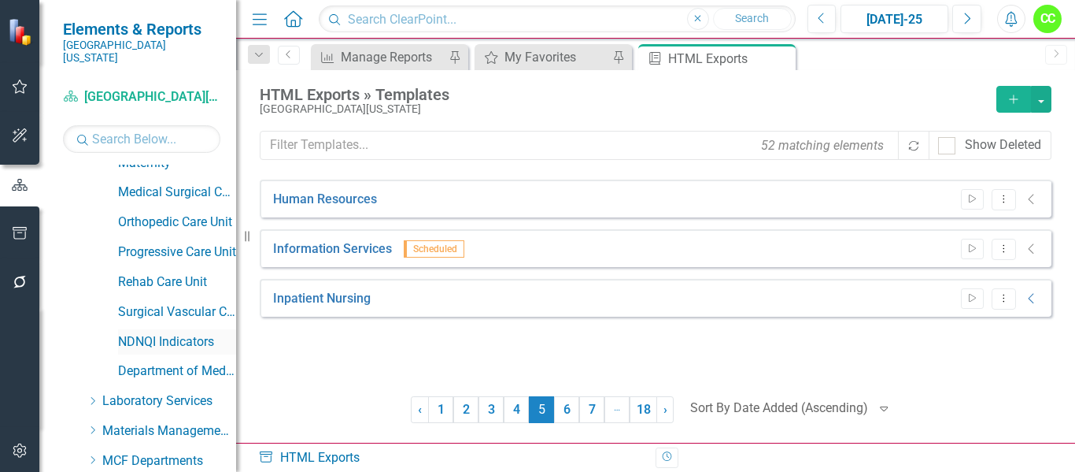
click at [136, 329] on div "NDNQI Indicators" at bounding box center [177, 342] width 118 height 26
click at [168, 333] on link "NDNQI Indicators" at bounding box center [177, 342] width 118 height 18
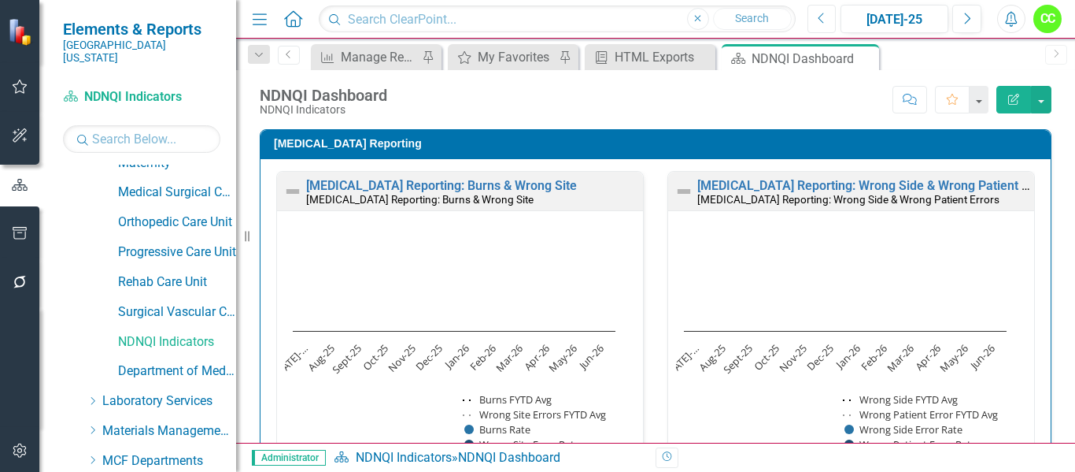
click at [830, 13] on button "Previous" at bounding box center [822, 19] width 29 height 28
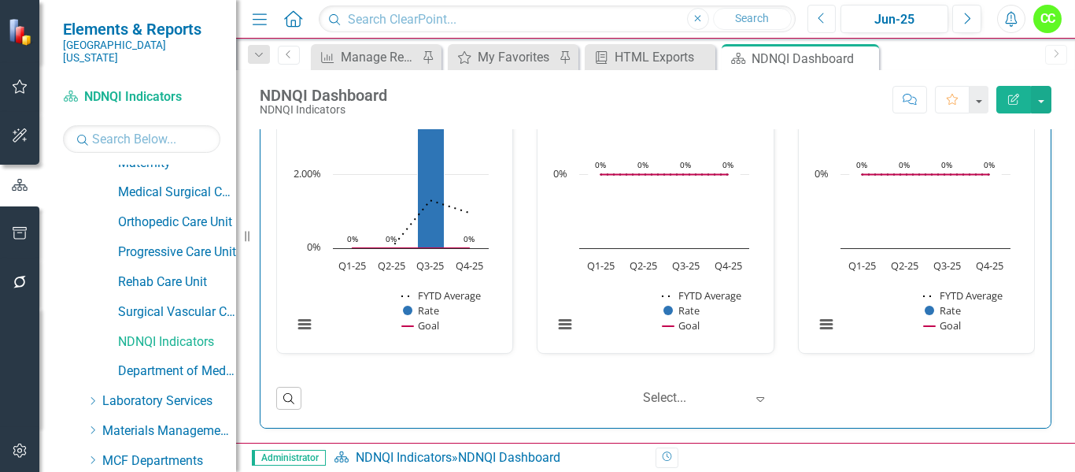
scroll to position [6311, 0]
click at [863, 54] on icon "Close" at bounding box center [864, 58] width 16 height 13
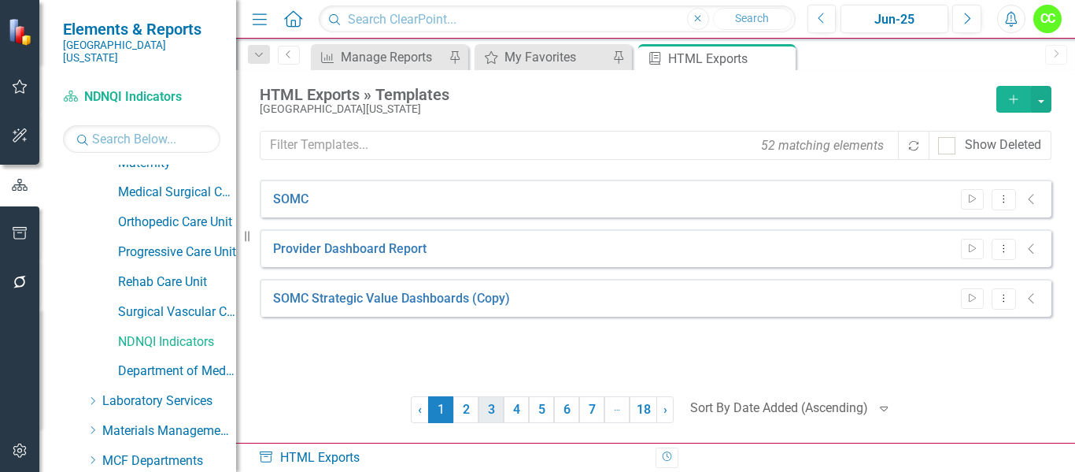
click at [496, 409] on link "3" at bounding box center [491, 409] width 25 height 27
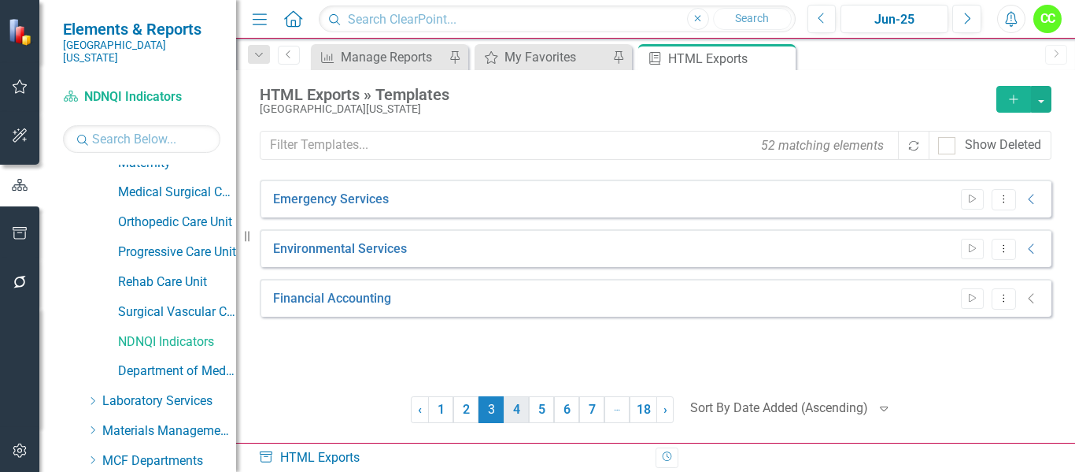
click at [514, 412] on link "4" at bounding box center [516, 409] width 25 height 27
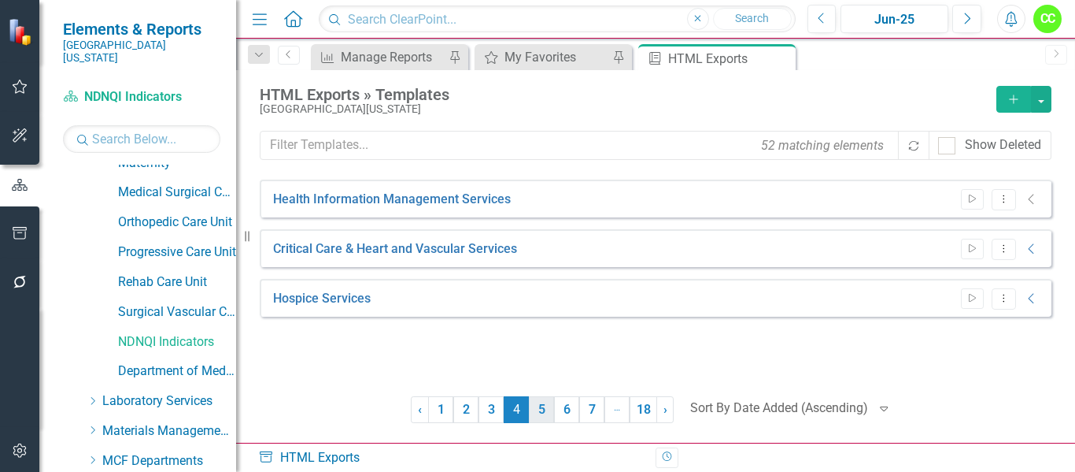
click at [537, 412] on link "5" at bounding box center [541, 409] width 25 height 27
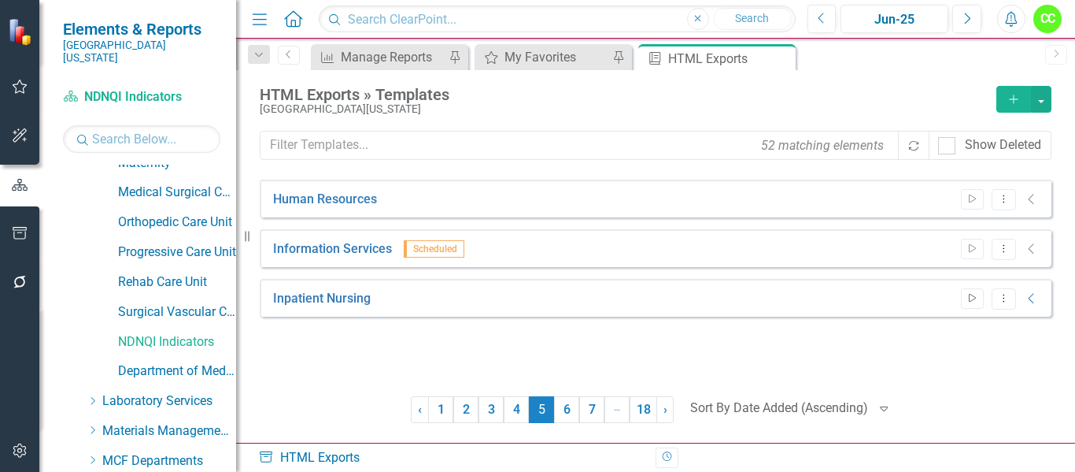
click at [967, 299] on icon "Start" at bounding box center [973, 298] width 12 height 9
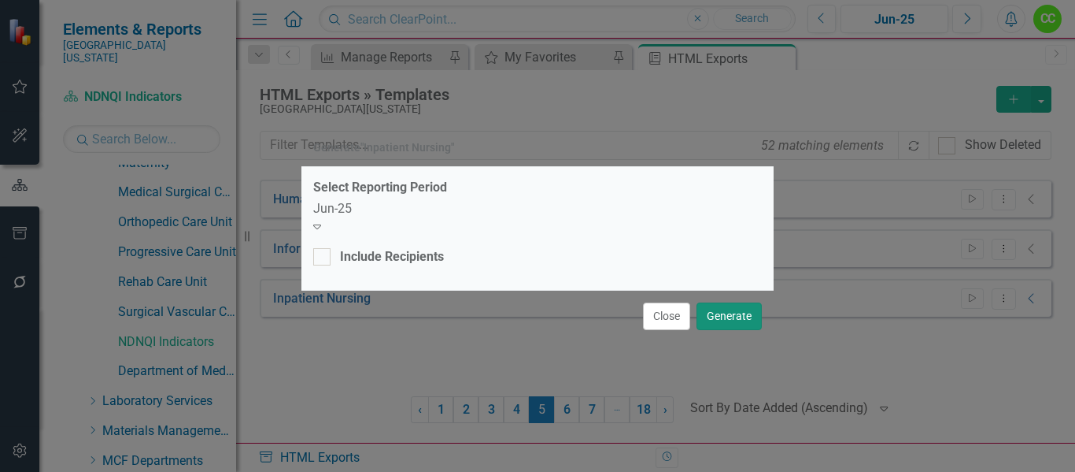
click at [745, 305] on button "Generate" at bounding box center [729, 316] width 65 height 28
